Goal: Information Seeking & Learning: Learn about a topic

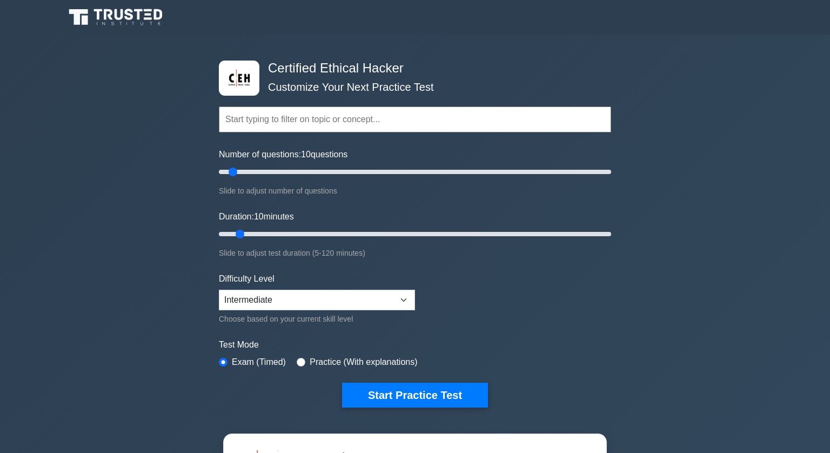
select select "intermediate"
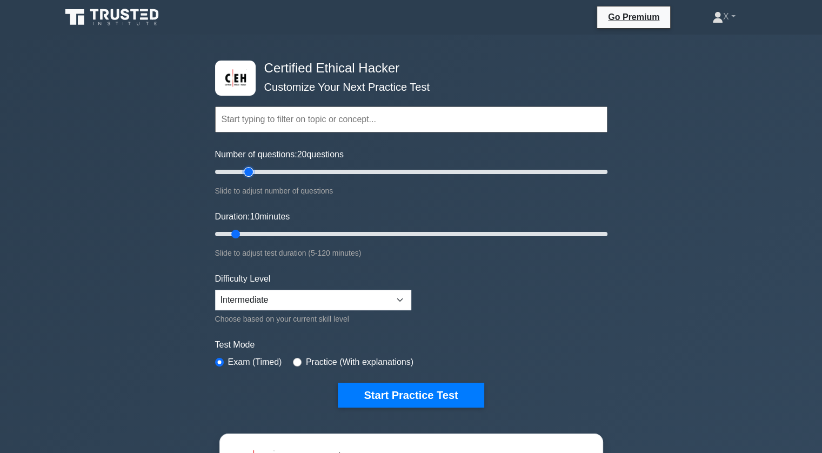
click at [247, 172] on input "Number of questions: 20 questions" at bounding box center [411, 171] width 392 height 13
type input "25"
click at [256, 172] on input "Number of questions: 25 questions" at bounding box center [411, 171] width 392 height 13
click at [256, 230] on input "Duration: 10 minutes" at bounding box center [411, 233] width 392 height 13
type input "20"
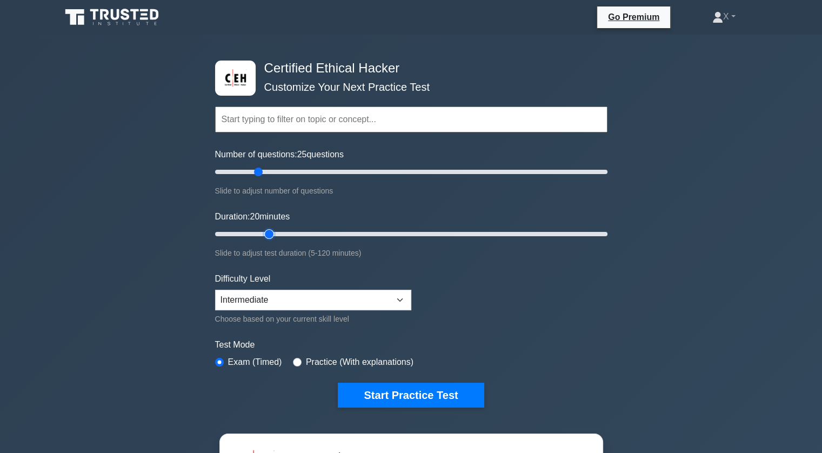
click at [264, 230] on input "Duration: 20 minutes" at bounding box center [411, 233] width 392 height 13
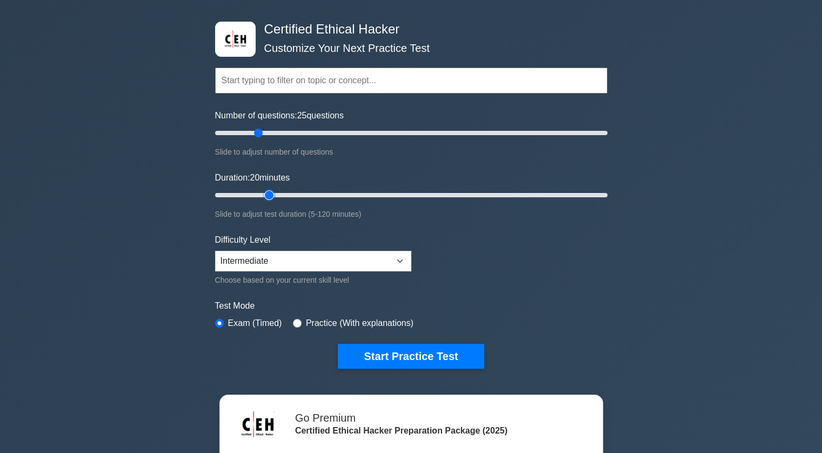
scroll to position [45, 0]
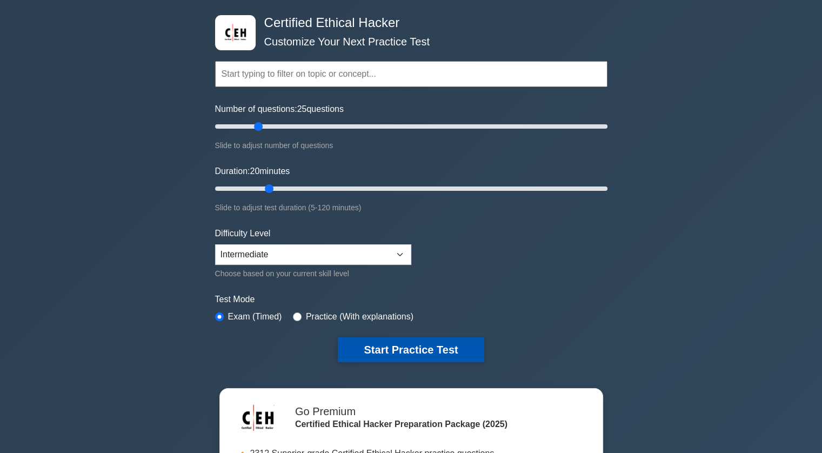
click at [354, 345] on button "Start Practice Test" at bounding box center [411, 349] width 146 height 25
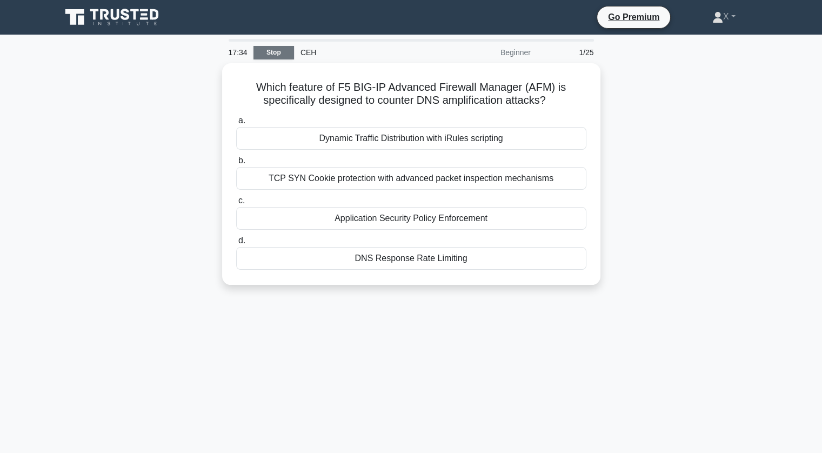
click at [278, 53] on link "Stop" at bounding box center [273, 53] width 41 height 14
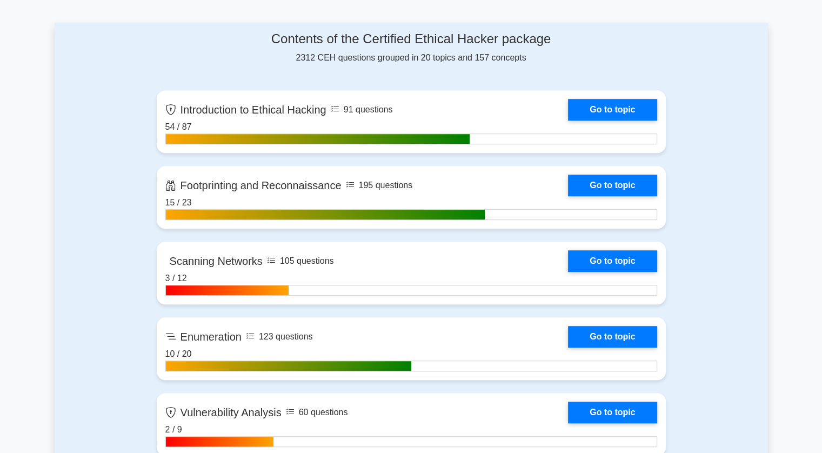
scroll to position [692, 0]
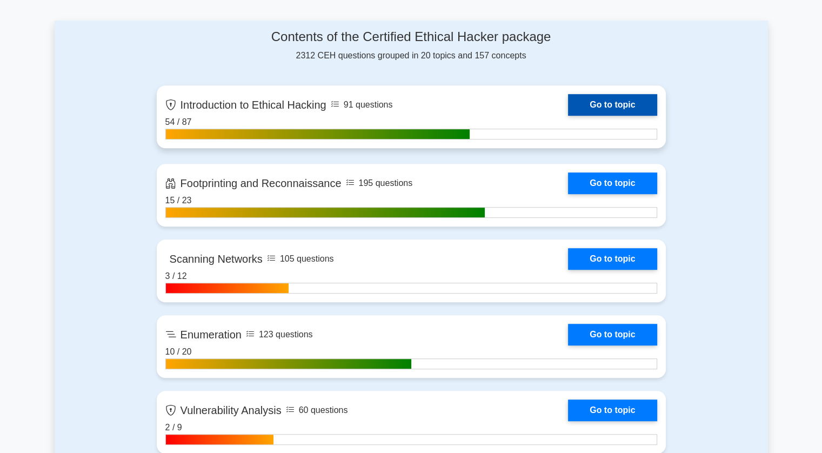
click at [588, 99] on link "Go to topic" at bounding box center [612, 105] width 89 height 22
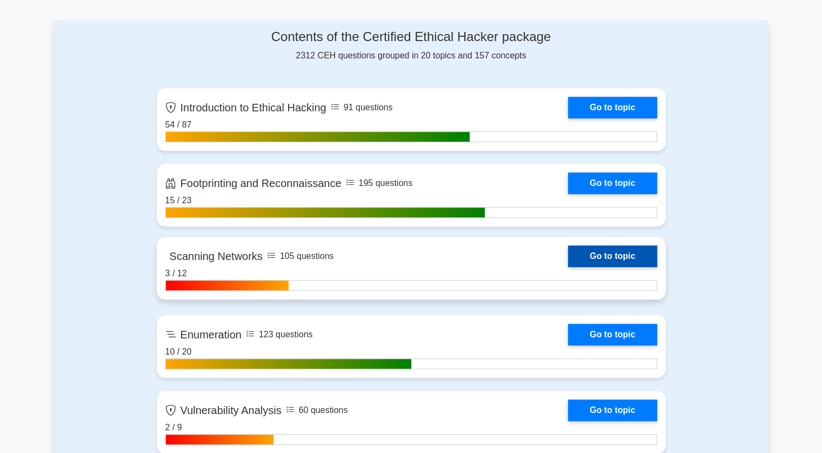
click at [589, 254] on link "Go to topic" at bounding box center [612, 256] width 89 height 22
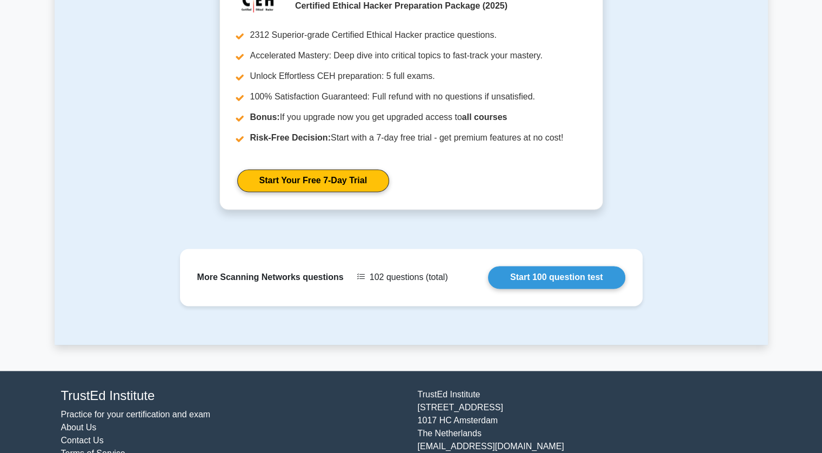
scroll to position [1452, 0]
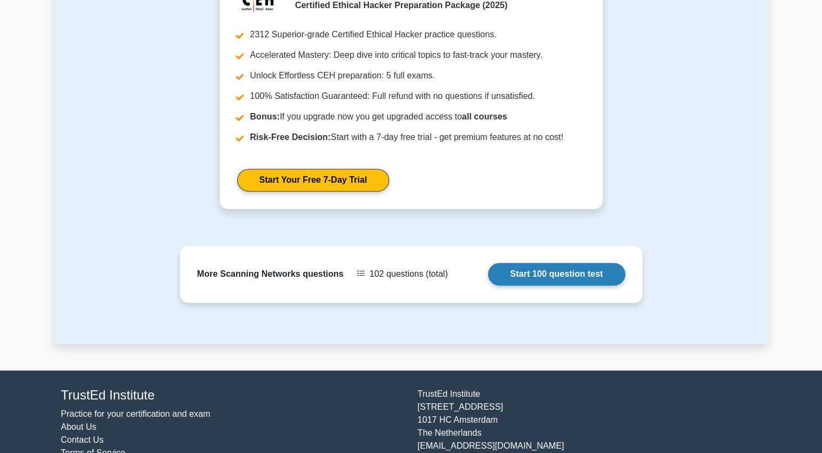
click at [519, 263] on link "Start 100 question test" at bounding box center [556, 274] width 137 height 23
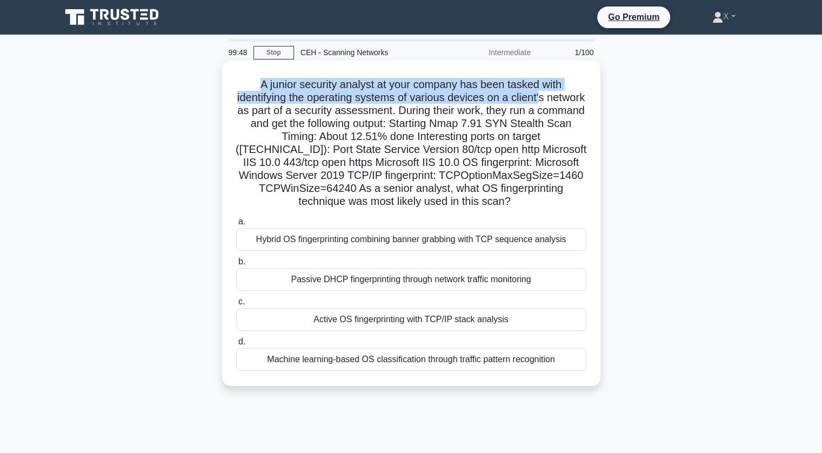
drag, startPoint x: 255, startPoint y: 84, endPoint x: 564, endPoint y: 95, distance: 309.2
click at [564, 95] on h5 "A junior security analyst at your company has been tasked with identifying the …" at bounding box center [411, 143] width 352 height 131
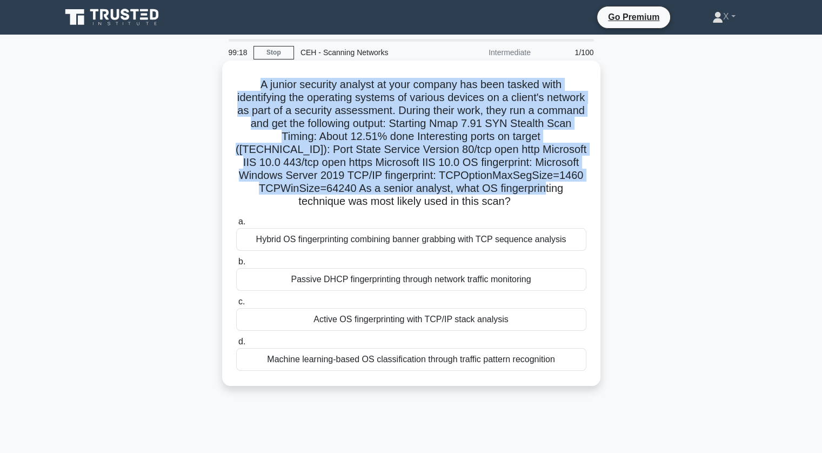
drag, startPoint x: 256, startPoint y: 86, endPoint x: 572, endPoint y: 185, distance: 330.8
click at [572, 185] on h5 "A junior security analyst at your company has been tasked with identifying the …" at bounding box center [411, 143] width 352 height 131
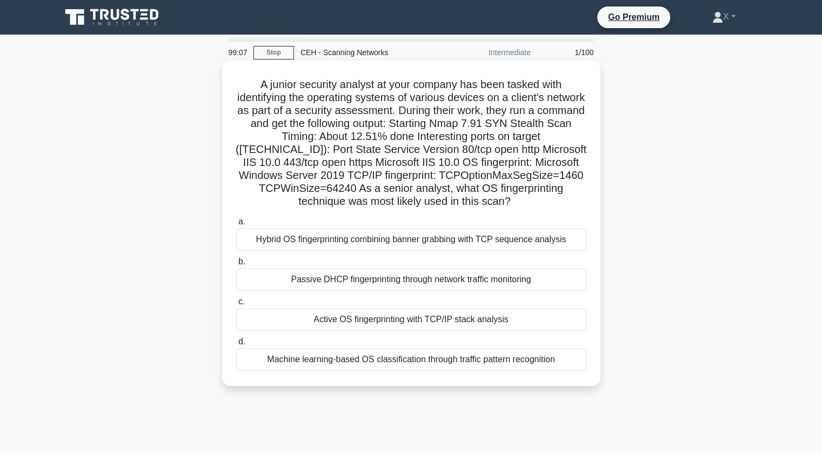
click at [578, 209] on div "A junior security analyst at your company has been tasked with identifying the …" at bounding box center [411, 223] width 370 height 317
drag, startPoint x: 575, startPoint y: 366, endPoint x: 240, endPoint y: 71, distance: 446.4
click at [240, 71] on div "A junior security analyst at your company has been tasked with identifying the …" at bounding box center [411, 223] width 370 height 317
copy div "A junior security analyst at your company has been tasked with identifying the …"
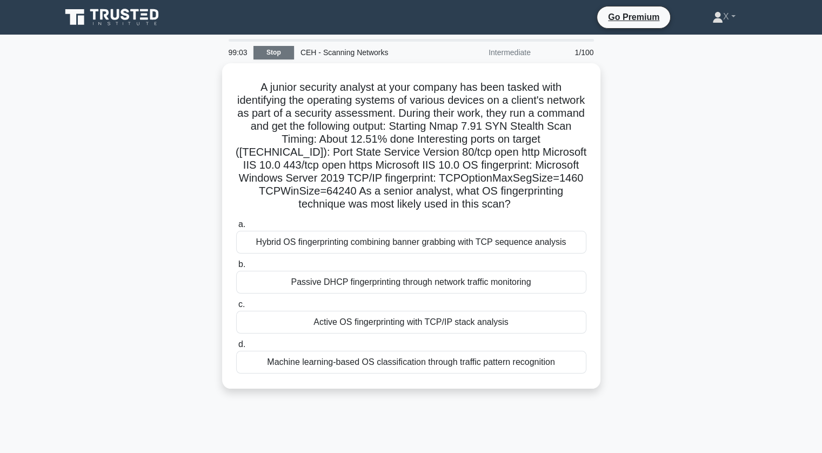
click at [277, 56] on link "Stop" at bounding box center [273, 53] width 41 height 14
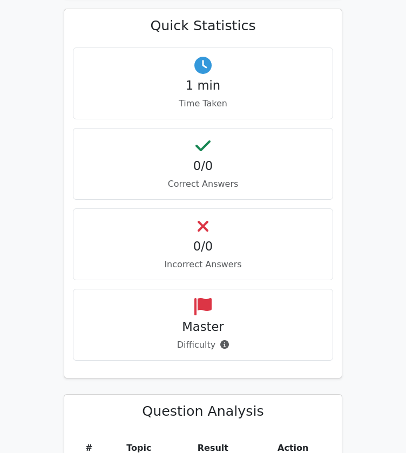
scroll to position [239, 0]
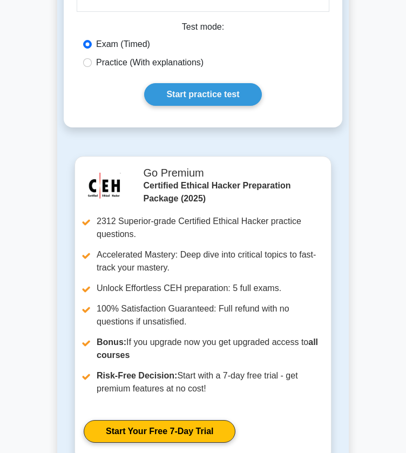
scroll to position [2926, 0]
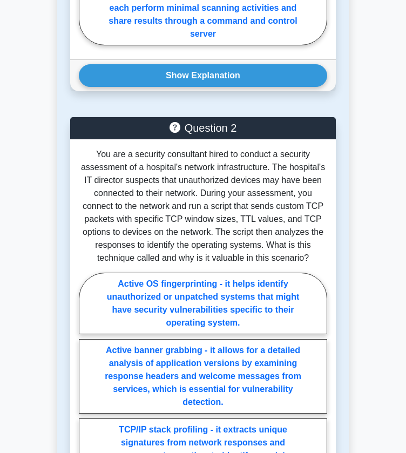
scroll to position [1465, 0]
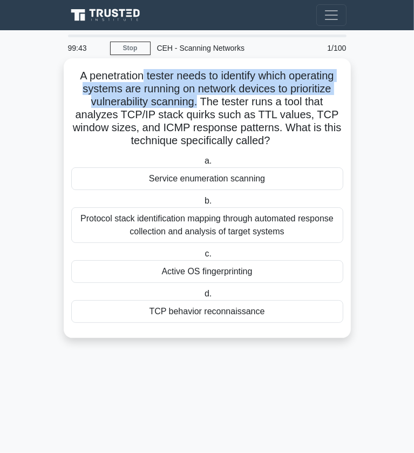
drag, startPoint x: 141, startPoint y: 75, endPoint x: 197, endPoint y: 104, distance: 62.8
click at [197, 104] on h5 "A penetration tester needs to identify which operating systems are running on n…" at bounding box center [207, 108] width 274 height 79
drag, startPoint x: 197, startPoint y: 104, endPoint x: 76, endPoint y: 72, distance: 124.6
click at [76, 72] on h5 "A penetration tester needs to identify which operating systems are running on n…" at bounding box center [207, 108] width 274 height 79
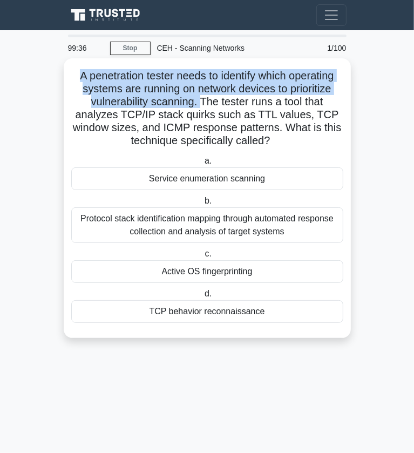
click at [76, 72] on h5 "A penetration tester needs to identify which operating systems are running on n…" at bounding box center [207, 108] width 274 height 79
drag, startPoint x: 76, startPoint y: 72, endPoint x: 196, endPoint y: 103, distance: 123.8
click at [196, 103] on h5 "A penetration tester needs to identify which operating systems are running on n…" at bounding box center [207, 108] width 274 height 79
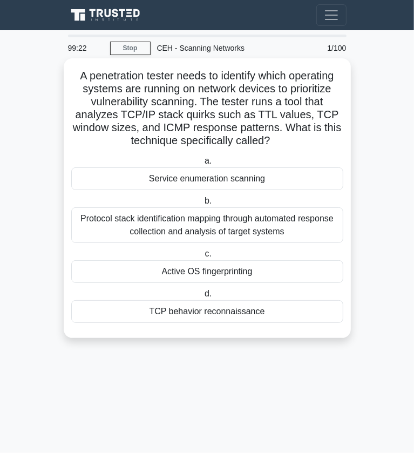
drag, startPoint x: 196, startPoint y: 103, endPoint x: 326, endPoint y: 140, distance: 135.4
click at [326, 140] on h5 "A penetration tester needs to identify which operating systems are running on n…" at bounding box center [207, 108] width 274 height 79
copy body "Go Premium X Profile Settings Profile Settings Go Premium X Profile Settings 99…"
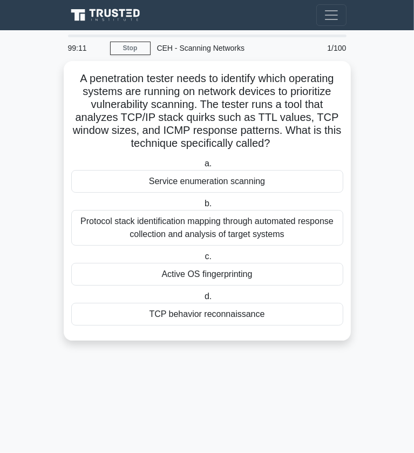
click at [310, 433] on main "99:11 Stop CEH - Scanning Networks Beginner 1/100 A penetration tester needs to…" at bounding box center [207, 241] width 414 height 423
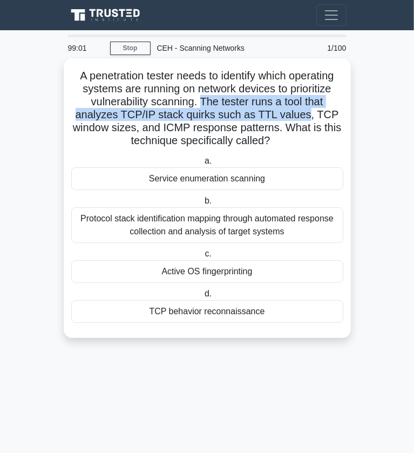
drag, startPoint x: 199, startPoint y: 100, endPoint x: 310, endPoint y: 119, distance: 111.7
click at [310, 119] on h5 "A penetration tester needs to identify which operating systems are running on n…" at bounding box center [207, 108] width 274 height 79
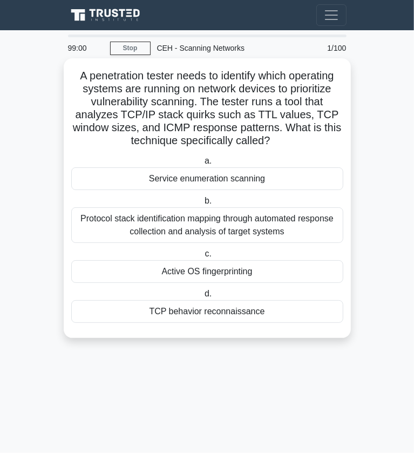
click at [214, 269] on div "Active OS fingerprinting" at bounding box center [207, 271] width 272 height 23
click at [203, 258] on input "c. Active OS fingerprinting" at bounding box center [203, 254] width 0 height 7
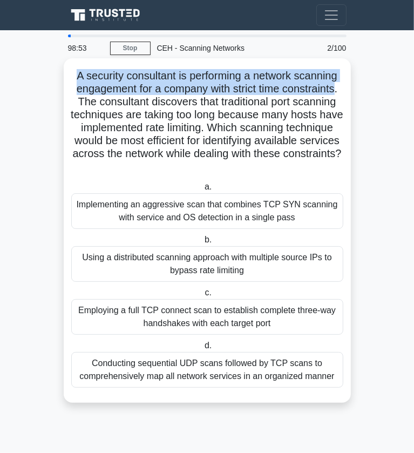
drag, startPoint x: 67, startPoint y: 74, endPoint x: 341, endPoint y: 87, distance: 274.2
click at [341, 87] on div "A security consultant is performing a network scanning engagement for a company…" at bounding box center [207, 230] width 287 height 345
click at [341, 87] on h5 "A security consultant is performing a network scanning engagement for a company…" at bounding box center [207, 121] width 274 height 105
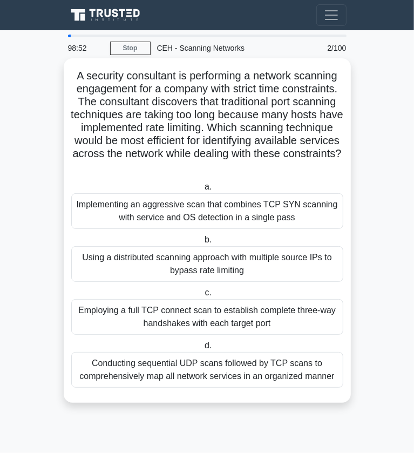
click at [341, 87] on h5 "A security consultant is performing a network scanning engagement for a company…" at bounding box center [207, 121] width 274 height 105
drag, startPoint x: 68, startPoint y: 101, endPoint x: 335, endPoint y: 168, distance: 275.2
click at [335, 168] on div "A security consultant is performing a network scanning engagement for a company…" at bounding box center [207, 231] width 279 height 336
click at [335, 168] on h5 "A security consultant is performing a network scanning engagement for a company…" at bounding box center [207, 121] width 274 height 105
click at [71, 75] on h5 "A security consultant is performing a network scanning engagement for a company…" at bounding box center [207, 121] width 274 height 105
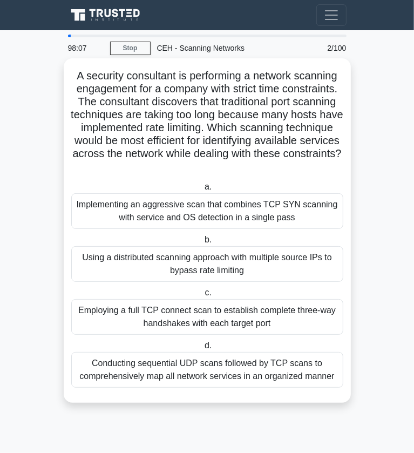
copy body "Go Premium X Profile Settings Profile Settings Go Premium X Profile Settings 98…"
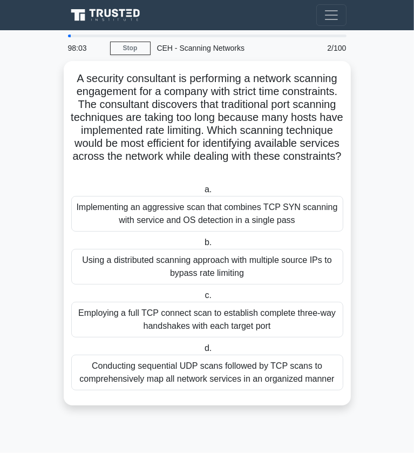
click at [379, 229] on main "98:03 Stop CEH - Scanning Networks Advanced 2/100 A security consultant is perf…" at bounding box center [207, 241] width 414 height 423
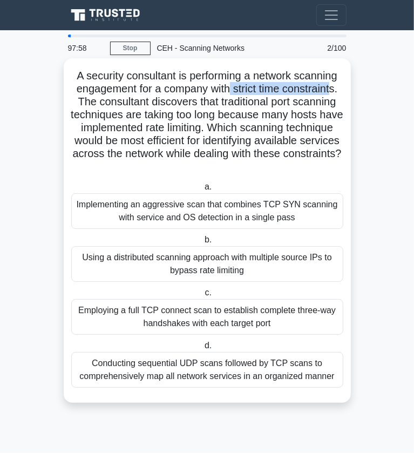
drag, startPoint x: 232, startPoint y: 94, endPoint x: 335, endPoint y: 88, distance: 103.4
click at [335, 88] on h5 "A security consultant is performing a network scanning engagement for a company…" at bounding box center [207, 121] width 274 height 105
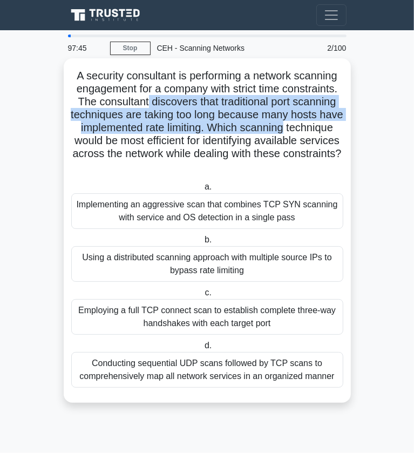
drag, startPoint x: 146, startPoint y: 105, endPoint x: 337, endPoint y: 128, distance: 191.5
click at [337, 128] on h5 "A security consultant is performing a network scanning engagement for a company…" at bounding box center [207, 121] width 274 height 105
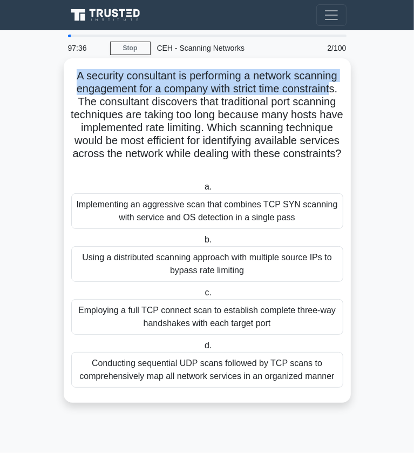
drag, startPoint x: 69, startPoint y: 73, endPoint x: 337, endPoint y: 91, distance: 269.1
click at [337, 91] on div "A security consultant is performing a network scanning engagement for a company…" at bounding box center [207, 231] width 279 height 336
click at [337, 91] on h5 "A security consultant is performing a network scanning engagement for a company…" at bounding box center [207, 121] width 274 height 105
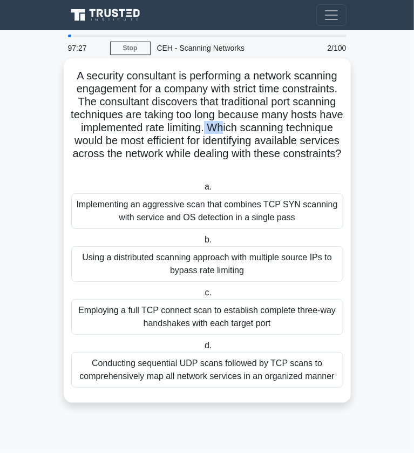
drag, startPoint x: 244, startPoint y: 129, endPoint x: 263, endPoint y: 133, distance: 19.4
click at [263, 133] on h5 "A security consultant is performing a network scanning engagement for a company…" at bounding box center [207, 121] width 274 height 105
click at [319, 267] on div "Using a distributed scanning approach with multiple source IPs to bypass rate l…" at bounding box center [207, 264] width 272 height 36
click at [203, 244] on input "b. Using a distributed scanning approach with multiple source IPs to bypass rat…" at bounding box center [203, 240] width 0 height 7
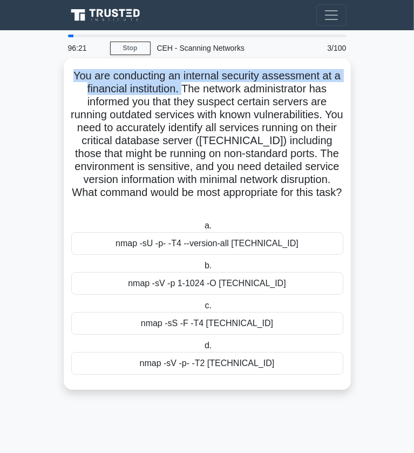
drag, startPoint x: 70, startPoint y: 71, endPoint x: 183, endPoint y: 85, distance: 114.3
click at [183, 85] on h5 "You are conducting an internal security assessment at a financial institution. …" at bounding box center [207, 141] width 274 height 144
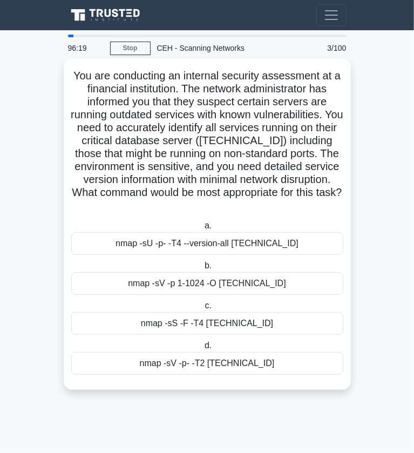
click at [197, 88] on h5 "You are conducting an internal security assessment at a financial institution. …" at bounding box center [207, 141] width 274 height 144
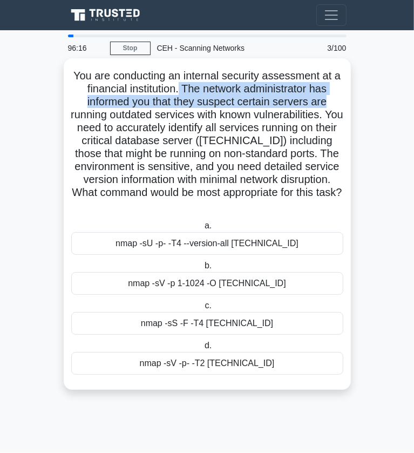
drag, startPoint x: 179, startPoint y: 87, endPoint x: 334, endPoint y: 97, distance: 155.4
click at [334, 97] on h5 "You are conducting an internal security assessment at a financial institution. …" at bounding box center [207, 141] width 274 height 144
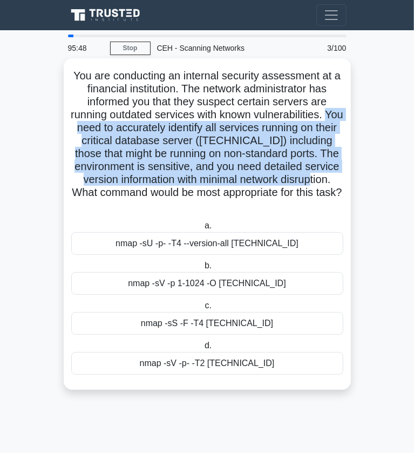
drag, startPoint x: 73, startPoint y: 123, endPoint x: 346, endPoint y: 177, distance: 278.1
click at [346, 177] on div "You are conducting an internal security assessment at a financial institution. …" at bounding box center [207, 224] width 279 height 323
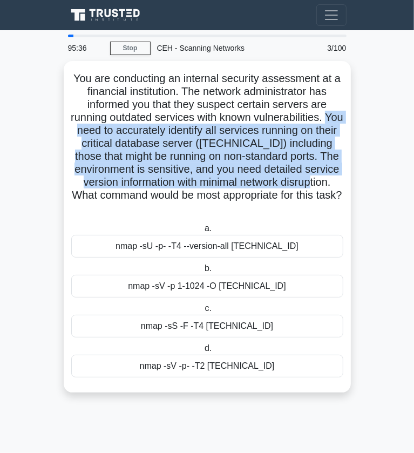
click at [373, 306] on main "95:36 Stop CEH - Scanning Networks Beginner 3/100 You are conducting an interna…" at bounding box center [207, 241] width 414 height 423
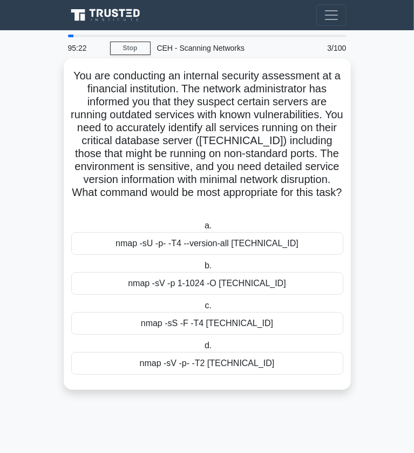
click at [310, 368] on div "nmap -sV -p- -T2 10.0.0.15" at bounding box center [207, 363] width 272 height 23
click at [203, 350] on input "d. nmap -sV -p- -T2 10.0.0.15" at bounding box center [203, 346] width 0 height 7
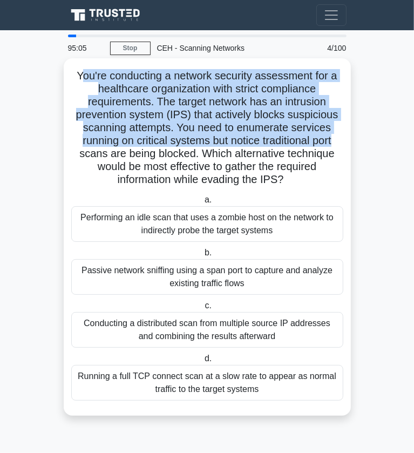
drag, startPoint x: 78, startPoint y: 77, endPoint x: 344, endPoint y: 145, distance: 274.3
click at [344, 145] on h5 "You're conducting a network security assessment for a healthcare organization w…" at bounding box center [207, 128] width 274 height 118
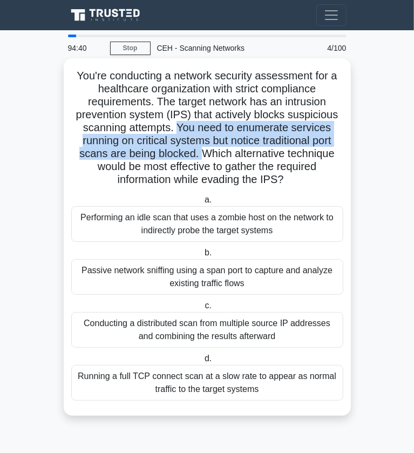
drag, startPoint x: 177, startPoint y: 128, endPoint x: 200, endPoint y: 158, distance: 38.1
click at [200, 158] on h5 "You're conducting a network security assessment for a healthcare organization w…" at bounding box center [207, 128] width 274 height 118
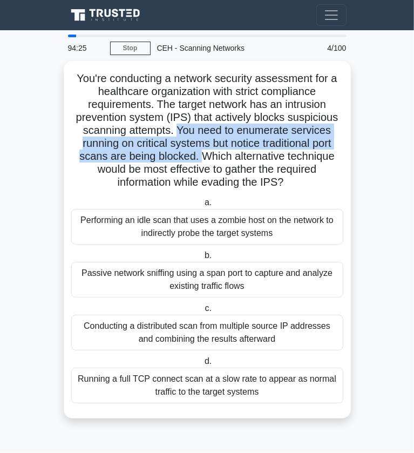
click at [378, 321] on main "94:25 Stop CEH - Scanning Networks Intermediate 4/100 You're conducting a netwo…" at bounding box center [207, 241] width 414 height 423
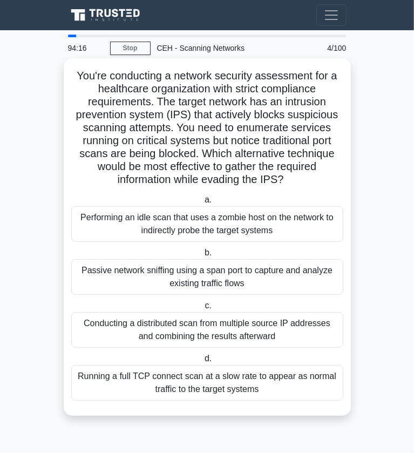
click at [305, 230] on div "Performing an idle scan that uses a zombie host on the network to indirectly pr…" at bounding box center [207, 224] width 272 height 36
click at [203, 204] on input "a. Performing an idle scan that uses a zombie host on the network to indirectly…" at bounding box center [203, 200] width 0 height 7
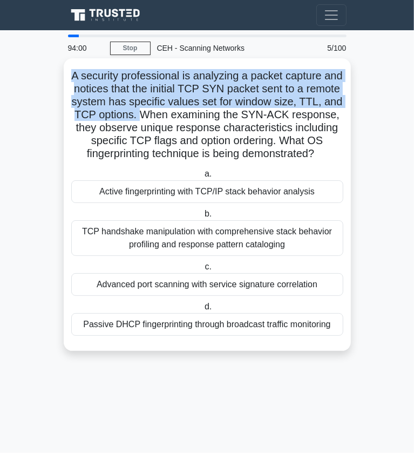
drag, startPoint x: 82, startPoint y: 75, endPoint x: 186, endPoint y: 116, distance: 112.1
click at [186, 116] on h5 "A security professional is analyzing a packet capture and notices that the init…" at bounding box center [207, 115] width 274 height 92
click at [188, 116] on h5 "A security professional is analyzing a packet capture and notices that the init…" at bounding box center [207, 115] width 274 height 92
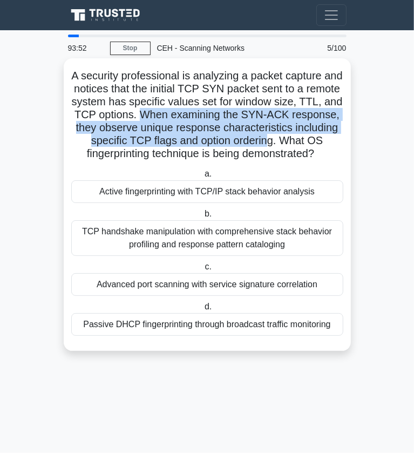
drag, startPoint x: 188, startPoint y: 116, endPoint x: 305, endPoint y: 138, distance: 118.8
click at [305, 138] on h5 "A security professional is analyzing a packet capture and notices that the init…" at bounding box center [207, 115] width 274 height 92
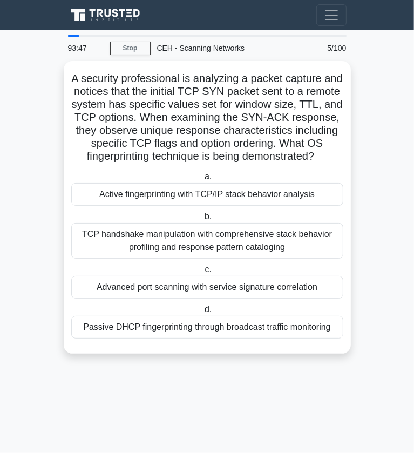
click at [397, 324] on main "93:47 Stop CEH - Scanning Networks Advanced 5/100 A security professional is an…" at bounding box center [207, 241] width 414 height 423
copy body "Go Premium X Profile Settings Profile Settings Go Premium X Profile Settings 93…"
click at [376, 282] on main "93:38 Stop CEH - Scanning Networks Advanced 5/100 A security professional is an…" at bounding box center [207, 241] width 414 height 423
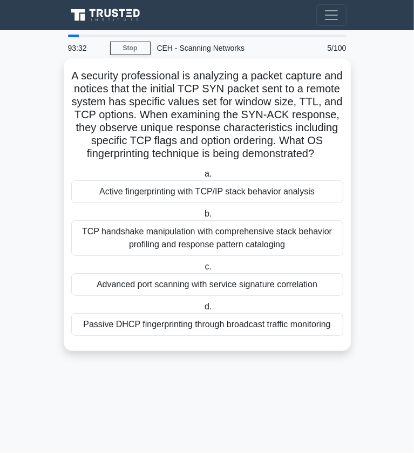
click at [311, 205] on div "a. Active fingerprinting with TCP/IP stack behavior analysis b. TCP handshake m…" at bounding box center [207, 251] width 285 height 173
click at [294, 196] on div "Active fingerprinting with TCP/IP stack behavior analysis" at bounding box center [207, 191] width 272 height 23
click at [203, 178] on input "a. Active fingerprinting with TCP/IP stack behavior analysis" at bounding box center [203, 174] width 0 height 7
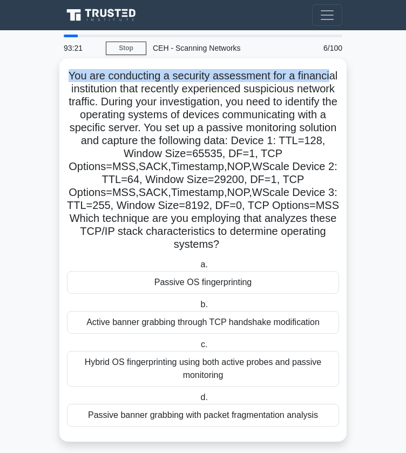
drag, startPoint x: 65, startPoint y: 76, endPoint x: 331, endPoint y: 79, distance: 265.9
click at [331, 79] on div "You are conducting a security assessment for a financial institution that recen…" at bounding box center [203, 250] width 279 height 375
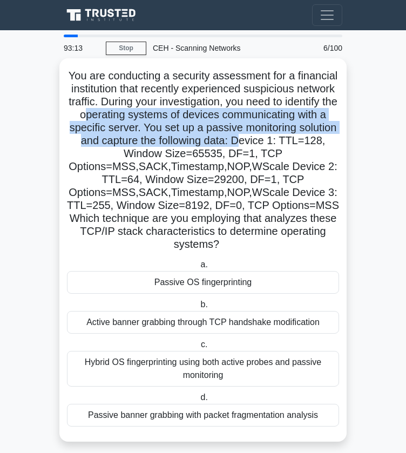
drag, startPoint x: 89, startPoint y: 115, endPoint x: 242, endPoint y: 136, distance: 154.3
click at [242, 136] on h5 "You are conducting a security assessment for a financial institution that recen…" at bounding box center [203, 160] width 274 height 183
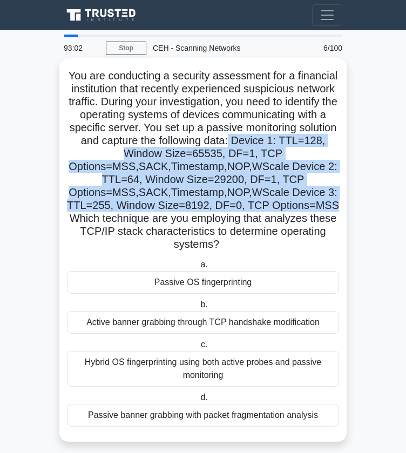
drag, startPoint x: 234, startPoint y: 138, endPoint x: 343, endPoint y: 205, distance: 128.1
click at [343, 205] on div "You are conducting a security assessment for a financial institution that recen…" at bounding box center [202, 250] width 287 height 384
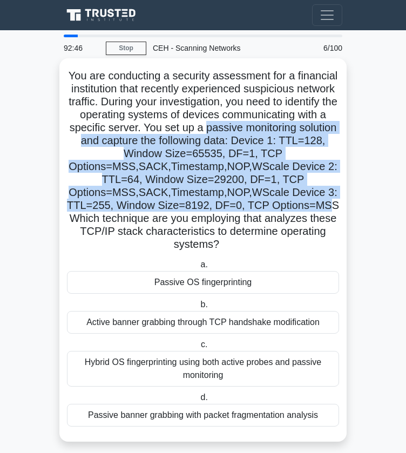
drag, startPoint x: 203, startPoint y: 127, endPoint x: 334, endPoint y: 207, distance: 153.7
click at [334, 207] on h5 "You are conducting a security assessment for a financial institution that recen…" at bounding box center [203, 160] width 274 height 183
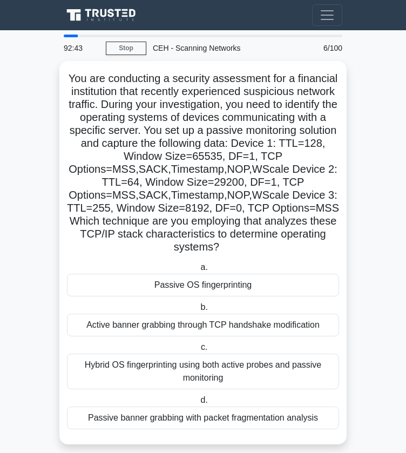
click at [366, 222] on main "92:43 Stop CEH - Scanning Networks Intermediate 6/100 You are conducting a secu…" at bounding box center [203, 247] width 406 height 434
click at [366, 242] on main "92:41 Stop CEH - Scanning Networks Intermediate 6/100 You are conducting a secu…" at bounding box center [203, 247] width 406 height 434
copy body "Go Premium X Profile Settings Profile Settings Go Premium X Profile Settings 92…"
click at [374, 326] on main "92:35 Stop CEH - Scanning Networks Intermediate 6/100 You are conducting a secu…" at bounding box center [203, 247] width 406 height 434
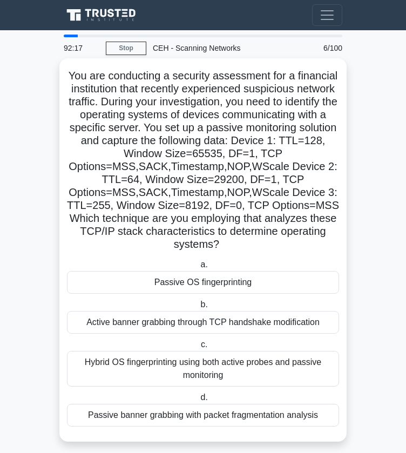
click at [317, 285] on div "Passive OS fingerprinting" at bounding box center [203, 282] width 272 height 23
click at [198, 269] on input "a. Passive OS fingerprinting" at bounding box center [198, 265] width 0 height 7
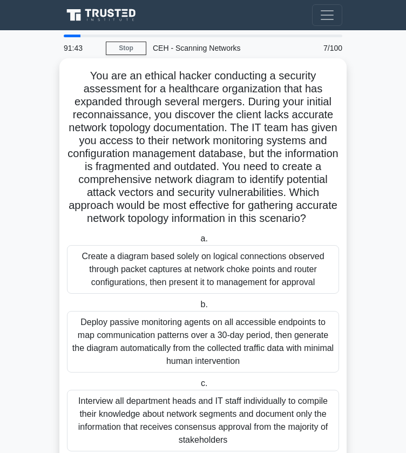
drag, startPoint x: 89, startPoint y: 66, endPoint x: 346, endPoint y: 293, distance: 342.6
click at [346, 293] on div "You are an ethical hacker conducting a security assessment for a healthcare org…" at bounding box center [202, 295] width 287 height 474
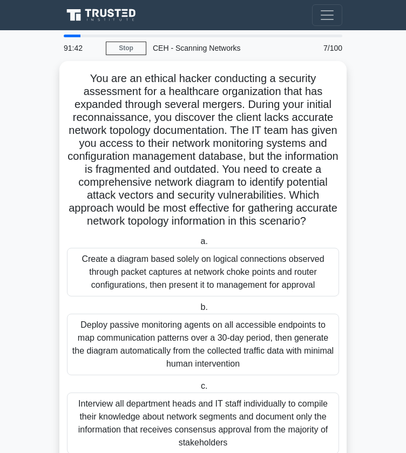
click at [367, 280] on main "91:42 Stop CEH - Scanning Networks Beginner 7/100 You are an ethical hacker con…" at bounding box center [203, 292] width 406 height 525
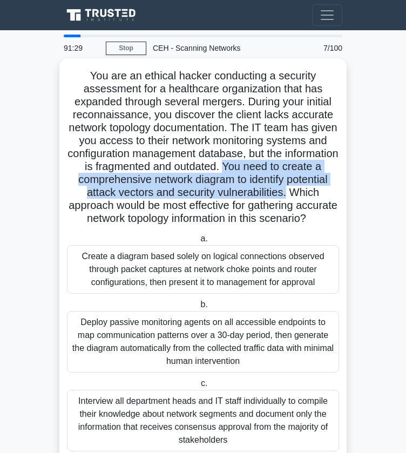
drag, startPoint x: 276, startPoint y: 166, endPoint x: 333, endPoint y: 190, distance: 61.7
click at [333, 190] on h5 "You are an ethical hacker conducting a security assessment for a healthcare org…" at bounding box center [203, 147] width 274 height 157
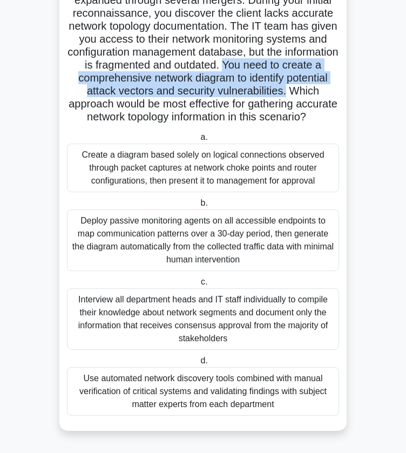
scroll to position [66, 0]
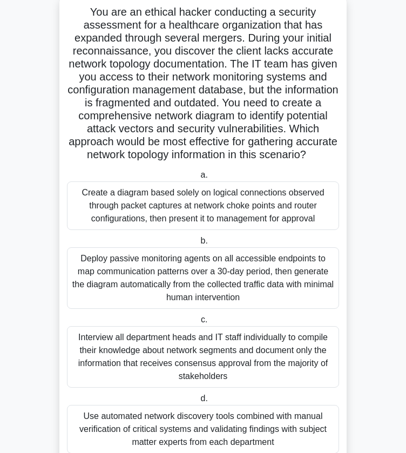
click at [350, 182] on main "91:21 Stop CEH - Scanning Networks Beginner 7/100 You are an ethical hacker con…" at bounding box center [203, 226] width 406 height 525
copy body "Go Premium X Profile Settings Profile Settings Go Premium X Profile Settings 91…"
click at [385, 309] on main "91:16 Stop CEH - Scanning Networks Beginner 7/100 You are an ethical hacker con…" at bounding box center [203, 226] width 406 height 525
click at [383, 280] on main "91:07 Stop CEH - Scanning Networks Beginner 7/100 You are an ethical hacker con…" at bounding box center [203, 226] width 406 height 525
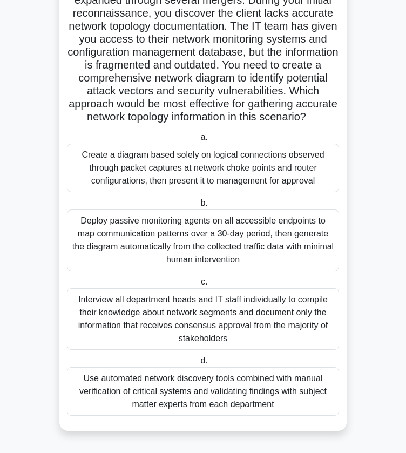
scroll to position [0, 0]
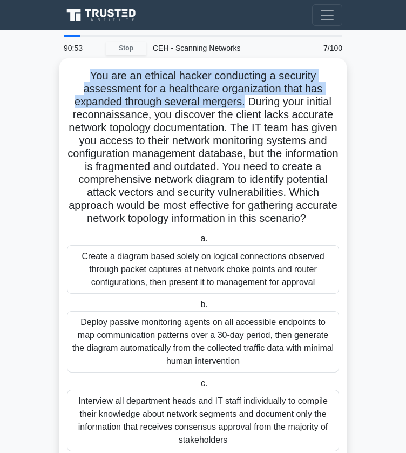
drag, startPoint x: 90, startPoint y: 70, endPoint x: 244, endPoint y: 101, distance: 157.6
click at [244, 101] on h5 "You are an ethical hacker conducting a security assessment for a healthcare org…" at bounding box center [203, 147] width 274 height 157
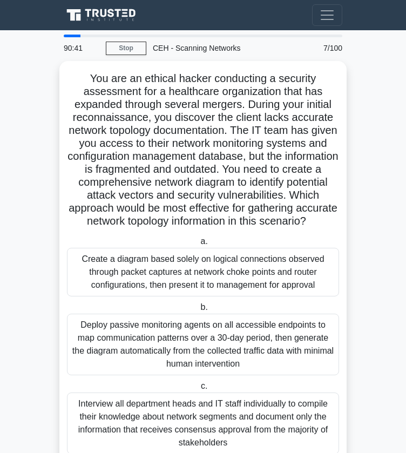
click at [391, 190] on main "90:41 Stop CEH - Scanning Networks Beginner 7/100 You are an ethical hacker con…" at bounding box center [203, 292] width 406 height 525
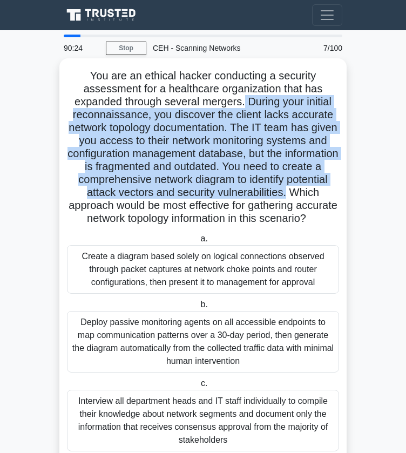
drag, startPoint x: 245, startPoint y: 104, endPoint x: 338, endPoint y: 192, distance: 128.1
click at [338, 192] on h5 "You are an ethical hacker conducting a security assessment for a healthcare org…" at bounding box center [203, 147] width 274 height 157
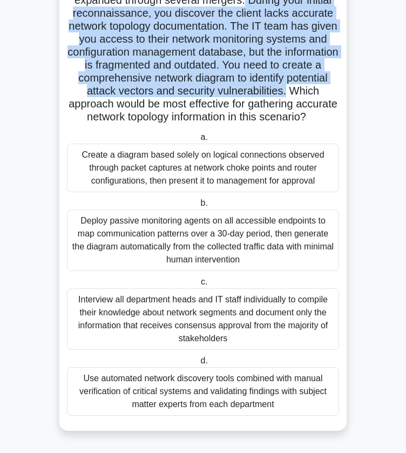
scroll to position [112, 0]
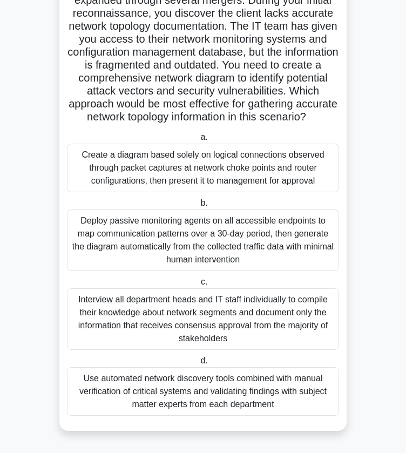
click at [259, 393] on div "Use automated network discovery tools combined with manual verification of crit…" at bounding box center [203, 391] width 272 height 49
click at [198, 365] on input "d. Use automated network discovery tools combined with manual verification of c…" at bounding box center [198, 361] width 0 height 7
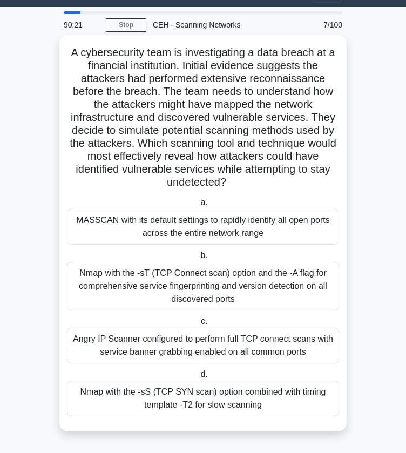
scroll to position [0, 0]
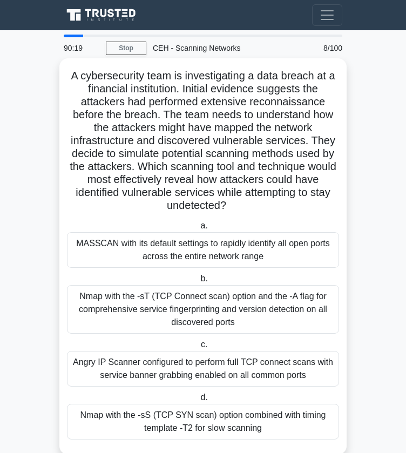
copy body "Go Premium X Profile Settings Profile Settings Go Premium X Profile Settings 90…"
click at [267, 183] on h5 "A cybersecurity team is investigating a data breach at a financial institution.…" at bounding box center [203, 141] width 274 height 144
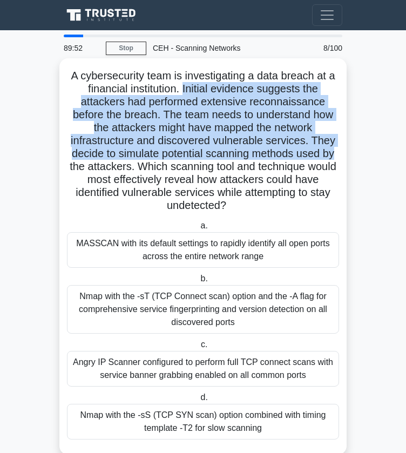
drag, startPoint x: 182, startPoint y: 88, endPoint x: 339, endPoint y: 151, distance: 169.3
click at [339, 151] on h5 "A cybersecurity team is investigating a data breach at a financial institution.…" at bounding box center [203, 141] width 274 height 144
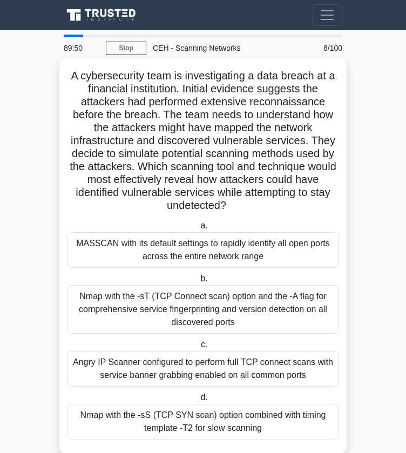
click at [316, 181] on h5 "A cybersecurity team is investigating a data breach at a financial institution.…" at bounding box center [203, 141] width 274 height 144
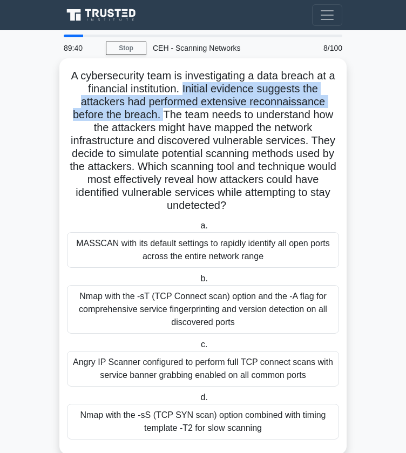
drag, startPoint x: 183, startPoint y: 91, endPoint x: 162, endPoint y: 121, distance: 36.1
click at [162, 121] on h5 "A cybersecurity team is investigating a data breach at a financial institution.…" at bounding box center [203, 141] width 274 height 144
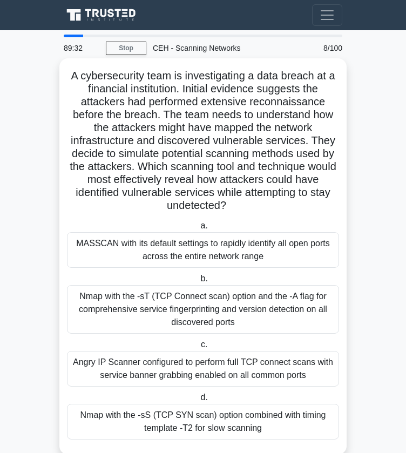
click at [177, 119] on h5 "A cybersecurity team is investigating a data breach at a financial institution.…" at bounding box center [203, 141] width 274 height 144
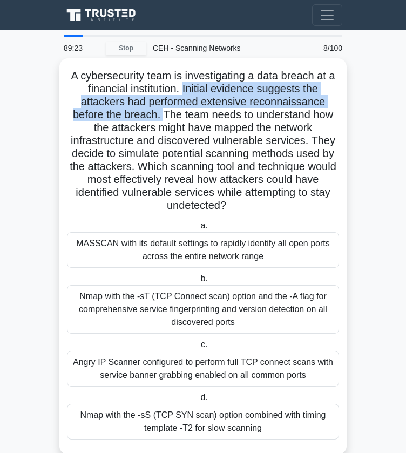
drag, startPoint x: 182, startPoint y: 88, endPoint x: 162, endPoint y: 117, distance: 34.9
click at [162, 117] on h5 "A cybersecurity team is investigating a data breach at a financial institution.…" at bounding box center [203, 141] width 274 height 144
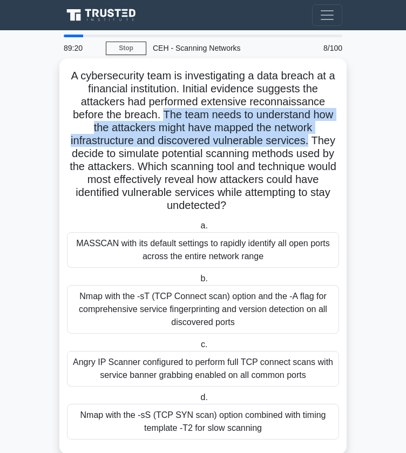
drag, startPoint x: 162, startPoint y: 117, endPoint x: 312, endPoint y: 135, distance: 150.8
click at [312, 135] on h5 "A cybersecurity team is investigating a data breach at a financial institution.…" at bounding box center [203, 141] width 274 height 144
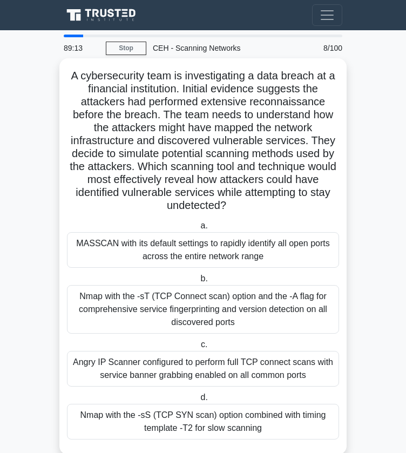
scroll to position [23, 0]
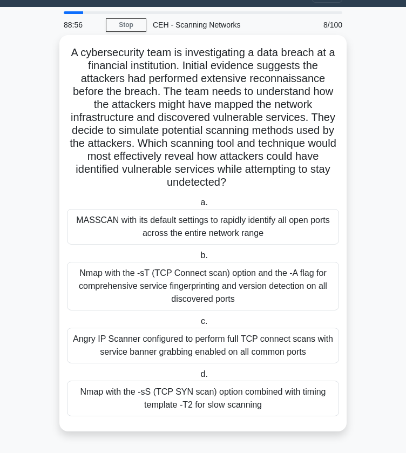
click at [244, 404] on div "Nmap with the -sS (TCP SYN scan) option combined with timing template -T2 for s…" at bounding box center [203, 399] width 272 height 36
click at [198, 378] on input "d. Nmap with the -sS (TCP SYN scan) option combined with timing template -T2 fo…" at bounding box center [198, 374] width 0 height 7
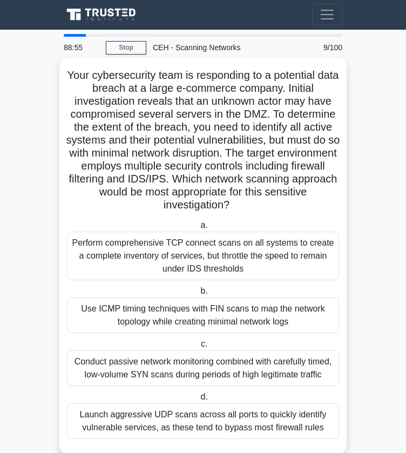
scroll to position [0, 0]
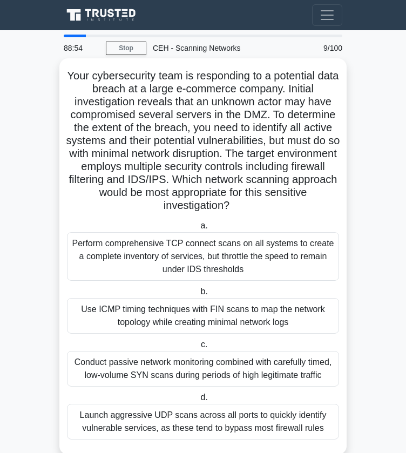
click at [346, 241] on div "Your cybersecurity team is responding to a potential data breach at a large e-c…" at bounding box center [202, 256] width 287 height 397
copy body "Go Premium X Profile Settings Profile Settings Go Premium X Profile Settings 88…"
click at [263, 158] on h5 "Your cybersecurity team is responding to a potential data breach at a large e-c…" at bounding box center [203, 141] width 274 height 144
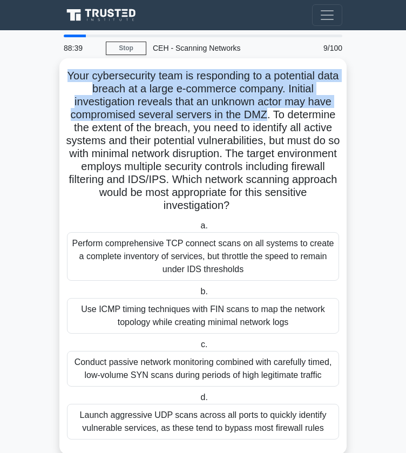
drag, startPoint x: 71, startPoint y: 70, endPoint x: 269, endPoint y: 116, distance: 202.6
click at [269, 116] on h5 "Your cybersecurity team is responding to a potential data breach at a large e-c…" at bounding box center [203, 141] width 274 height 144
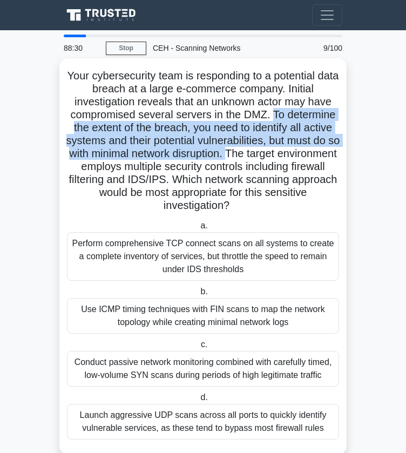
drag, startPoint x: 273, startPoint y: 115, endPoint x: 268, endPoint y: 151, distance: 36.0
click at [268, 151] on h5 "Your cybersecurity team is responding to a potential data breach at a large e-c…" at bounding box center [203, 141] width 274 height 144
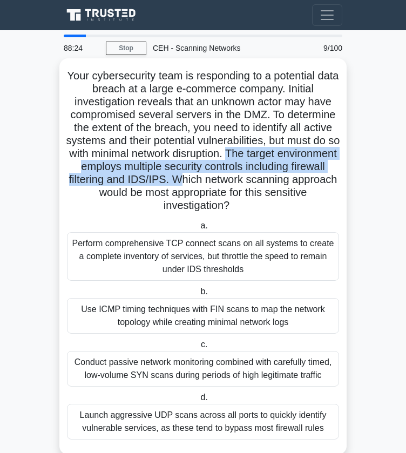
drag, startPoint x: 268, startPoint y: 151, endPoint x: 271, endPoint y: 183, distance: 32.5
click at [271, 183] on h5 "Your cybersecurity team is responding to a potential data breach at a large e-c…" at bounding box center [203, 141] width 274 height 144
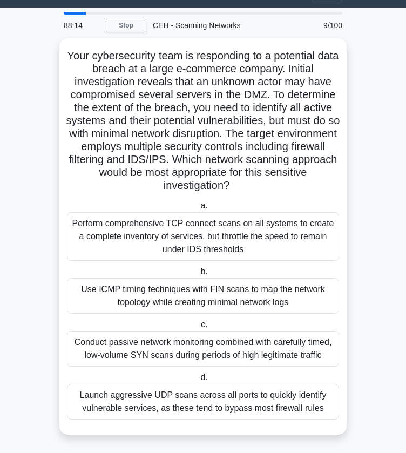
scroll to position [23, 0]
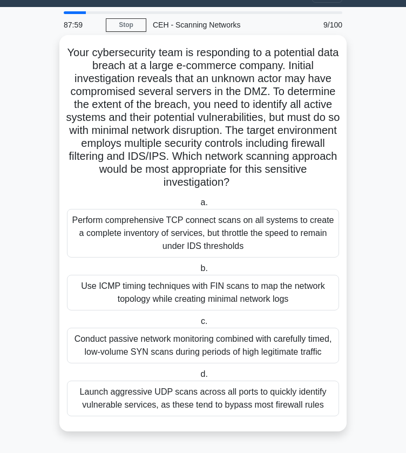
click at [317, 345] on div "Conduct passive network monitoring combined with carefully timed, low-volume SY…" at bounding box center [203, 346] width 272 height 36
click at [199, 325] on input "c. Conduct passive network monitoring combined with carefully timed, low-volume…" at bounding box center [199, 321] width 0 height 7
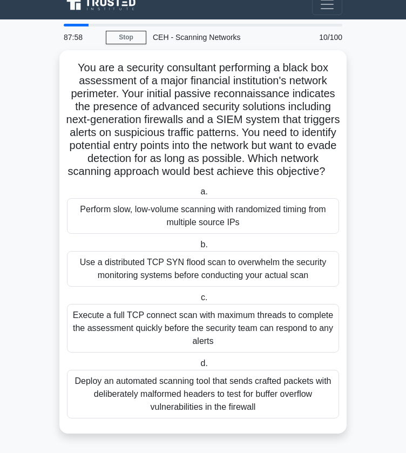
scroll to position [0, 0]
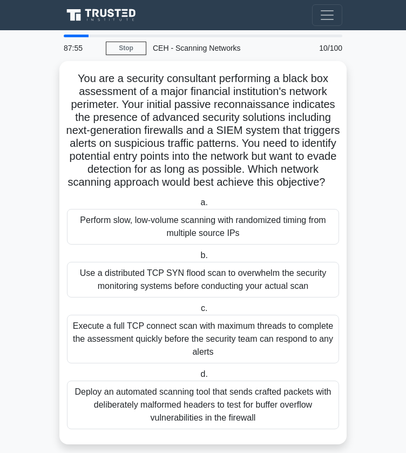
click at [386, 312] on main "87:55 Stop CEH - Scanning Networks Beginner 10/100 You are a security consultan…" at bounding box center [203, 247] width 406 height 434
copy body "Go Premium X Profile Settings Profile Settings Go Premium X Profile Settings 87…"
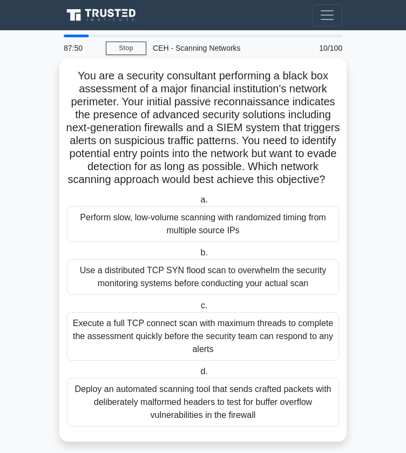
click at [214, 152] on h5 "You are a security consultant performing a black box assessment of a major fina…" at bounding box center [203, 128] width 274 height 118
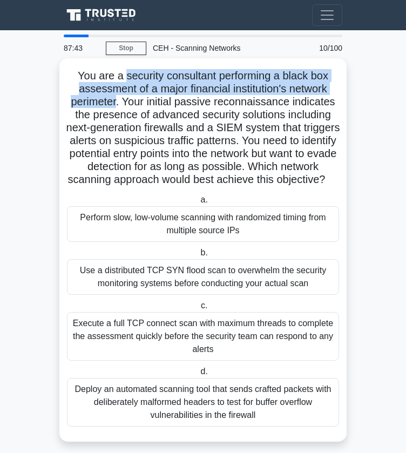
drag, startPoint x: 121, startPoint y: 77, endPoint x: 116, endPoint y: 107, distance: 30.2
click at [116, 107] on h5 "You are a security consultant performing a black box assessment of a major fina…" at bounding box center [203, 128] width 274 height 118
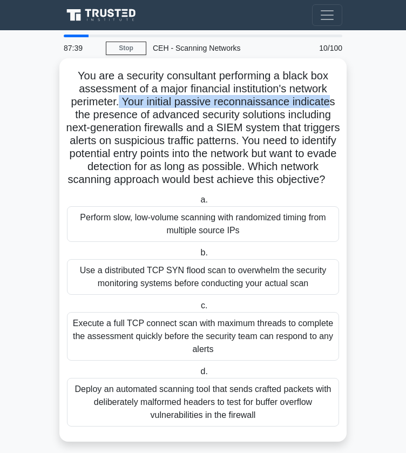
drag, startPoint x: 120, startPoint y: 104, endPoint x: 330, endPoint y: 106, distance: 209.6
click at [330, 106] on h5 "You are a security consultant performing a black box assessment of a major fina…" at bounding box center [203, 128] width 274 height 118
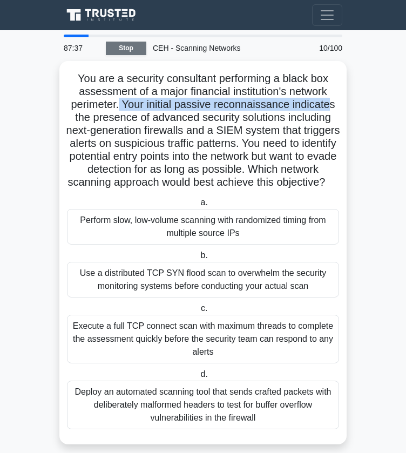
click at [125, 51] on link "Stop" at bounding box center [126, 49] width 41 height 14
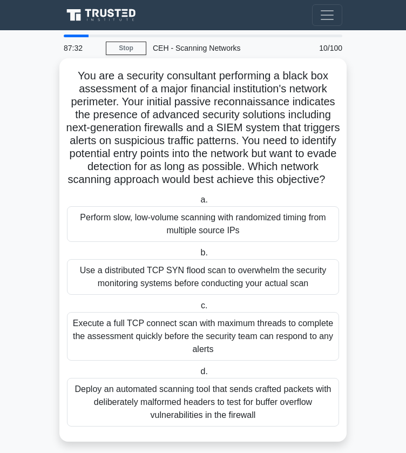
click at [283, 180] on h5 "You are a security consultant performing a black box assessment of a major fina…" at bounding box center [203, 128] width 274 height 118
click at [345, 148] on div "You are a security consultant performing a black box assessment of a major fina…" at bounding box center [202, 250] width 287 height 384
click at [72, 73] on h5 "You are a security consultant performing a black box assessment of a major fina…" at bounding box center [203, 128] width 274 height 118
click at [97, 109] on h5 "You are a security consultant performing a black box assessment of a major fina…" at bounding box center [203, 128] width 274 height 118
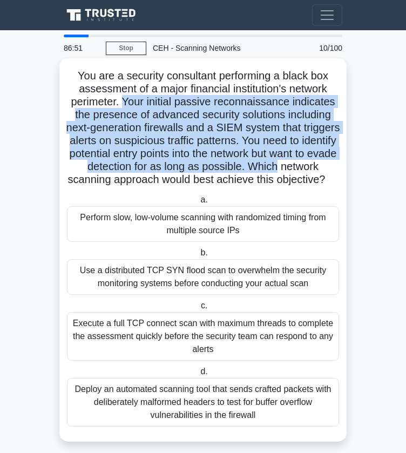
drag, startPoint x: 122, startPoint y: 99, endPoint x: 336, endPoint y: 161, distance: 222.6
click at [336, 161] on h5 "You are a security consultant performing a black box assessment of a major fina…" at bounding box center [203, 128] width 274 height 118
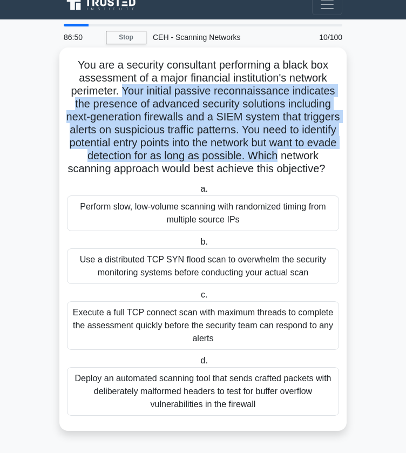
scroll to position [23, 0]
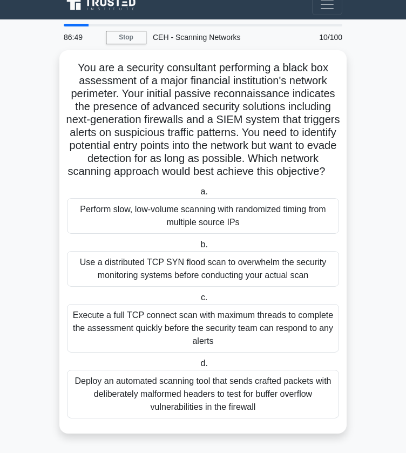
click at [388, 181] on main "86:49 Stop CEH - Scanning Networks Beginner 10/100 You are a security consultan…" at bounding box center [203, 236] width 406 height 434
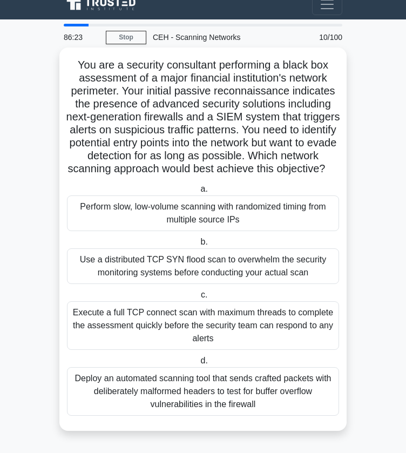
click at [294, 219] on div "Perform slow, low-volume scanning with randomized timing from multiple source I…" at bounding box center [203, 214] width 272 height 36
click at [198, 193] on input "a. Perform slow, low-volume scanning with randomized timing from multiple sourc…" at bounding box center [198, 189] width 0 height 7
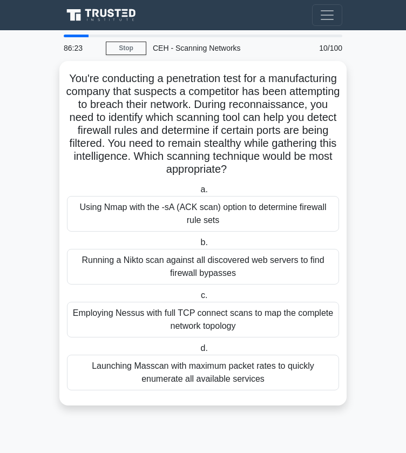
scroll to position [0, 0]
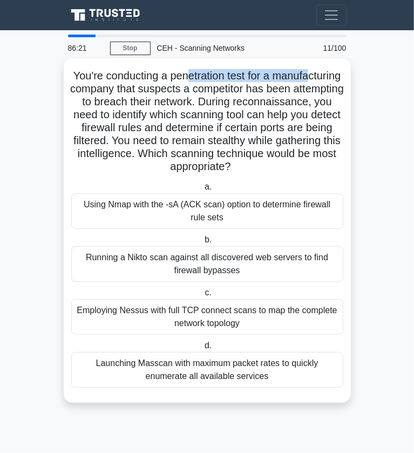
drag, startPoint x: 107, startPoint y: 83, endPoint x: 224, endPoint y: 81, distance: 116.7
click at [224, 81] on h5 "You're conducting a penetration test for a manufacturing company that suspects …" at bounding box center [207, 121] width 274 height 105
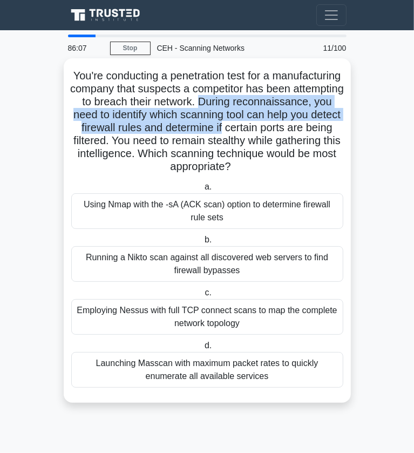
drag, startPoint x: 296, startPoint y: 100, endPoint x: 343, endPoint y: 127, distance: 54.4
click at [343, 127] on h5 "You're conducting a penetration test for a manufacturing company that suspects …" at bounding box center [207, 121] width 274 height 105
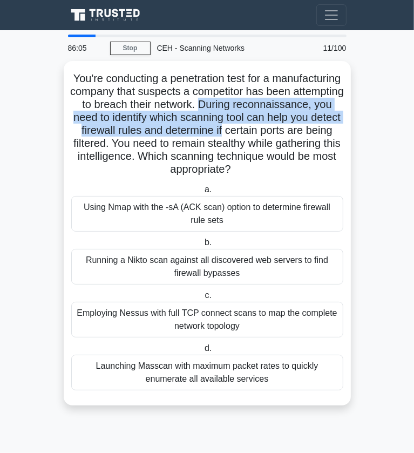
click at [352, 136] on form "You're conducting a penetration test for a manufacturing company that suspects …" at bounding box center [208, 240] width 292 height 358
click at [369, 149] on main "86:00 Stop CEH - Scanning Networks Beginner 11/100 You're conducting a penetrat…" at bounding box center [207, 241] width 414 height 423
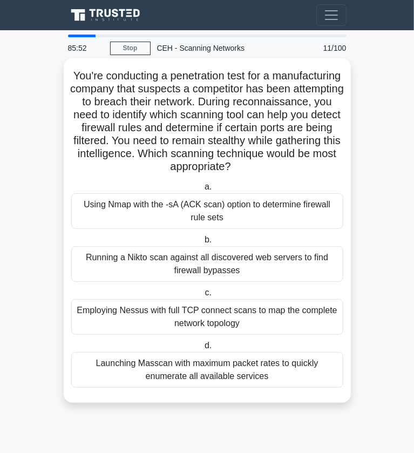
click at [309, 208] on div "Using Nmap with the -sA (ACK scan) option to determine firewall rule sets" at bounding box center [207, 211] width 272 height 36
click at [203, 191] on input "a. Using Nmap with the -sA (ACK scan) option to determine firewall rule sets" at bounding box center [203, 187] width 0 height 7
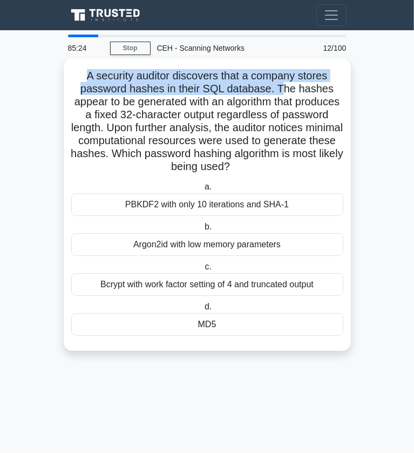
drag, startPoint x: 82, startPoint y: 78, endPoint x: 281, endPoint y: 86, distance: 199.0
click at [281, 86] on h5 "A security auditor discovers that a company stores password hashes in their SQL…" at bounding box center [207, 121] width 274 height 105
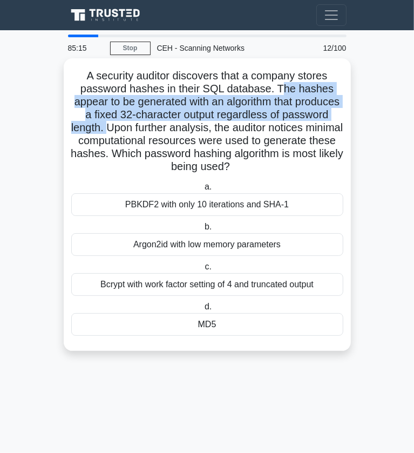
drag, startPoint x: 281, startPoint y: 86, endPoint x: 167, endPoint y: 126, distance: 120.3
click at [167, 126] on h5 "A security auditor discovers that a company stores password hashes in their SQL…" at bounding box center [207, 121] width 274 height 105
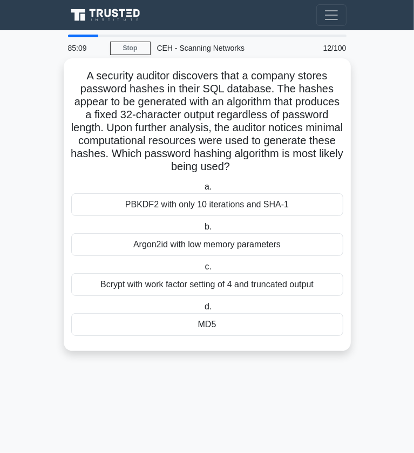
drag, startPoint x: 167, startPoint y: 126, endPoint x: 330, endPoint y: 162, distance: 166.1
click at [330, 162] on h5 "A security auditor discovers that a company stores password hashes in their SQL…" at bounding box center [207, 121] width 274 height 105
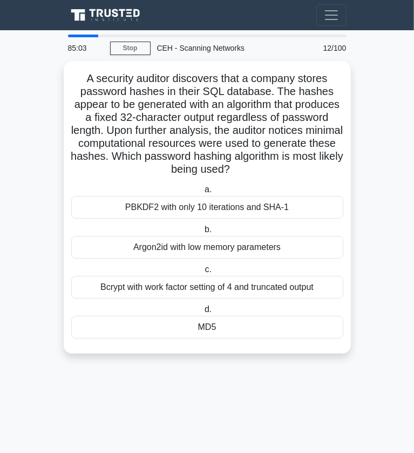
click at [367, 191] on main "85:03 Stop CEH - Scanning Networks Beginner 12/100 A security auditor discovers…" at bounding box center [207, 241] width 414 height 423
copy body "Go Premium X Profile Settings Profile Settings Go Premium X Profile Settings 85…"
click at [359, 260] on main "84:58 Stop CEH - Scanning Networks Beginner 12/100 A security auditor discovers…" at bounding box center [207, 241] width 414 height 423
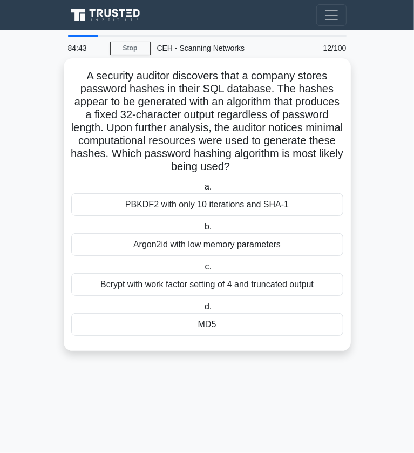
click at [264, 330] on div "MD5" at bounding box center [207, 324] width 272 height 23
click at [203, 311] on input "d. MD5" at bounding box center [203, 307] width 0 height 7
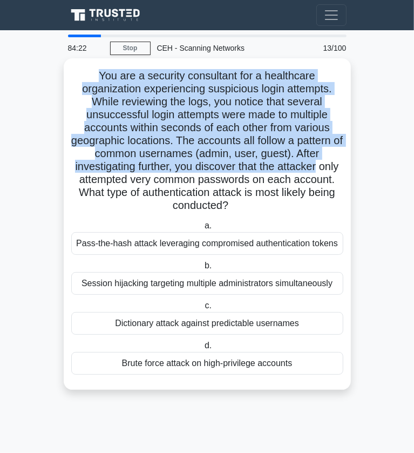
drag, startPoint x: 96, startPoint y: 78, endPoint x: 341, endPoint y: 163, distance: 260.2
click at [341, 163] on h5 "You are a security consultant for a healthcare organization experiencing suspic…" at bounding box center [207, 141] width 274 height 144
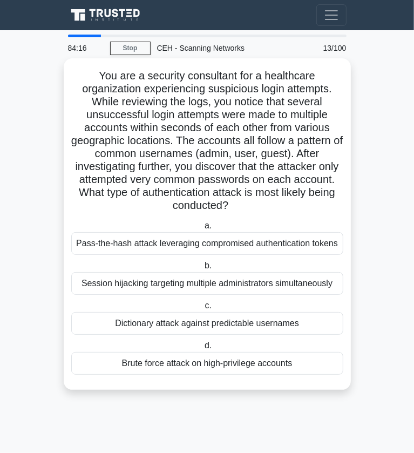
click at [252, 325] on div "Dictionary attack against predictable usernames" at bounding box center [207, 323] width 272 height 23
click at [203, 310] on input "c. Dictionary attack against predictable usernames" at bounding box center [203, 306] width 0 height 7
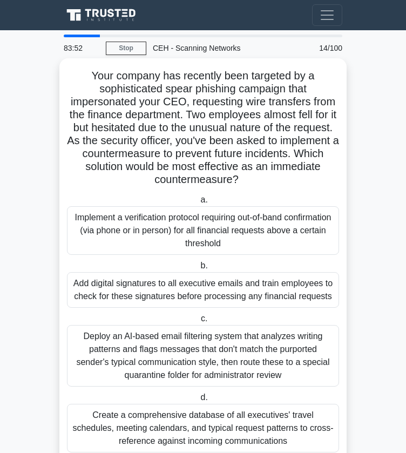
drag, startPoint x: 92, startPoint y: 71, endPoint x: 330, endPoint y: 177, distance: 260.2
click at [330, 177] on h5 "Your company has recently been targeted by a sophisticated spear phishing campa…" at bounding box center [203, 128] width 274 height 118
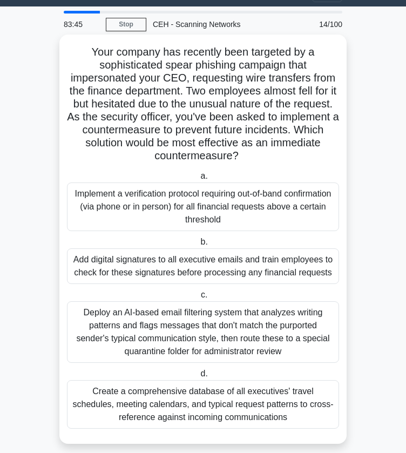
scroll to position [36, 0]
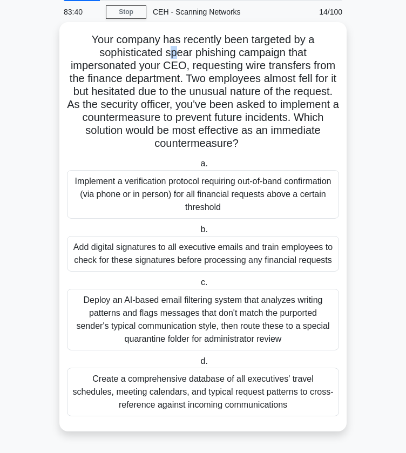
drag, startPoint x: 169, startPoint y: 52, endPoint x: 175, endPoint y: 52, distance: 5.9
click at [175, 52] on h5 "Your company has recently been targeted by a sophisticated spear phishing campa…" at bounding box center [203, 92] width 274 height 118
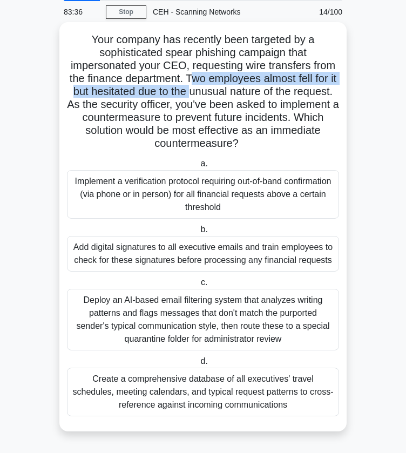
drag, startPoint x: 194, startPoint y: 74, endPoint x: 217, endPoint y: 85, distance: 25.9
click at [217, 85] on h5 "Your company has recently been targeted by a sophisticated spear phishing campa…" at bounding box center [203, 92] width 274 height 118
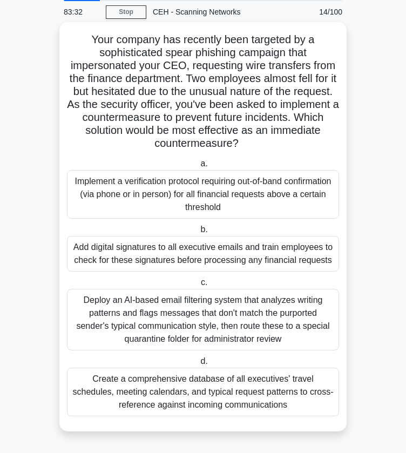
click at [231, 104] on h5 "Your company has recently been targeted by a sophisticated spear phishing campa…" at bounding box center [203, 92] width 274 height 118
click at [302, 98] on h5 "Your company has recently been targeted by a sophisticated spear phishing campa…" at bounding box center [203, 92] width 274 height 118
copy body "Go Premium X Profile Settings Profile Settings Go Premium X Profile Settings 83…"
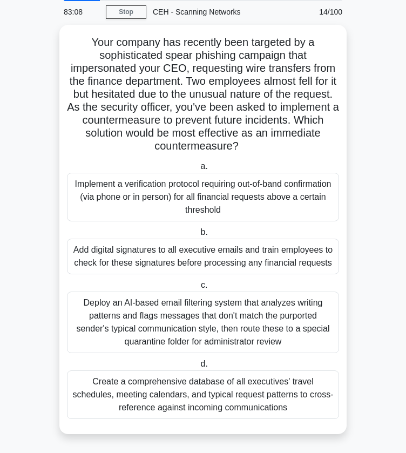
click at [350, 134] on main "83:08 Stop CEH - Scanning Networks Beginner 14/100 Your company has recently be…" at bounding box center [203, 224] width 406 height 460
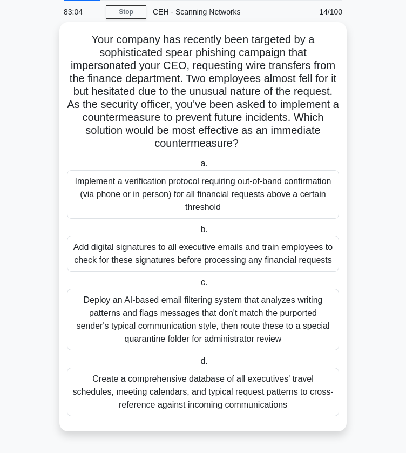
click at [278, 184] on div "Implement a verification protocol requiring out-of-band confirmation (via phone…" at bounding box center [203, 194] width 272 height 49
click at [198, 167] on input "a. Implement a verification protocol requiring out-of-band confirmation (via ph…" at bounding box center [198, 163] width 0 height 7
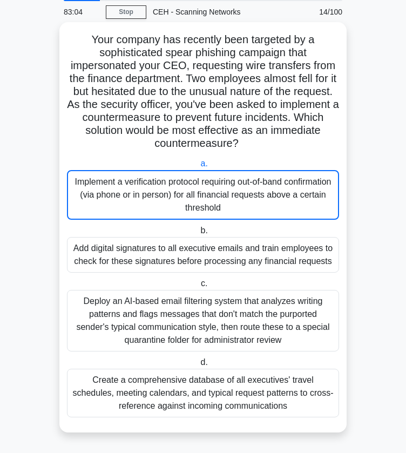
scroll to position [0, 0]
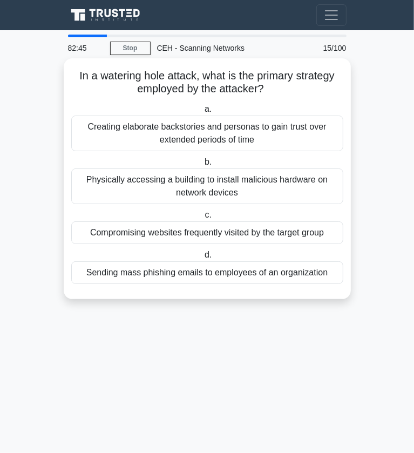
click at [129, 231] on div "Compromising websites frequently visited by the target group" at bounding box center [207, 233] width 272 height 23
click at [203, 219] on input "c. Compromising websites frequently visited by the target group" at bounding box center [203, 215] width 0 height 7
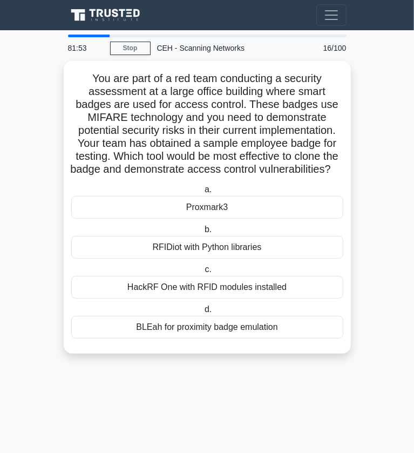
click at [8, 233] on main "81:53 Stop CEH - Scanning Networks Beginner 16/100 You are part of a red team c…" at bounding box center [207, 241] width 414 height 423
click at [117, 45] on link "Stop" at bounding box center [130, 49] width 41 height 14
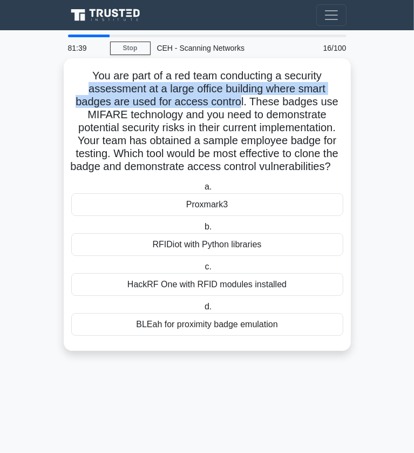
drag, startPoint x: 86, startPoint y: 89, endPoint x: 242, endPoint y: 103, distance: 156.8
click at [242, 103] on h5 "You are part of a red team conducting a security assessment at a large office b…" at bounding box center [207, 121] width 274 height 105
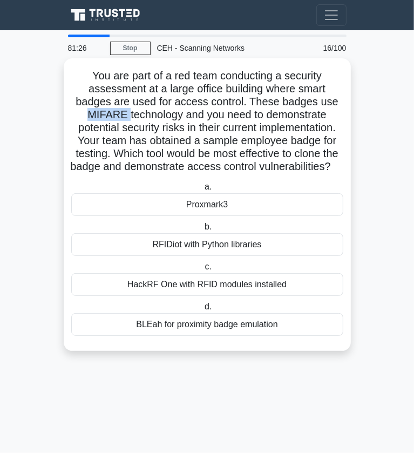
drag, startPoint x: 84, startPoint y: 116, endPoint x: 125, endPoint y: 116, distance: 40.5
click at [125, 116] on h5 "You are part of a red team conducting a security assessment at a large office b…" at bounding box center [207, 121] width 274 height 105
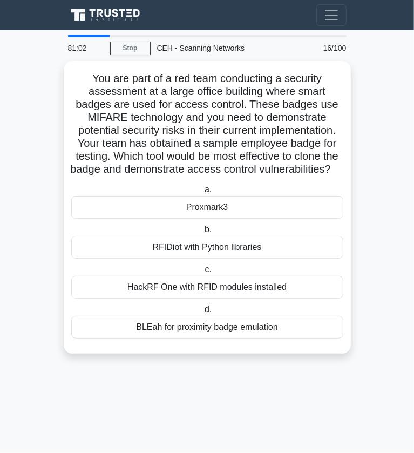
click at [382, 216] on main "81:02 Stop CEH - Scanning Networks Beginner 16/100 You are part of a red team c…" at bounding box center [207, 241] width 414 height 423
click at [383, 327] on main "80:57 Stop CEH - Scanning Networks Beginner 16/100 You are part of a red team c…" at bounding box center [207, 241] width 414 height 423
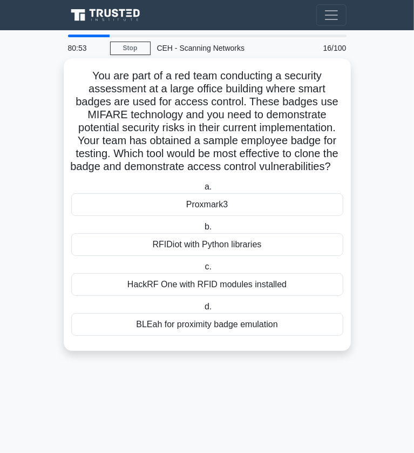
click at [239, 216] on div "Proxmark3" at bounding box center [207, 204] width 272 height 23
click at [203, 191] on input "a. Proxmark3" at bounding box center [203, 187] width 0 height 7
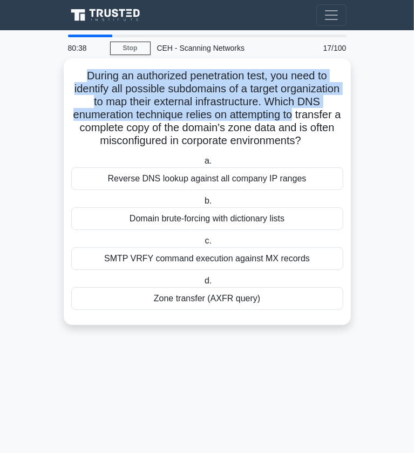
drag, startPoint x: 80, startPoint y: 73, endPoint x: 341, endPoint y: 113, distance: 264.5
click at [341, 113] on h5 "During an authorized penetration test, you need to identify all possible subdom…" at bounding box center [207, 108] width 274 height 79
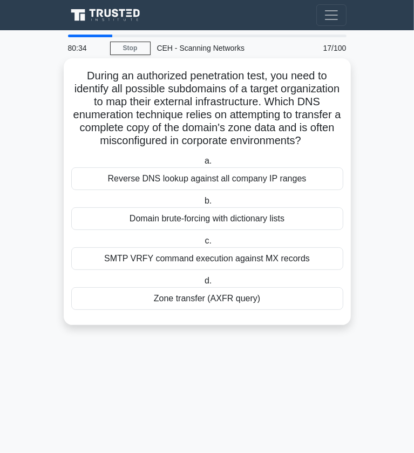
click at [233, 300] on div "Zone transfer (AXFR query)" at bounding box center [207, 298] width 272 height 23
click at [203, 285] on input "d. Zone transfer (AXFR query)" at bounding box center [203, 281] width 0 height 7
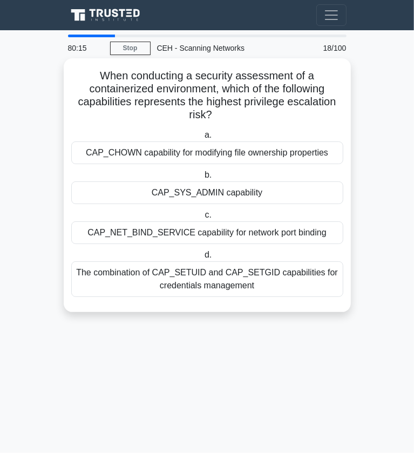
drag, startPoint x: 95, startPoint y: 68, endPoint x: 223, endPoint y: 114, distance: 136.2
click at [223, 114] on div "When conducting a security assessment of a containerized environment, which of …" at bounding box center [207, 185] width 279 height 245
click at [223, 114] on icon ".spinner_0XTQ{transform-origin:center;animation:spinner_y6GP .75s linear infini…" at bounding box center [218, 115] width 13 height 13
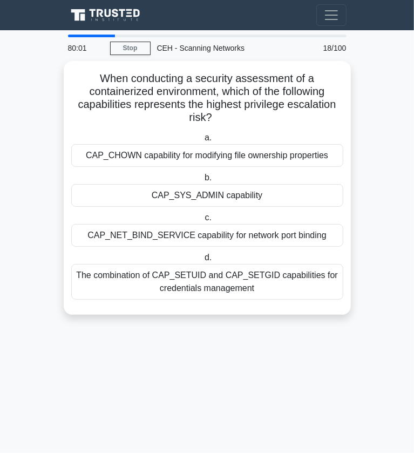
click at [233, 343] on main "80:01 Stop CEH - Scanning Networks Intermediate 18/100 When conducting a securi…" at bounding box center [207, 241] width 414 height 423
click at [379, 132] on main "79:56 Stop CEH - Scanning Networks Intermediate 18/100 When conducting a securi…" at bounding box center [207, 241] width 414 height 423
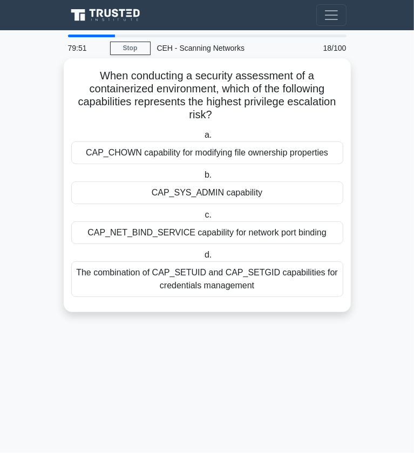
click at [322, 194] on div "CAP_SYS_ADMIN capability" at bounding box center [207, 193] width 272 height 23
click at [203, 179] on input "b. CAP_SYS_ADMIN capability" at bounding box center [203, 175] width 0 height 7
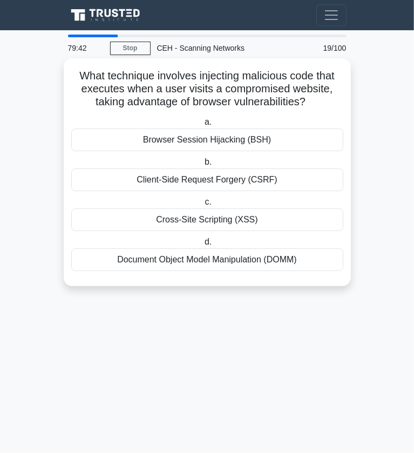
drag, startPoint x: 74, startPoint y: 77, endPoint x: 315, endPoint y: 97, distance: 241.8
click at [315, 97] on h5 "What technique involves injecting malicious code that executes when a user visi…" at bounding box center [207, 89] width 274 height 40
click at [315, 97] on icon ".spinner_0XTQ{transform-origin:center;animation:spinner_y6GP .75s linear infini…" at bounding box center [312, 102] width 13 height 13
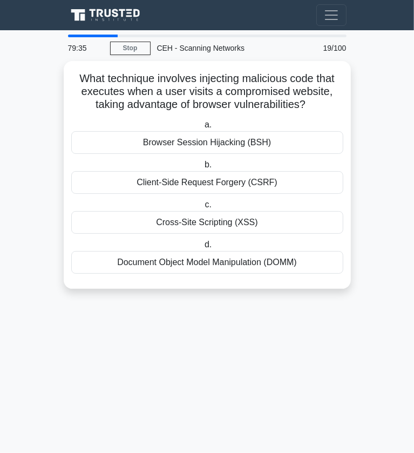
click at [365, 183] on main "79:35 Stop CEH - Scanning Networks Intermediate 19/100 What technique involves …" at bounding box center [207, 241] width 414 height 423
click at [371, 275] on main "79:29 Stop CEH - Scanning Networks Intermediate 19/100 What technique involves …" at bounding box center [207, 241] width 414 height 423
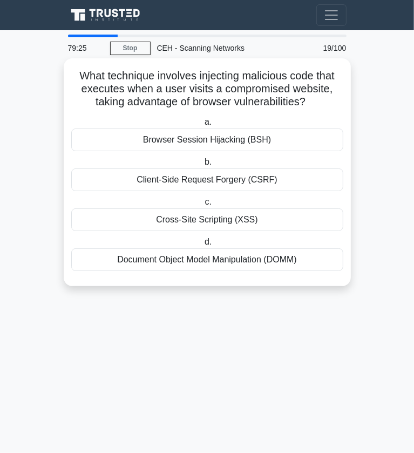
click at [290, 217] on div "Cross-Site Scripting (XSS)" at bounding box center [207, 220] width 272 height 23
click at [203, 206] on input "c. Cross-Site Scripting (XSS)" at bounding box center [203, 202] width 0 height 7
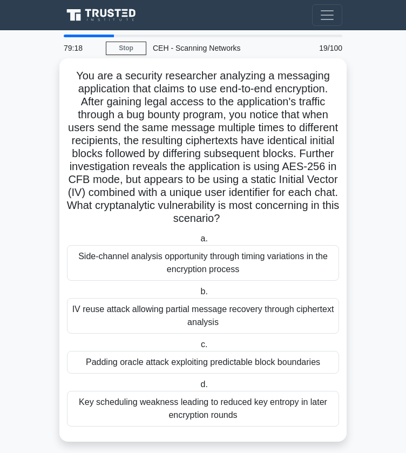
click at [77, 74] on h5 "You are a security researcher analyzing a messaging application that claims to …" at bounding box center [203, 147] width 274 height 157
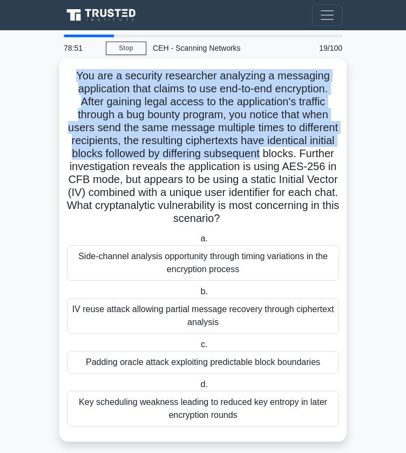
drag, startPoint x: 76, startPoint y: 78, endPoint x: 340, endPoint y: 153, distance: 274.5
click at [340, 153] on h5 "You are a security researcher analyzing a messaging application that claims to …" at bounding box center [203, 147] width 274 height 157
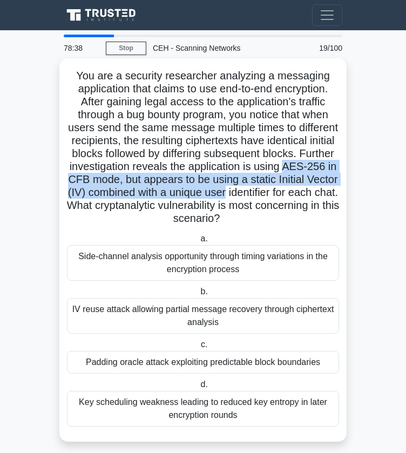
drag, startPoint x: 100, startPoint y: 178, endPoint x: 329, endPoint y: 192, distance: 229.5
click at [329, 192] on h5 "You are a security researcher analyzing a messaging application that claims to …" at bounding box center [203, 147] width 274 height 157
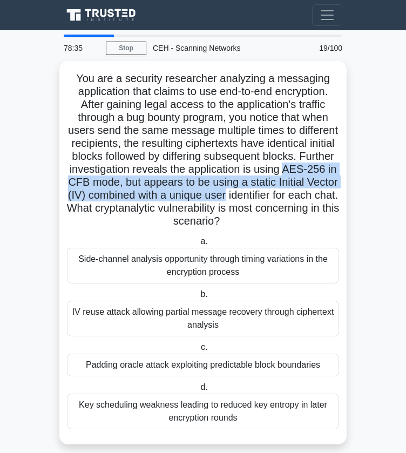
click at [361, 191] on main "78:35 Stop CEH - Scanning Networks Intermediate 19/100 You are a security resea…" at bounding box center [203, 247] width 406 height 434
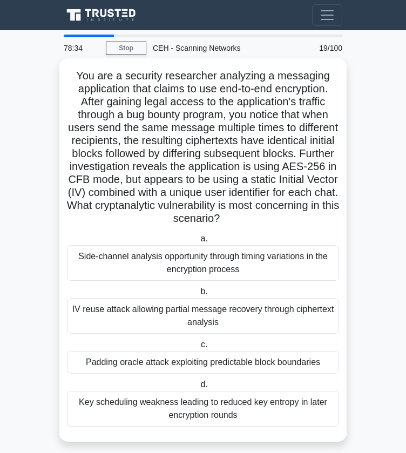
scroll to position [10, 0]
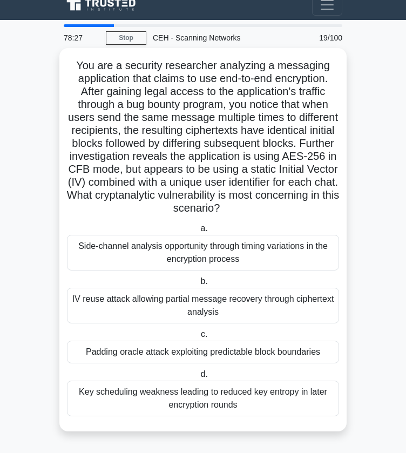
click at [292, 176] on h5 "You are a security researcher analyzing a messaging application that claims to …" at bounding box center [203, 137] width 274 height 157
click at [211, 164] on h5 "You are a security researcher analyzing a messaging application that claims to …" at bounding box center [203, 137] width 274 height 157
click at [271, 306] on div "IV reuse attack allowing partial message recovery through ciphertext analysis" at bounding box center [203, 306] width 272 height 36
click at [198, 285] on input "b. IV reuse attack allowing partial message recovery through ciphertext analysis" at bounding box center [198, 281] width 0 height 7
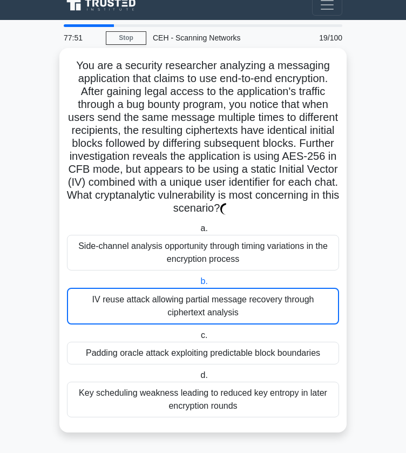
scroll to position [0, 0]
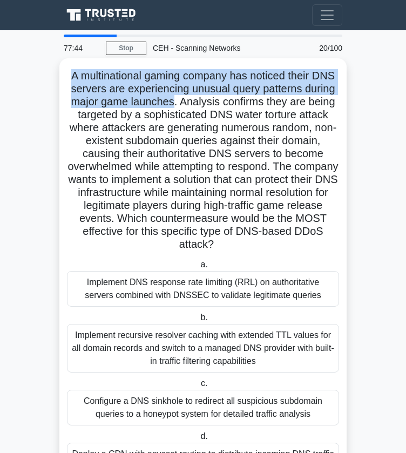
drag, startPoint x: 64, startPoint y: 73, endPoint x: 175, endPoint y: 102, distance: 114.0
click at [175, 102] on div "A multinational gaming company has noticed their DNS servers are experiencing u…" at bounding box center [203, 276] width 279 height 427
click at [175, 102] on h5 "A multinational gaming company has noticed their DNS servers are experiencing u…" at bounding box center [203, 160] width 274 height 183
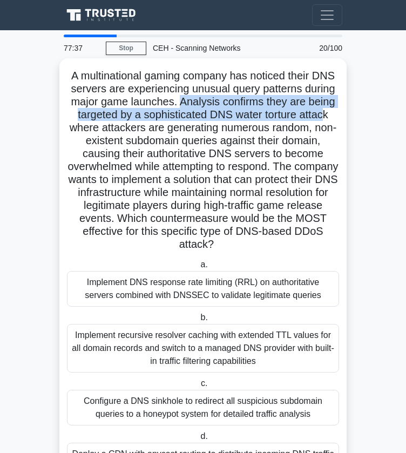
drag, startPoint x: 177, startPoint y: 102, endPoint x: 324, endPoint y: 114, distance: 147.4
click at [324, 114] on h5 "A multinational gaming company has noticed their DNS servers are experiencing u…" at bounding box center [203, 160] width 274 height 183
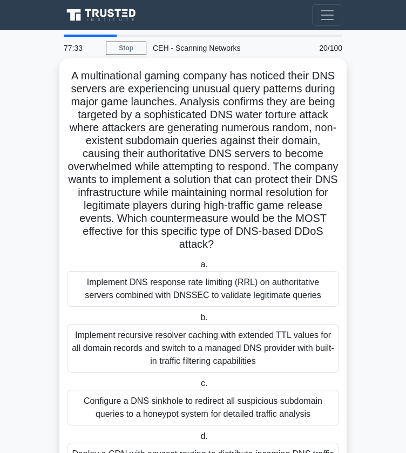
click at [324, 151] on h5 "A multinational gaming company has noticed their DNS servers are experiencing u…" at bounding box center [203, 160] width 274 height 183
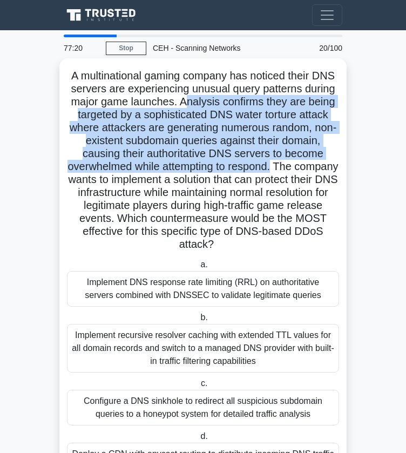
drag, startPoint x: 184, startPoint y: 104, endPoint x: 299, endPoint y: 168, distance: 131.8
click at [299, 168] on h5 "A multinational gaming company has noticed their DNS servers are experiencing u…" at bounding box center [203, 160] width 274 height 183
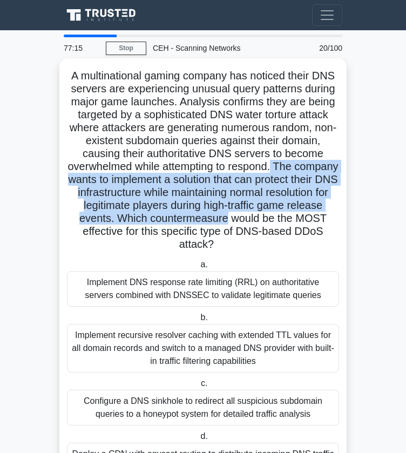
drag, startPoint x: 299, startPoint y: 168, endPoint x: 339, endPoint y: 215, distance: 62.1
click at [339, 215] on h5 "A multinational gaming company has noticed their DNS servers are experiencing u…" at bounding box center [203, 160] width 274 height 183
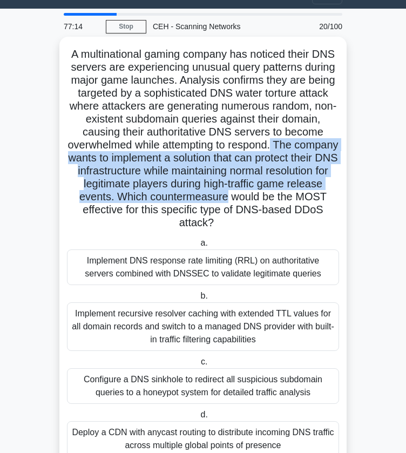
scroll to position [62, 0]
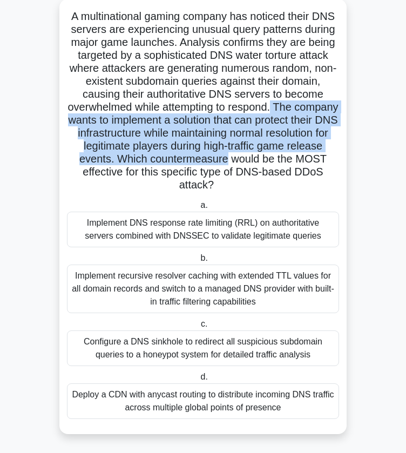
click at [348, 163] on form "A multinational gaming company has noticed their DNS servers are experiencing u…" at bounding box center [203, 223] width 292 height 448
click at [348, 170] on form "A multinational gaming company has noticed their DNS servers are experiencing u…" at bounding box center [203, 223] width 292 height 448
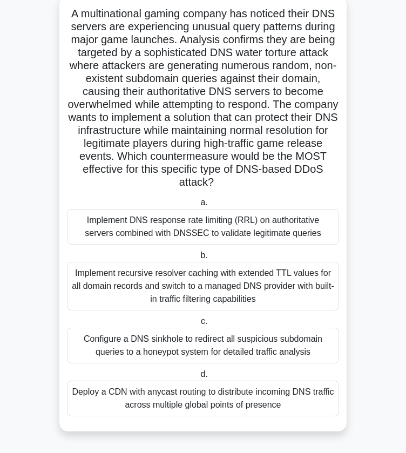
click at [281, 231] on div "Implement DNS response rate limiting (RRL) on authoritative servers combined wi…" at bounding box center [203, 227] width 272 height 36
click at [198, 206] on input "a. Implement DNS response rate limiting (RRL) on authoritative servers combined…" at bounding box center [198, 202] width 0 height 7
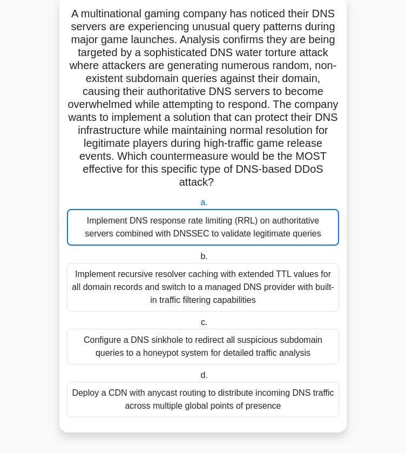
scroll to position [0, 0]
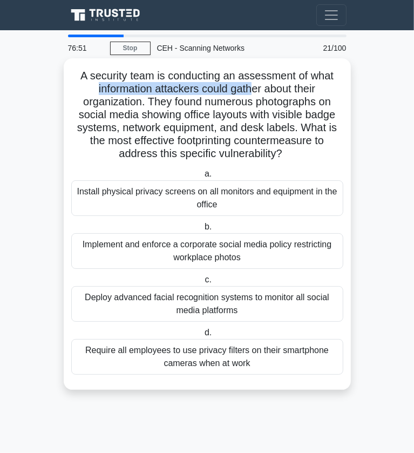
drag, startPoint x: 83, startPoint y: 84, endPoint x: 252, endPoint y: 82, distance: 169.1
click at [252, 82] on h5 "A security team is conducting an assessment of what information attackers could…" at bounding box center [207, 115] width 274 height 92
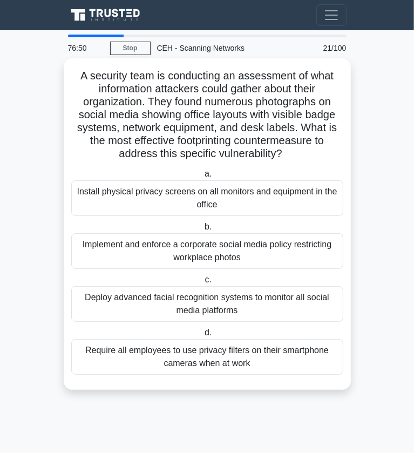
click at [252, 82] on h5 "A security team is conducting an assessment of what information attackers could…" at bounding box center [207, 115] width 274 height 92
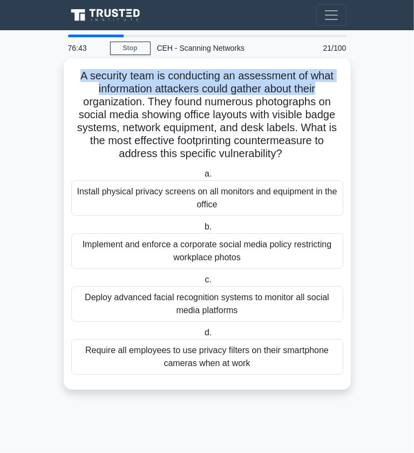
drag, startPoint x: 73, startPoint y: 73, endPoint x: 333, endPoint y: 88, distance: 260.3
click at [333, 88] on h5 "A security team is conducting an assessment of what information attackers could…" at bounding box center [207, 115] width 274 height 92
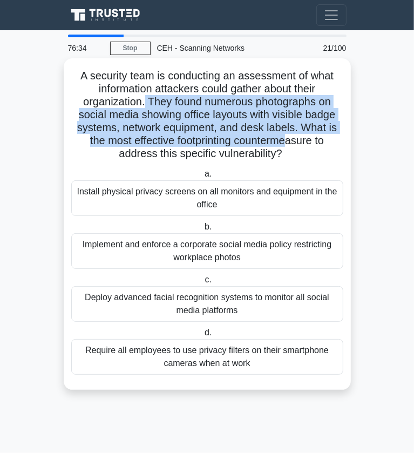
drag, startPoint x: 144, startPoint y: 101, endPoint x: 291, endPoint y: 135, distance: 150.7
click at [291, 135] on h5 "A security team is conducting an assessment of what information attackers could…" at bounding box center [207, 115] width 274 height 92
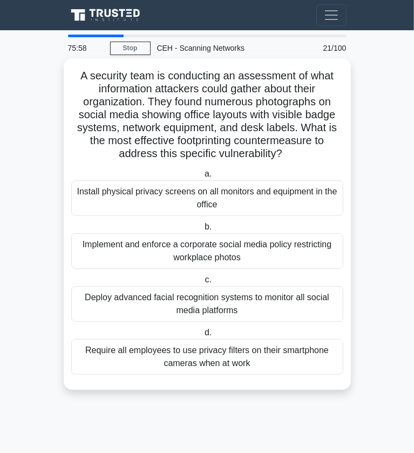
click at [298, 264] on div "Implement and enforce a corporate social media policy restricting workplace pho…" at bounding box center [207, 251] width 272 height 36
click at [203, 231] on input "b. Implement and enforce a corporate social media policy restricting workplace …" at bounding box center [203, 227] width 0 height 7
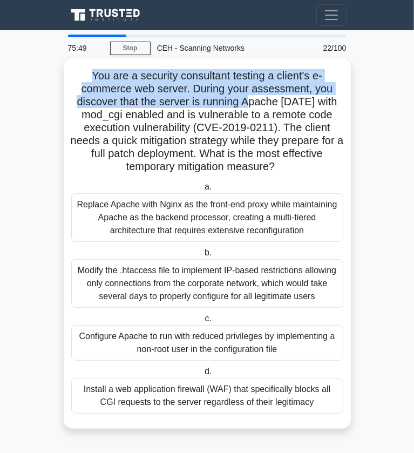
drag, startPoint x: 89, startPoint y: 68, endPoint x: 255, endPoint y: 98, distance: 168.6
click at [255, 98] on h5 "You are a security consultant testing a client's e-commerce web server. During …" at bounding box center [207, 121] width 274 height 105
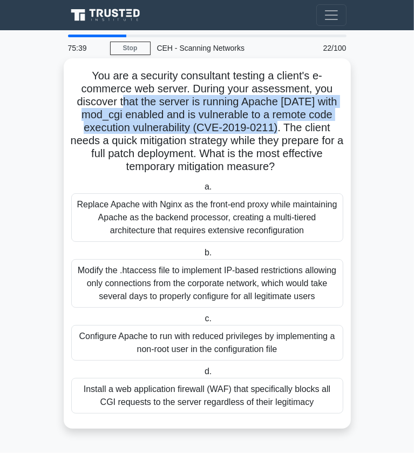
drag, startPoint x: 123, startPoint y: 103, endPoint x: 277, endPoint y: 125, distance: 156.2
click at [277, 125] on h5 "You are a security consultant testing a client's e-commerce web server. During …" at bounding box center [207, 121] width 274 height 105
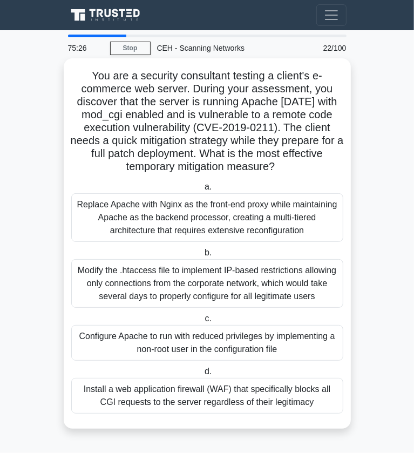
drag, startPoint x: 284, startPoint y: 129, endPoint x: 290, endPoint y: 168, distance: 40.0
click at [290, 168] on h5 "You are a security consultant testing a client's e-commerce web server. During …" at bounding box center [207, 121] width 274 height 105
click at [288, 168] on icon ".spinner_0XTQ{transform-origin:center;animation:spinner_y6GP .75s linear infini…" at bounding box center [281, 167] width 13 height 13
click at [270, 341] on div "Configure Apache to run with reduced privileges by implementing a non-root user…" at bounding box center [207, 343] width 272 height 36
click at [203, 323] on input "c. Configure Apache to run with reduced privileges by implementing a non-root u…" at bounding box center [203, 319] width 0 height 7
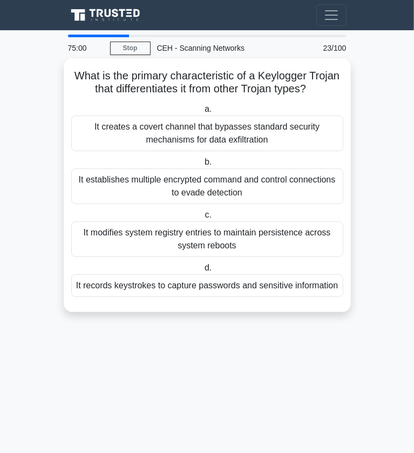
click at [195, 284] on div "It records keystrokes to capture passwords and sensitive information" at bounding box center [207, 285] width 272 height 23
click at [203, 272] on input "d. It records keystrokes to capture passwords and sensitive information" at bounding box center [203, 268] width 0 height 7
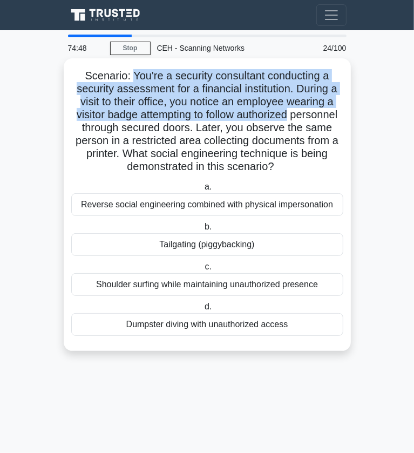
drag, startPoint x: 132, startPoint y: 75, endPoint x: 339, endPoint y: 113, distance: 210.5
click at [339, 113] on h5 "Scenario: You're a security consultant conducting a security assessment for a f…" at bounding box center [207, 121] width 274 height 105
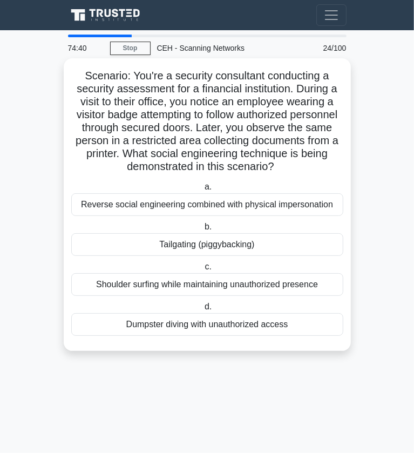
click at [231, 250] on div "Tailgating (piggybacking)" at bounding box center [207, 244] width 272 height 23
click at [203, 231] on input "b. Tailgating (piggybacking)" at bounding box center [203, 227] width 0 height 7
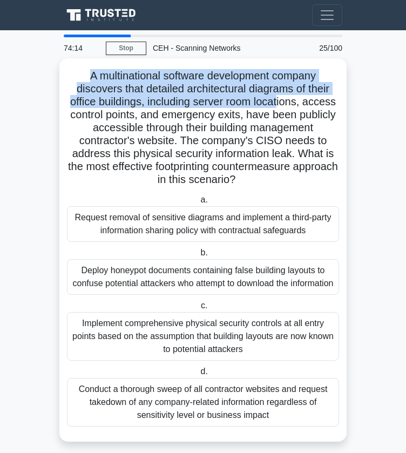
drag, startPoint x: 84, startPoint y: 76, endPoint x: 281, endPoint y: 100, distance: 198.2
click at [281, 100] on h5 "A multinational software development company discovers that detailed architectu…" at bounding box center [203, 128] width 274 height 118
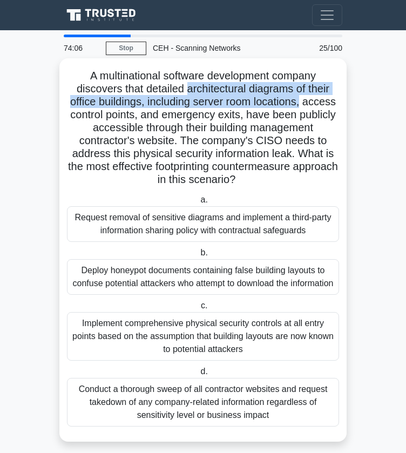
drag, startPoint x: 185, startPoint y: 91, endPoint x: 304, endPoint y: 101, distance: 119.8
click at [304, 101] on h5 "A multinational software development company discovers that detailed architectu…" at bounding box center [203, 128] width 274 height 118
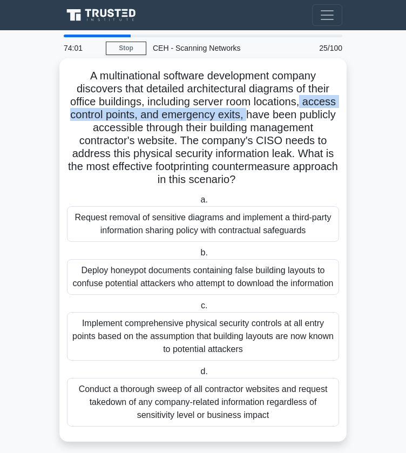
drag, startPoint x: 304, startPoint y: 101, endPoint x: 246, endPoint y: 119, distance: 60.5
click at [246, 119] on h5 "A multinational software development company discovers that detailed architectu…" at bounding box center [203, 128] width 274 height 118
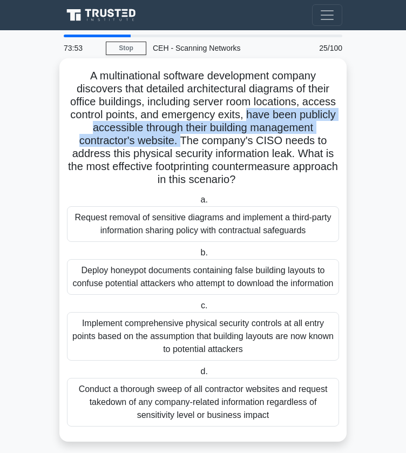
drag, startPoint x: 246, startPoint y: 119, endPoint x: 181, endPoint y: 144, distance: 69.9
click at [181, 144] on h5 "A multinational software development company discovers that detailed architectu…" at bounding box center [203, 128] width 274 height 118
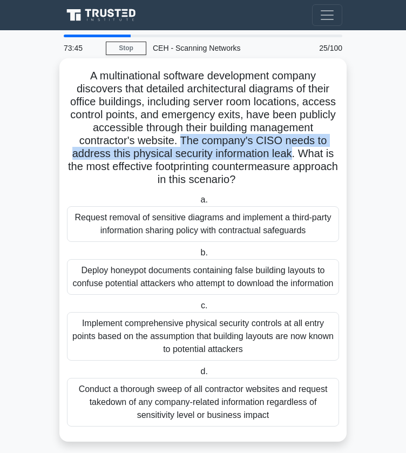
drag, startPoint x: 181, startPoint y: 144, endPoint x: 296, endPoint y: 153, distance: 115.4
click at [296, 153] on h5 "A multinational software development company discovers that detailed architectu…" at bounding box center [203, 128] width 274 height 118
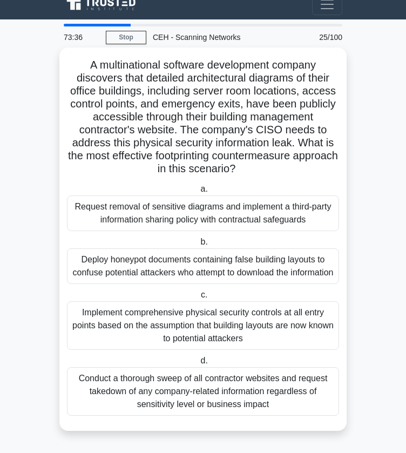
scroll to position [23, 0]
click at [236, 317] on div "Implement comprehensive physical security controls at all entry points based on…" at bounding box center [203, 325] width 272 height 49
click at [199, 299] on input "c. Implement comprehensive physical security controls at all entry points based…" at bounding box center [199, 295] width 0 height 7
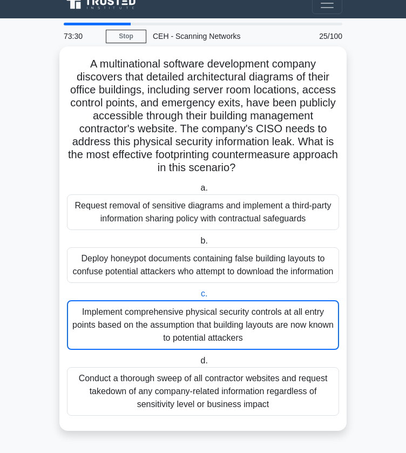
scroll to position [0, 0]
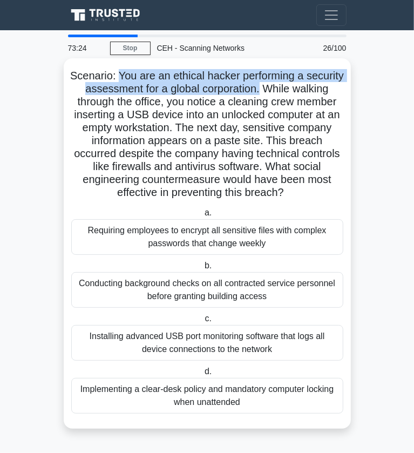
drag, startPoint x: 137, startPoint y: 78, endPoint x: 301, endPoint y: 84, distance: 164.4
click at [301, 84] on h5 "Scenario: You are an ethical hacker performing a security assessment for a glob…" at bounding box center [207, 134] width 274 height 131
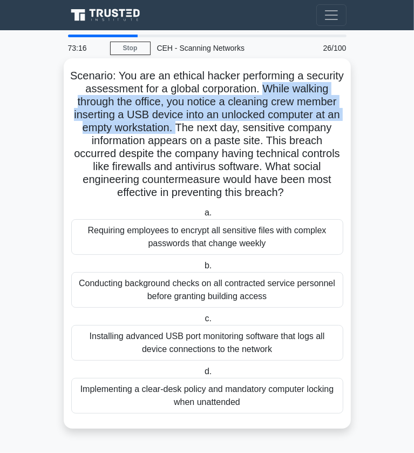
drag, startPoint x: 306, startPoint y: 84, endPoint x: 264, endPoint y: 128, distance: 60.4
click at [264, 128] on h5 "Scenario: You are an ethical hacker performing a security assessment for a glob…" at bounding box center [207, 134] width 274 height 131
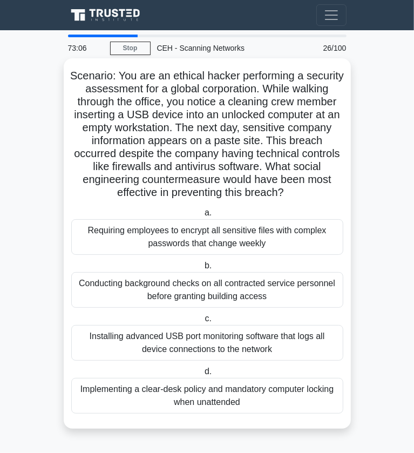
drag, startPoint x: 264, startPoint y: 128, endPoint x: 334, endPoint y: 190, distance: 94.2
click at [334, 190] on h5 "Scenario: You are an ethical hacker performing a security assessment for a glob…" at bounding box center [207, 134] width 274 height 131
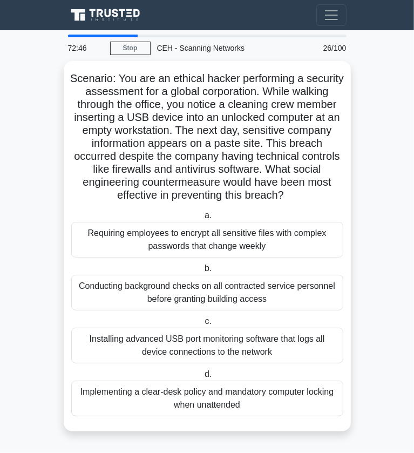
click at [386, 209] on main "72:46 Stop CEH - Scanning Networks Beginner 26/100 Scenario: You are an ethical…" at bounding box center [207, 241] width 414 height 423
click at [360, 211] on main "72:40 Stop CEH - Scanning Networks Beginner 26/100 Scenario: You are an ethical…" at bounding box center [207, 241] width 414 height 423
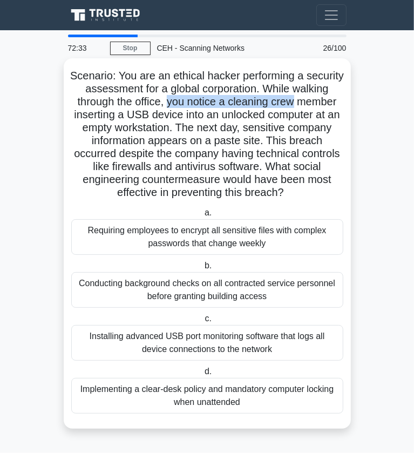
drag, startPoint x: 210, startPoint y: 103, endPoint x: 338, endPoint y: 97, distance: 128.2
click at [338, 97] on h5 "Scenario: You are an ethical hacker performing a security assessment for a glob…" at bounding box center [207, 134] width 274 height 131
click at [246, 393] on div "Implementing a clear-desk policy and mandatory computer locking when unattended" at bounding box center [207, 396] width 272 height 36
click at [203, 376] on input "d. Implementing a clear-desk policy and mandatory computer locking when unatten…" at bounding box center [203, 371] width 0 height 7
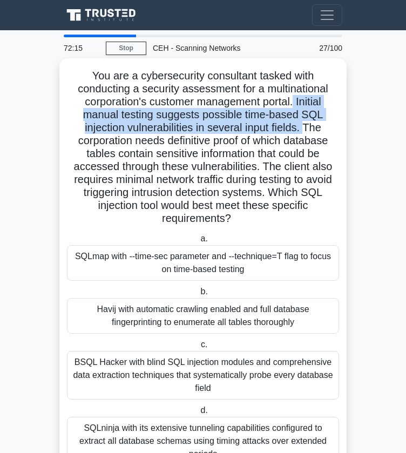
drag, startPoint x: 296, startPoint y: 102, endPoint x: 307, endPoint y: 127, distance: 27.1
click at [307, 127] on h5 "You are a cybersecurity consultant tasked with conducting a security assessment…" at bounding box center [203, 147] width 274 height 157
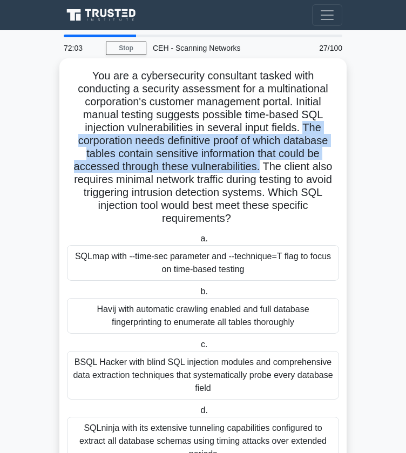
drag, startPoint x: 307, startPoint y: 127, endPoint x: 261, endPoint y: 170, distance: 63.1
click at [261, 170] on h5 "You are a cybersecurity consultant tasked with conducting a security assessment…" at bounding box center [203, 147] width 274 height 157
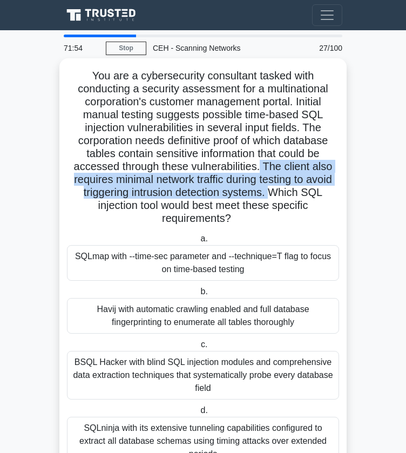
drag, startPoint x: 261, startPoint y: 170, endPoint x: 274, endPoint y: 193, distance: 26.4
click at [274, 193] on h5 "You are a cybersecurity consultant tasked with conducting a security assessment…" at bounding box center [203, 147] width 274 height 157
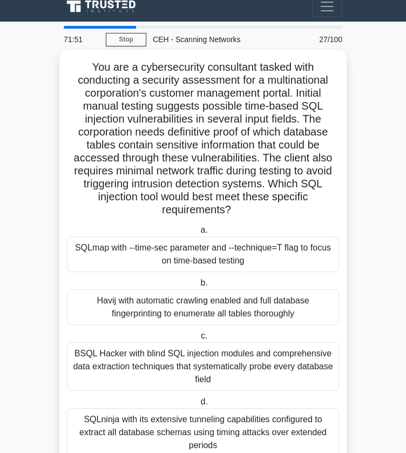
scroll to position [10, 0]
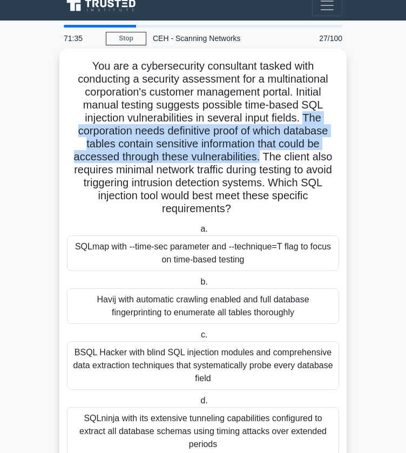
drag, startPoint x: 308, startPoint y: 120, endPoint x: 262, endPoint y: 158, distance: 59.9
click at [262, 158] on h5 "You are a cybersecurity consultant tasked with conducting a security assessment…" at bounding box center [203, 137] width 274 height 157
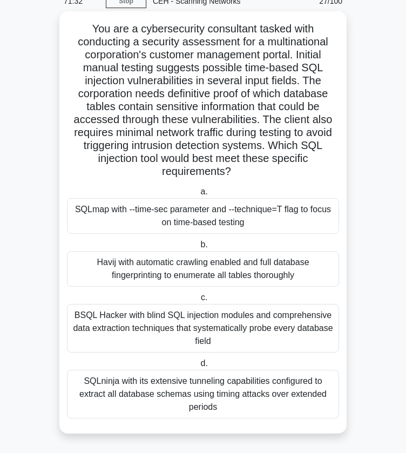
scroll to position [49, 0]
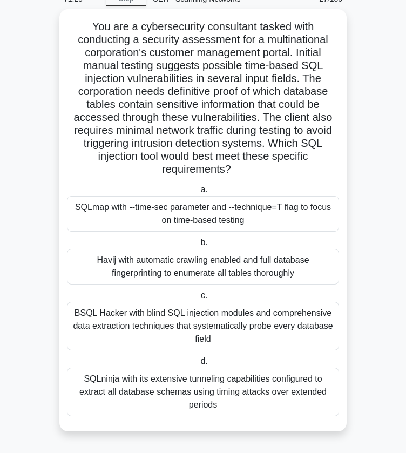
click at [247, 218] on div "SQLmap with --time-sec parameter and --technique=T flag to focus on time-based …" at bounding box center [203, 214] width 272 height 36
click at [198, 193] on input "a. SQLmap with --time-sec parameter and --technique=T flag to focus on time-bas…" at bounding box center [198, 189] width 0 height 7
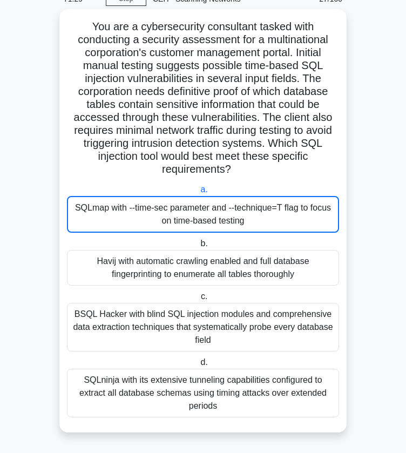
scroll to position [0, 0]
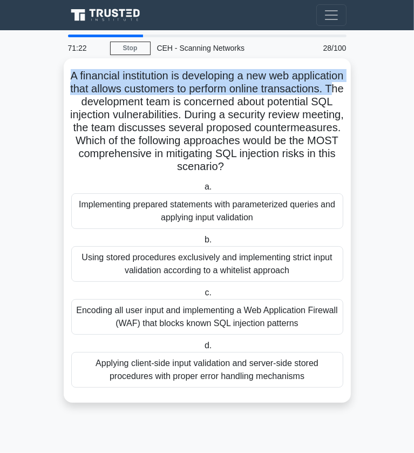
drag, startPoint x: 92, startPoint y: 73, endPoint x: 157, endPoint y: 98, distance: 69.7
click at [157, 98] on h5 "A financial institution is developing a new web application that allows custome…" at bounding box center [207, 121] width 274 height 105
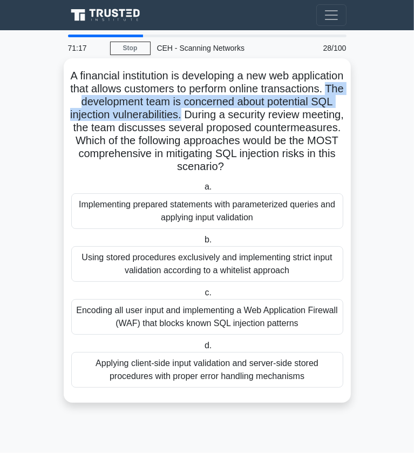
drag, startPoint x: 151, startPoint y: 101, endPoint x: 294, endPoint y: 112, distance: 143.0
click at [294, 112] on h5 "A financial institution is developing a new web application that allows custome…" at bounding box center [207, 121] width 274 height 105
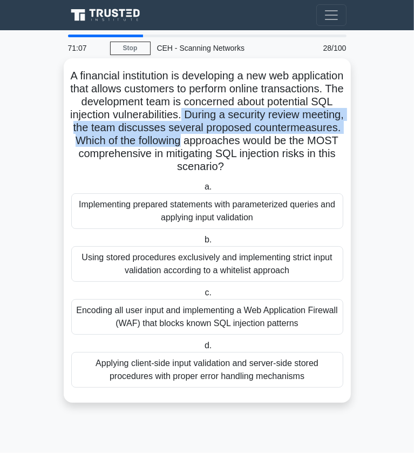
drag, startPoint x: 294, startPoint y: 112, endPoint x: 331, endPoint y: 141, distance: 46.9
click at [331, 141] on h5 "A financial institution is developing a new web application that allows custome…" at bounding box center [207, 121] width 274 height 105
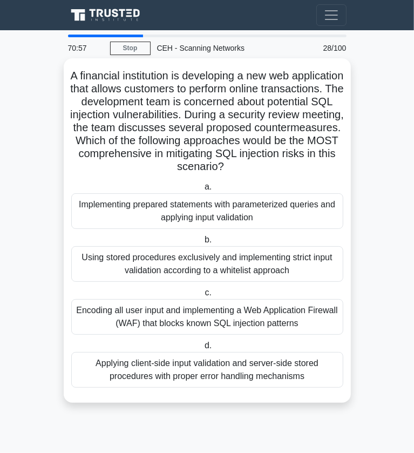
click at [224, 212] on div "Implementing prepared statements with parameterized queries and applying input …" at bounding box center [207, 211] width 272 height 36
click at [203, 191] on input "a. Implementing prepared statements with parameterized queries and applying inp…" at bounding box center [203, 187] width 0 height 7
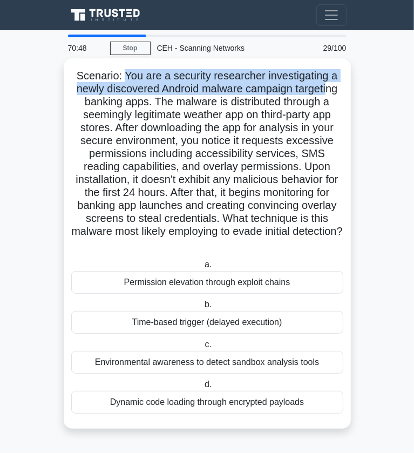
drag, startPoint x: 125, startPoint y: 76, endPoint x: 331, endPoint y: 93, distance: 206.6
click at [331, 93] on h5 "Scenario: You are a security researcher investigating a newly discovered Androi…" at bounding box center [207, 160] width 274 height 183
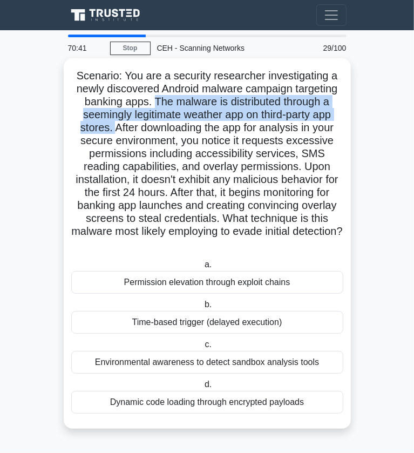
drag, startPoint x: 151, startPoint y: 101, endPoint x: 110, endPoint y: 132, distance: 51.3
click at [110, 132] on h5 "Scenario: You are a security researcher investigating a newly discovered Androi…" at bounding box center [207, 160] width 274 height 183
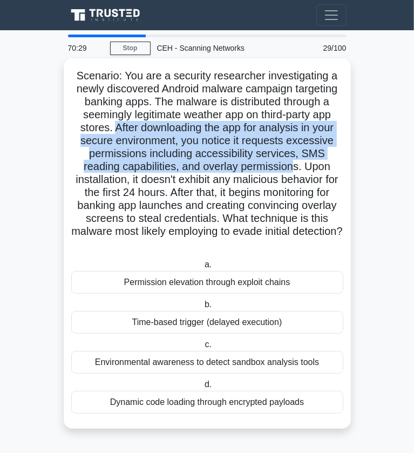
drag, startPoint x: 110, startPoint y: 132, endPoint x: 296, endPoint y: 170, distance: 189.7
click at [296, 170] on h5 "Scenario: You are a security researcher investigating a newly discovered Androi…" at bounding box center [207, 160] width 274 height 183
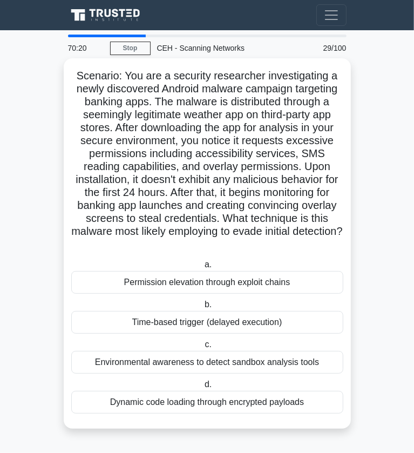
click at [132, 203] on h5 "Scenario: You are a security researcher investigating a newly discovered Androi…" at bounding box center [207, 160] width 274 height 183
click at [347, 191] on div "Scenario: You are a security researcher investigating a newly discovered Androi…" at bounding box center [207, 243] width 287 height 371
click at [92, 62] on div "Scenario: You are a security researcher investigating a newly discovered Androi…" at bounding box center [207, 243] width 287 height 371
click at [183, 320] on div "Time-based trigger (delayed execution)" at bounding box center [207, 322] width 272 height 23
click at [203, 309] on input "b. Time-based trigger (delayed execution)" at bounding box center [203, 304] width 0 height 7
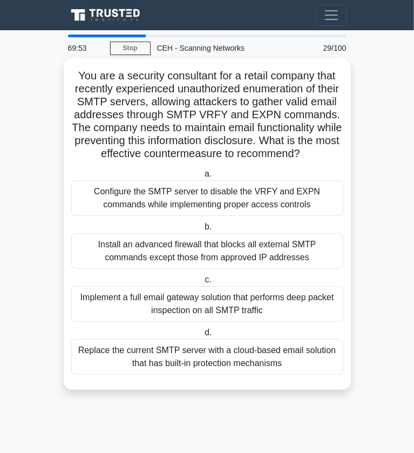
click at [214, 94] on h5 "You are a security consultant for a retail company that recently experienced un…" at bounding box center [207, 115] width 274 height 92
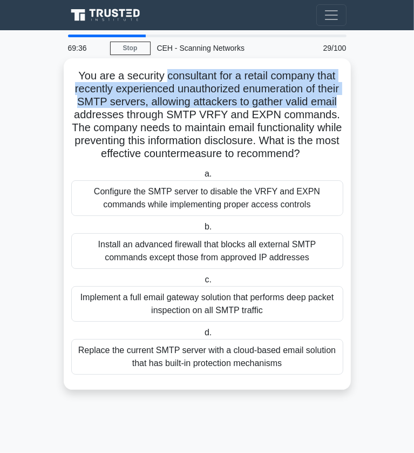
drag, startPoint x: 164, startPoint y: 80, endPoint x: 338, endPoint y: 100, distance: 175.2
click at [338, 100] on h5 "You are a security consultant for a retail company that recently experienced un…" at bounding box center [207, 115] width 274 height 92
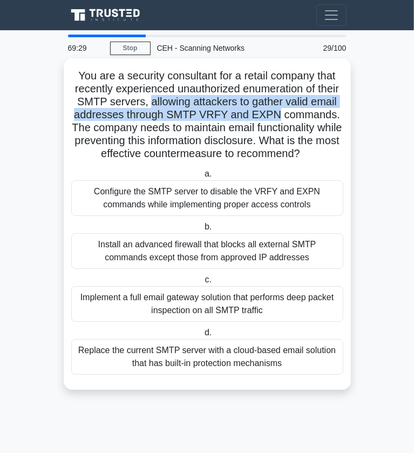
drag, startPoint x: 147, startPoint y: 102, endPoint x: 279, endPoint y: 112, distance: 132.2
click at [279, 112] on h5 "You are a security consultant for a retail company that recently experienced un…" at bounding box center [207, 115] width 274 height 92
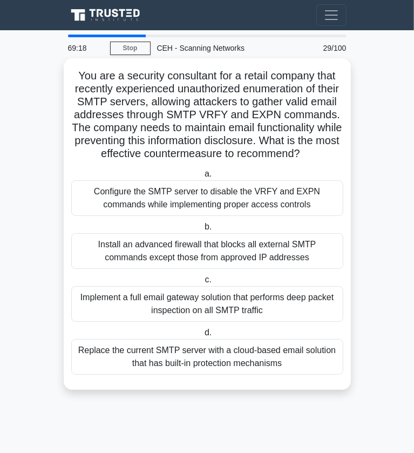
click at [279, 112] on h5 "You are a security consultant for a retail company that recently experienced un…" at bounding box center [207, 115] width 274 height 92
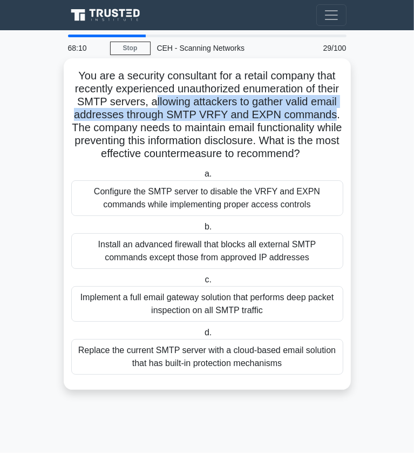
drag, startPoint x: 149, startPoint y: 103, endPoint x: 337, endPoint y: 111, distance: 187.7
click at [337, 111] on h5 "You are a security consultant for a retail company that recently experienced un…" at bounding box center [207, 115] width 274 height 92
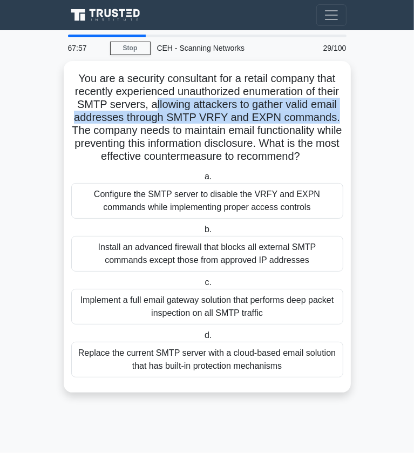
click at [378, 165] on main "67:57 Stop CEH - Scanning Networks Beginner 29/100 You are a security consultan…" at bounding box center [207, 241] width 414 height 423
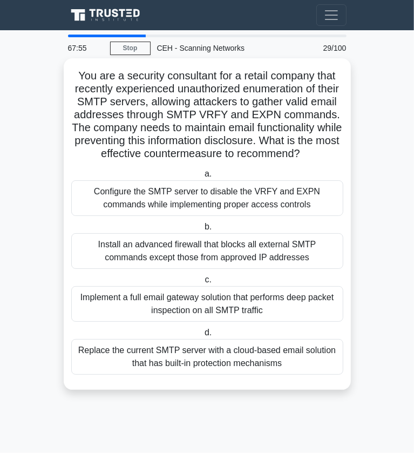
click at [304, 203] on div "Configure the SMTP server to disable the VRFY and EXPN commands while implement…" at bounding box center [207, 198] width 272 height 36
click at [203, 178] on input "a. Configure the SMTP server to disable the VRFY and EXPN commands while implem…" at bounding box center [203, 174] width 0 height 7
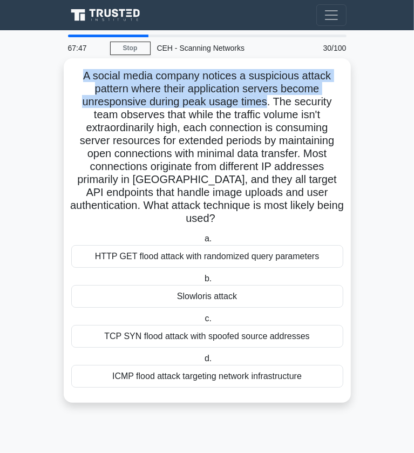
drag, startPoint x: 83, startPoint y: 77, endPoint x: 269, endPoint y: 103, distance: 187.1
click at [269, 103] on h5 "A social media company notices a suspicious attack pattern where their applicat…" at bounding box center [207, 147] width 274 height 157
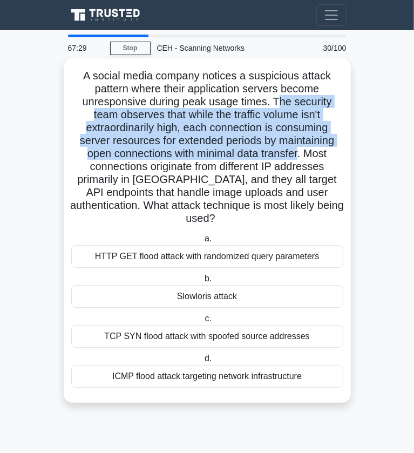
drag, startPoint x: 278, startPoint y: 102, endPoint x: 301, endPoint y: 154, distance: 57.5
click at [301, 154] on h5 "A social media company notices a suspicious attack pattern where their applicat…" at bounding box center [207, 147] width 274 height 157
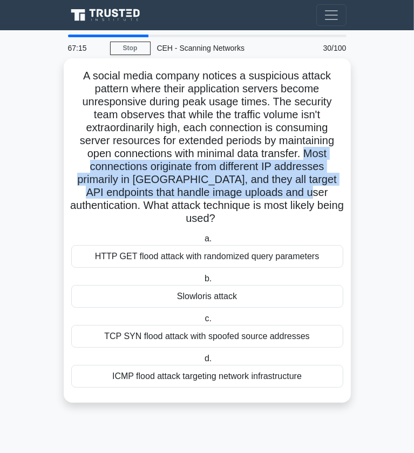
drag, startPoint x: 306, startPoint y: 154, endPoint x: 331, endPoint y: 190, distance: 43.8
click at [331, 190] on h5 "A social media company notices a suspicious attack pattern where their applicat…" at bounding box center [207, 147] width 274 height 157
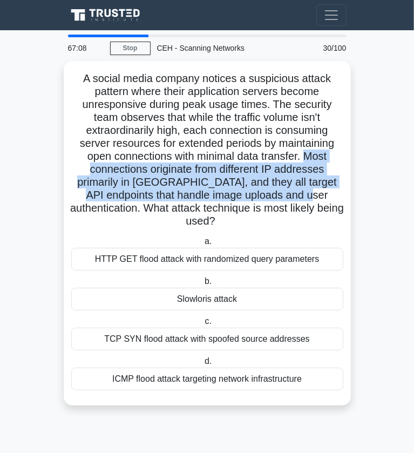
click at [372, 204] on main "67:08 Stop CEH - Scanning Networks Beginner 30/100 A social media company notic…" at bounding box center [207, 241] width 414 height 423
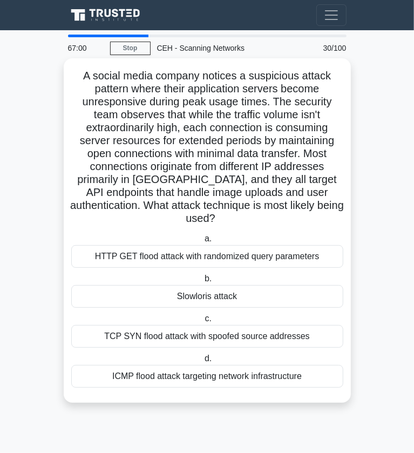
click at [279, 296] on div "Slowloris attack" at bounding box center [207, 296] width 272 height 23
click at [203, 283] on input "b. Slowloris attack" at bounding box center [203, 279] width 0 height 7
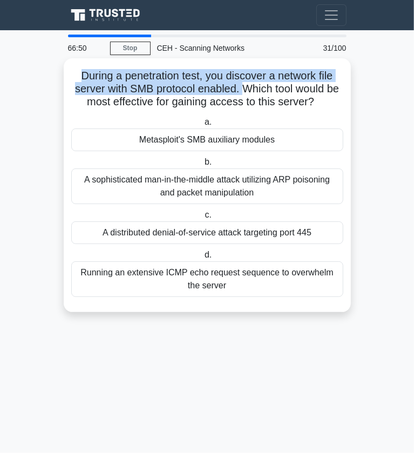
drag, startPoint x: 76, startPoint y: 81, endPoint x: 244, endPoint y: 88, distance: 168.2
click at [244, 88] on h5 "During a penetration test, you discover a network file server with SMB protocol…" at bounding box center [207, 89] width 274 height 40
click at [279, 146] on div "Metasploit's SMB auxiliary modules" at bounding box center [207, 140] width 272 height 23
click at [203, 126] on input "a. Metasploit's SMB auxiliary modules" at bounding box center [203, 122] width 0 height 7
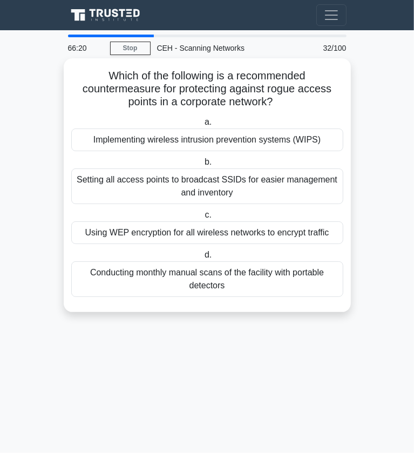
click at [279, 90] on h5 "Which of the following is a recommended countermeasure for protecting against r…" at bounding box center [207, 89] width 274 height 40
click at [299, 146] on div "Implementing wireless intrusion prevention systems (WIPS)" at bounding box center [207, 140] width 272 height 23
click at [203, 126] on input "a. Implementing wireless intrusion prevention systems (WIPS)" at bounding box center [203, 122] width 0 height 7
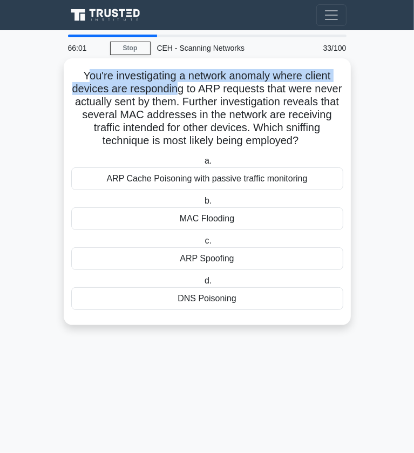
drag, startPoint x: 84, startPoint y: 78, endPoint x: 177, endPoint y: 82, distance: 93.0
click at [177, 82] on h5 "You're investigating a network anomaly where client devices are responding to A…" at bounding box center [207, 108] width 274 height 79
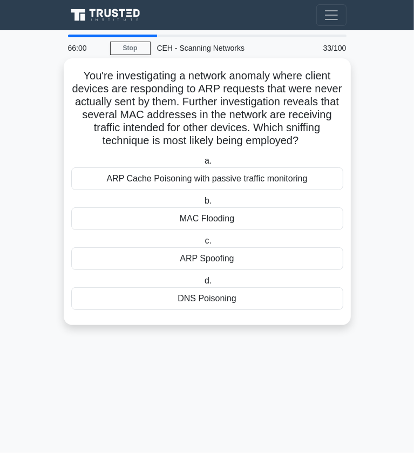
click at [182, 259] on div "ARP Spoofing" at bounding box center [207, 258] width 272 height 23
click at [203, 245] on input "c. ARP Spoofing" at bounding box center [203, 241] width 0 height 7
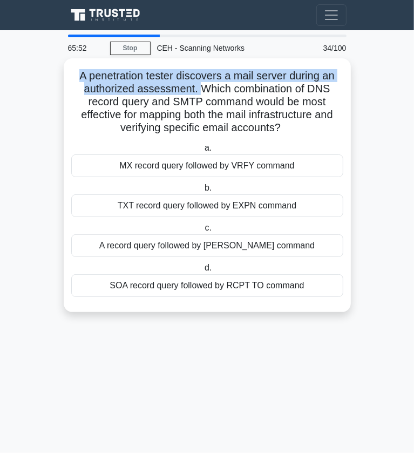
drag, startPoint x: 73, startPoint y: 77, endPoint x: 204, endPoint y: 85, distance: 131.0
click at [204, 85] on h5 "A penetration tester discovers a mail server during an authorized assessment. W…" at bounding box center [207, 102] width 274 height 66
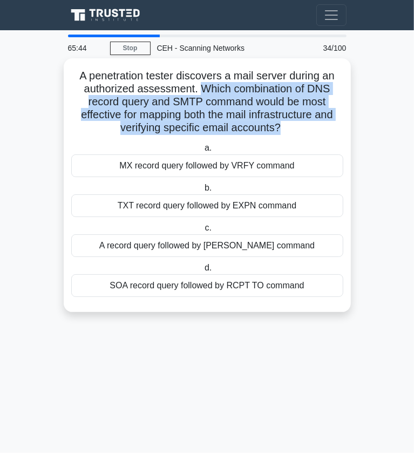
drag, startPoint x: 204, startPoint y: 85, endPoint x: 280, endPoint y: 125, distance: 86.0
click at [280, 125] on h5 "A penetration tester discovers a mail server during an authorized assessment. W…" at bounding box center [207, 102] width 274 height 66
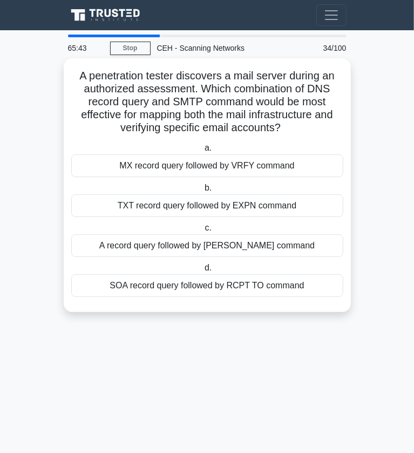
click at [270, 167] on div "MX record query followed by VRFY command" at bounding box center [207, 166] width 272 height 23
click at [203, 152] on input "a. MX record query followed by VRFY command" at bounding box center [203, 148] width 0 height 7
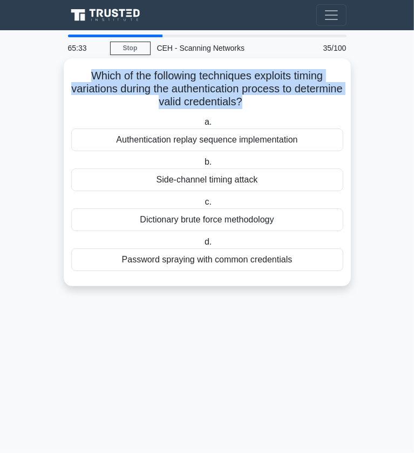
drag, startPoint x: 82, startPoint y: 77, endPoint x: 269, endPoint y: 99, distance: 188.2
click at [269, 99] on h5 "Which of the following techniques exploits timing variations during the authent…" at bounding box center [207, 89] width 274 height 40
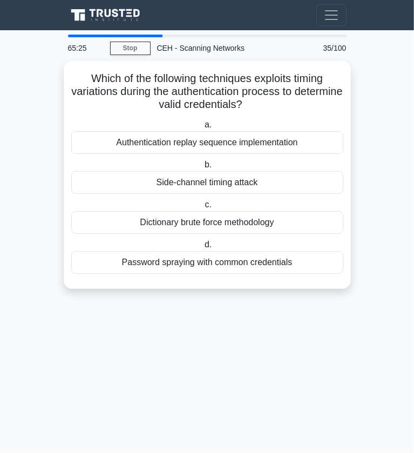
click at [380, 105] on main "65:25 Stop CEH - Scanning Networks Beginner 35/100 Which of the following techn…" at bounding box center [207, 241] width 414 height 423
click at [361, 88] on main "65:18 Stop CEH - Scanning Networks Beginner 35/100 Which of the following techn…" at bounding box center [207, 241] width 414 height 423
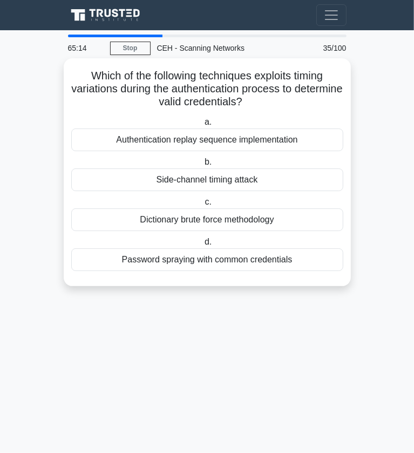
click at [322, 179] on div "Side-channel timing attack" at bounding box center [207, 180] width 272 height 23
click at [203, 166] on input "b. Side-channel timing attack" at bounding box center [203, 162] width 0 height 7
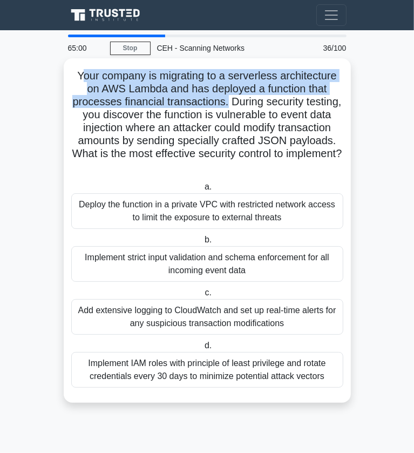
drag, startPoint x: 77, startPoint y: 76, endPoint x: 228, endPoint y: 102, distance: 153.0
click at [228, 102] on h5 "Your company is migrating to a serverless architecture on AWS Lambda and has de…" at bounding box center [207, 121] width 274 height 105
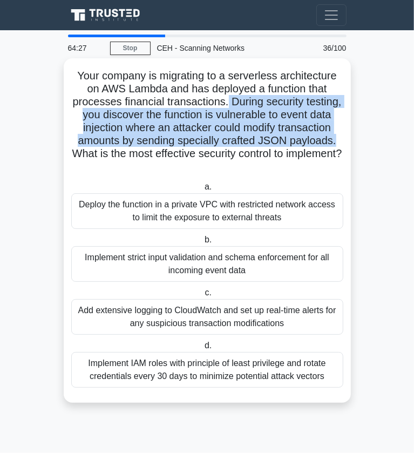
drag, startPoint x: 228, startPoint y: 102, endPoint x: 341, endPoint y: 138, distance: 119.1
click at [341, 138] on h5 "Your company is migrating to a serverless architecture on AWS Lambda and has de…" at bounding box center [207, 121] width 274 height 105
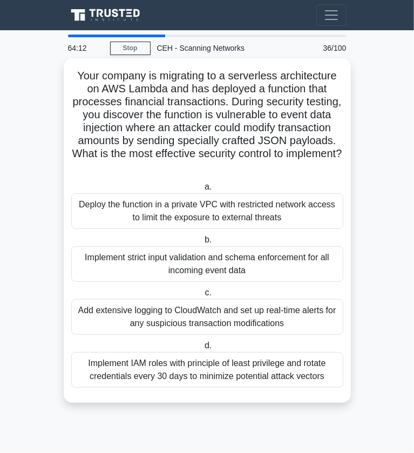
click at [196, 368] on div "Implement IAM roles with principle of least privilege and rotate credentials ev…" at bounding box center [207, 370] width 272 height 36
click at [203, 350] on input "d. Implement IAM roles with principle of least privilege and rotate credentials…" at bounding box center [203, 346] width 0 height 7
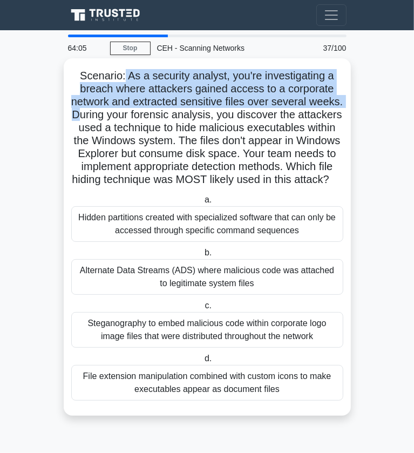
drag, startPoint x: 124, startPoint y: 73, endPoint x: 117, endPoint y: 118, distance: 45.9
click at [117, 118] on h5 "Scenario: As a security analyst, you're investigating a breach where attackers …" at bounding box center [207, 128] width 274 height 118
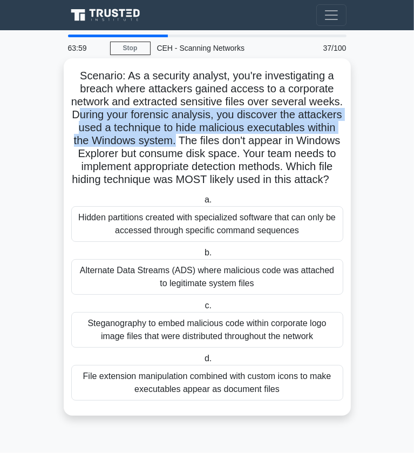
drag, startPoint x: 117, startPoint y: 118, endPoint x: 269, endPoint y: 140, distance: 153.9
click at [269, 140] on h5 "Scenario: As a security analyst, you're investigating a breach where attackers …" at bounding box center [207, 128] width 274 height 118
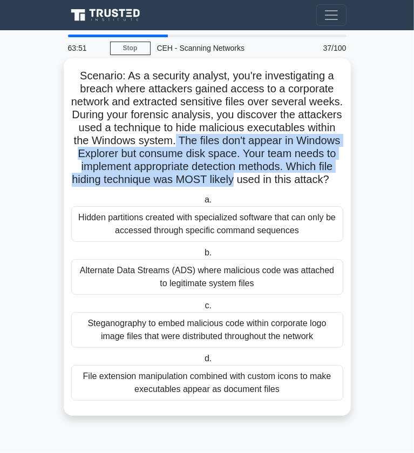
drag, startPoint x: 269, startPoint y: 140, endPoint x: 344, endPoint y: 181, distance: 85.6
click at [344, 181] on div "Scenario: As a security analyst, you're investigating a breach where attackers …" at bounding box center [207, 237] width 279 height 349
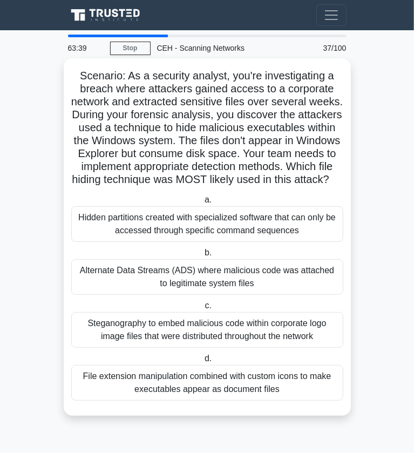
click at [298, 180] on h5 "Scenario: As a security analyst, you're investigating a breach where attackers …" at bounding box center [207, 128] width 274 height 118
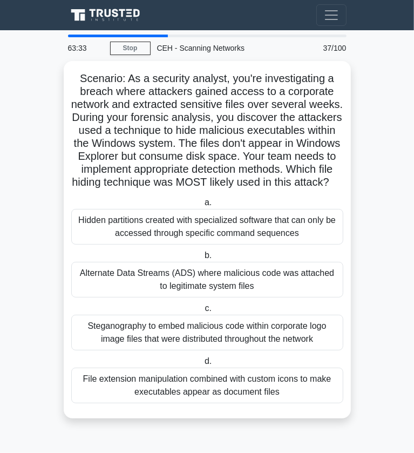
click at [367, 257] on main "63:33 Stop CEH - Scanning Networks Intermediate 37/100 Scenario: As a security …" at bounding box center [207, 241] width 414 height 423
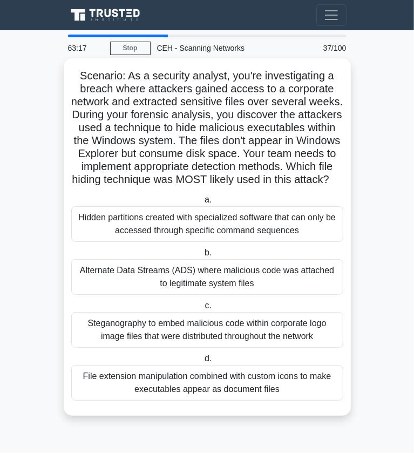
click at [298, 282] on div "Alternate Data Streams (ADS) where malicious code was attached to legitimate sy…" at bounding box center [207, 277] width 272 height 36
click at [203, 257] on input "b. Alternate Data Streams (ADS) where malicious code was attached to legitimate…" at bounding box center [203, 253] width 0 height 7
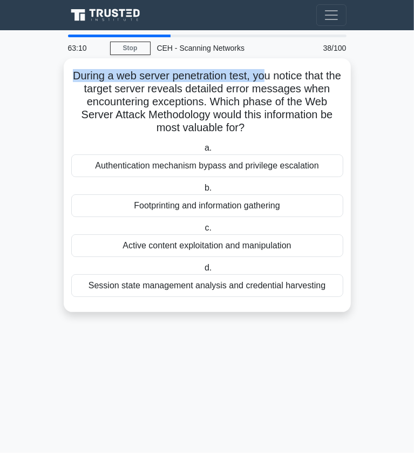
drag, startPoint x: 74, startPoint y: 74, endPoint x: 277, endPoint y: 82, distance: 202.8
click at [277, 82] on h5 "During a web server penetration test, you notice that the target server reveals…" at bounding box center [207, 102] width 274 height 66
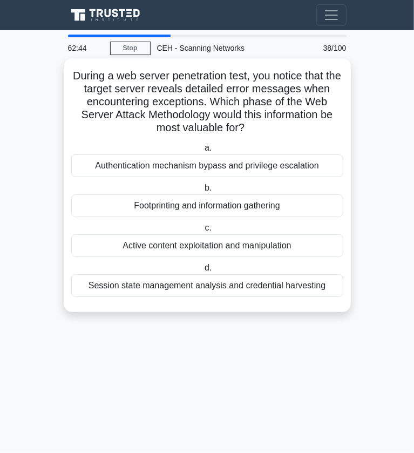
click at [275, 119] on h5 "During a web server penetration test, you notice that the target server reveals…" at bounding box center [207, 102] width 274 height 66
drag, startPoint x: 77, startPoint y: 82, endPoint x: 264, endPoint y: 77, distance: 187.0
click at [264, 77] on h5 "During a web server penetration test, you notice that the target server reveals…" at bounding box center [207, 102] width 274 height 66
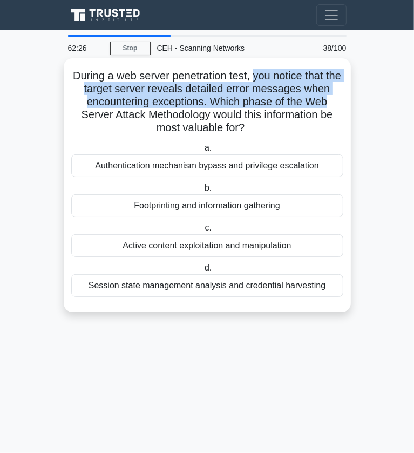
drag, startPoint x: 264, startPoint y: 77, endPoint x: 345, endPoint y: 98, distance: 83.9
click at [345, 98] on div "During a web server penetration test, you notice that the target server reveals…" at bounding box center [207, 185] width 279 height 245
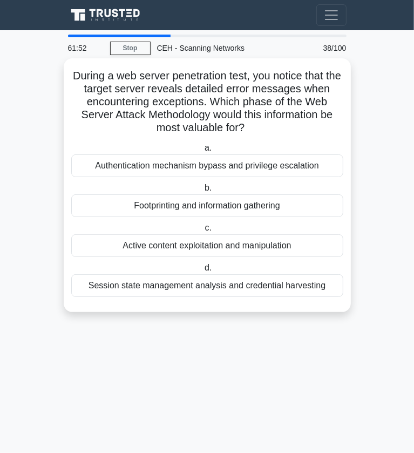
click at [191, 245] on div "Active content exploitation and manipulation" at bounding box center [207, 245] width 272 height 23
click at [203, 232] on input "c. Active content exploitation and manipulation" at bounding box center [203, 228] width 0 height 7
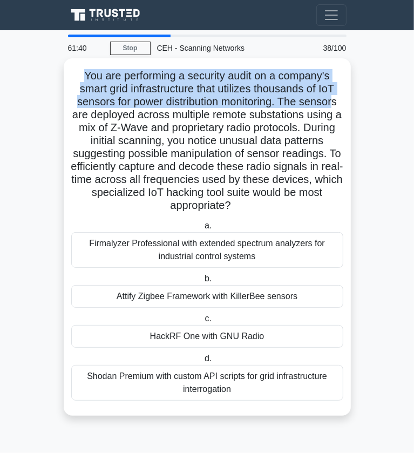
drag, startPoint x: 82, startPoint y: 76, endPoint x: 336, endPoint y: 101, distance: 255.7
click at [336, 101] on h5 "You are performing a security audit on a company's smart grid infrastructure th…" at bounding box center [207, 141] width 274 height 144
click at [281, 102] on h5 "You are performing a security audit on a company's smart grid infrastructure th…" at bounding box center [207, 141] width 274 height 144
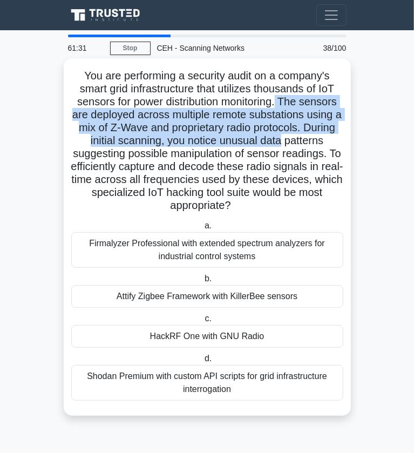
drag, startPoint x: 281, startPoint y: 102, endPoint x: 334, endPoint y: 142, distance: 66.8
click at [334, 142] on h5 "You are performing a security audit on a company's smart grid infrastructure th…" at bounding box center [207, 141] width 274 height 144
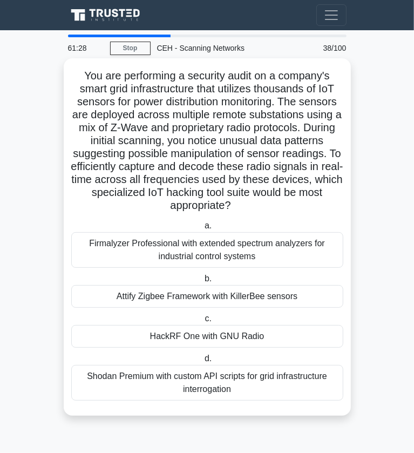
click at [308, 168] on h5 "You are performing a security audit on a company's smart grid infrastructure th…" at bounding box center [207, 141] width 274 height 144
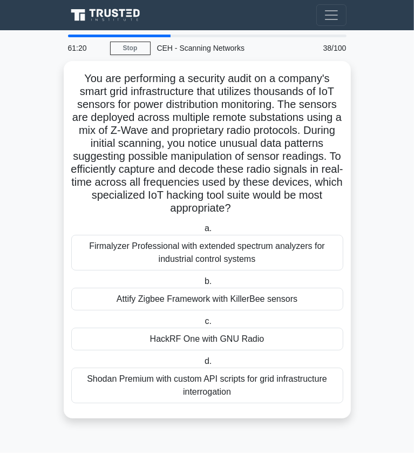
click at [379, 216] on main "61:20 Stop CEH - Scanning Networks Beginner 38/100 You are performing a securit…" at bounding box center [207, 241] width 414 height 423
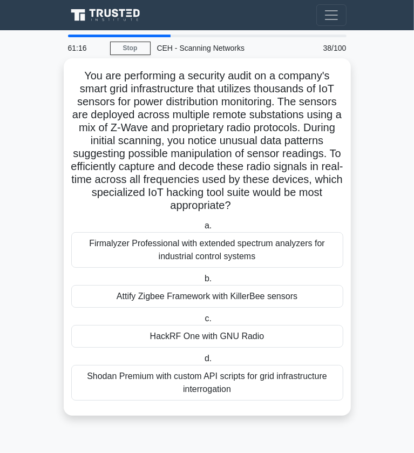
click at [292, 330] on div "HackRF One with GNU Radio" at bounding box center [207, 336] width 272 height 23
click at [203, 323] on input "c. HackRF One with GNU Radio" at bounding box center [203, 319] width 0 height 7
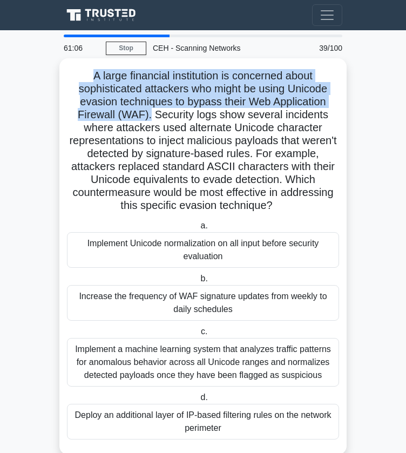
drag, startPoint x: 91, startPoint y: 73, endPoint x: 151, endPoint y: 119, distance: 76.3
click at [151, 119] on h5 "A large financial institution is concerned about sophisticated attackers who mi…" at bounding box center [203, 141] width 274 height 144
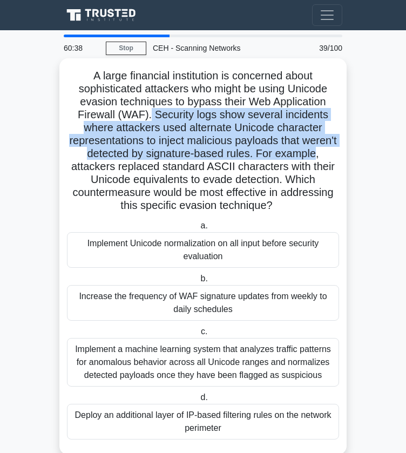
drag, startPoint x: 151, startPoint y: 119, endPoint x: 338, endPoint y: 150, distance: 188.8
click at [338, 150] on h5 "A large financial institution is concerned about sophisticated attackers who mi…" at bounding box center [203, 141] width 274 height 144
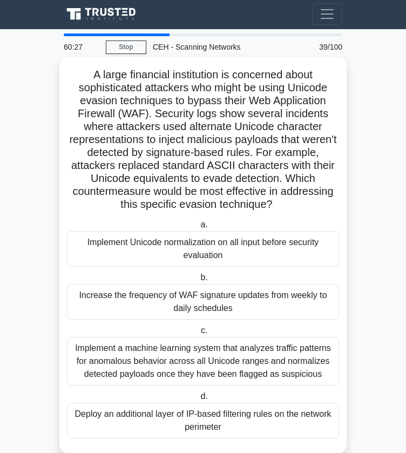
scroll to position [23, 0]
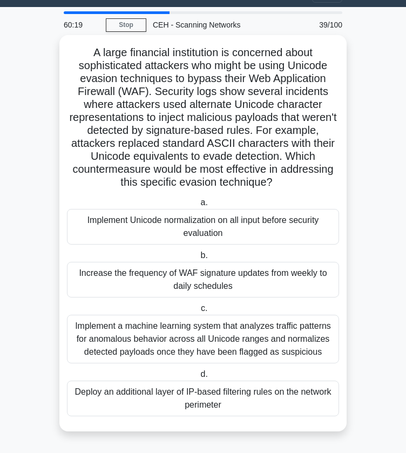
click at [264, 136] on h5 "A large financial institution is concerned about sophisticated attackers who mi…" at bounding box center [203, 118] width 274 height 144
click at [294, 114] on h5 "A large financial institution is concerned about sophisticated attackers who mi…" at bounding box center [203, 118] width 274 height 144
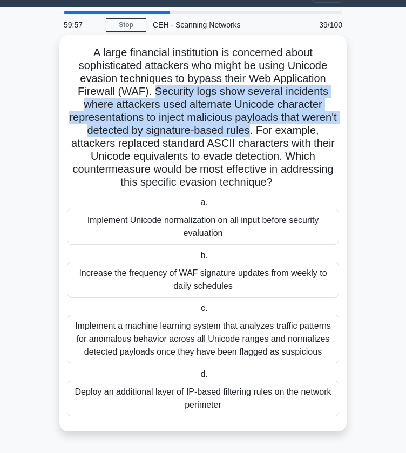
drag, startPoint x: 156, startPoint y: 88, endPoint x: 270, endPoint y: 129, distance: 121.5
click at [270, 129] on h5 "A large financial institution is concerned about sophisticated attackers who mi…" at bounding box center [203, 118] width 274 height 144
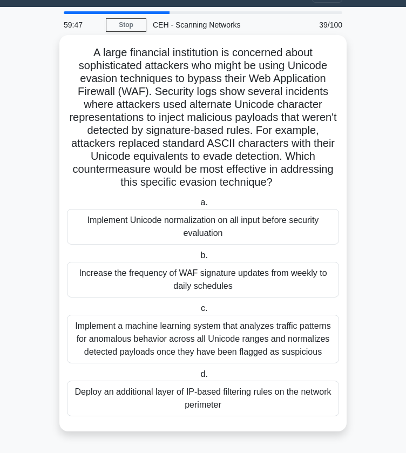
click at [232, 222] on div "Implement Unicode normalization on all input before security evaluation" at bounding box center [203, 227] width 272 height 36
click at [198, 206] on input "a. Implement Unicode normalization on all input before security evaluation" at bounding box center [198, 202] width 0 height 7
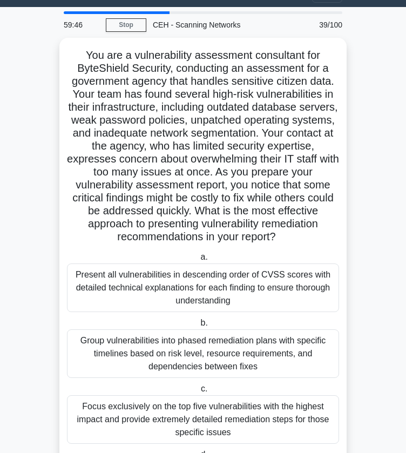
scroll to position [0, 0]
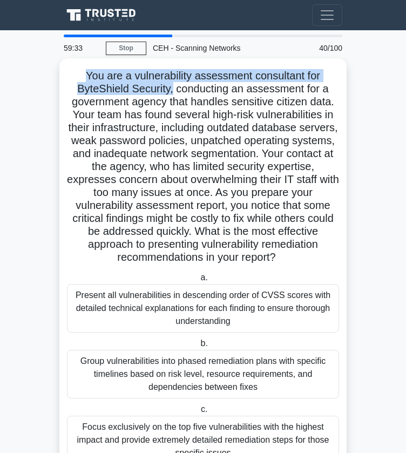
drag, startPoint x: 85, startPoint y: 74, endPoint x: 173, endPoint y: 93, distance: 90.1
click at [173, 93] on h5 "You are a vulnerability assessment consultant for ByteShield Security, conducti…" at bounding box center [203, 167] width 274 height 196
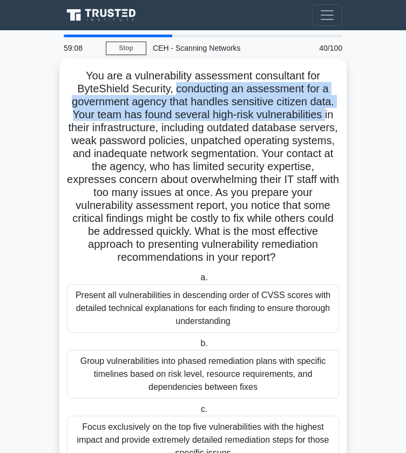
drag, startPoint x: 175, startPoint y: 89, endPoint x: 329, endPoint y: 118, distance: 156.7
click at [329, 118] on h5 "You are a vulnerability assessment consultant for ByteShield Security, conducti…" at bounding box center [203, 167] width 274 height 196
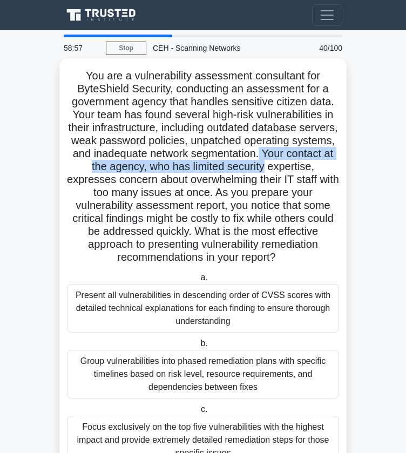
drag, startPoint x: 310, startPoint y: 157, endPoint x: 327, endPoint y: 163, distance: 19.0
click at [327, 163] on h5 "You are a vulnerability assessment consultant for ByteShield Security, conducti…" at bounding box center [203, 167] width 274 height 196
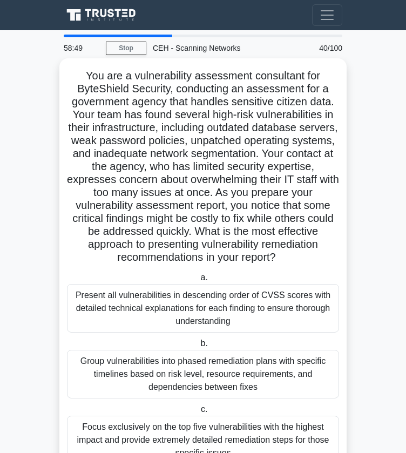
click at [309, 211] on h5 "You are a vulnerability assessment consultant for ByteShield Security, conducti…" at bounding box center [203, 167] width 274 height 196
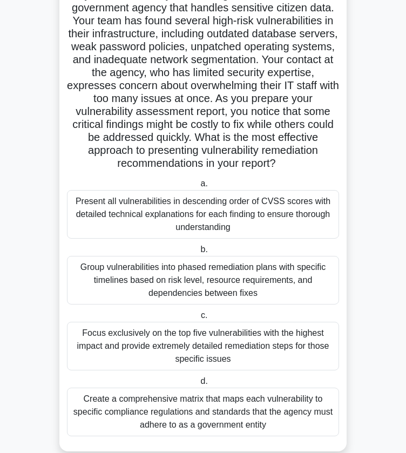
scroll to position [97, 0]
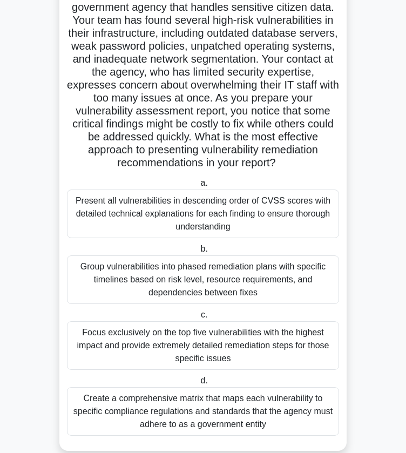
click at [359, 102] on main "58:36 Stop CEH - Scanning Networks Beginner 40/100 .spinner_0XTQ{transform-orig…" at bounding box center [203, 202] width 406 height 538
click at [375, 218] on main "58:31 Stop CEH - Scanning Networks Beginner 40/100 .spinner_0XTQ{transform-orig…" at bounding box center [203, 202] width 406 height 538
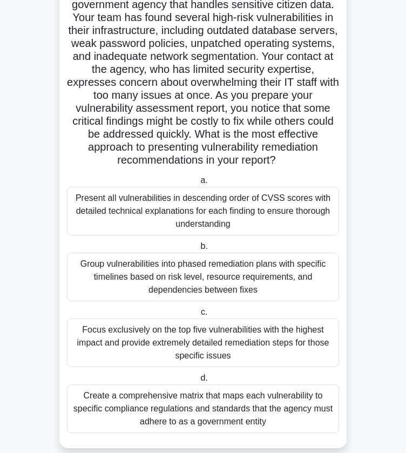
click at [316, 277] on div "Group vulnerabilities into phased remediation plans with specific timelines bas…" at bounding box center [203, 277] width 272 height 49
click at [198, 250] on input "b. Group vulnerabilities into phased remediation plans with specific timelines …" at bounding box center [198, 246] width 0 height 7
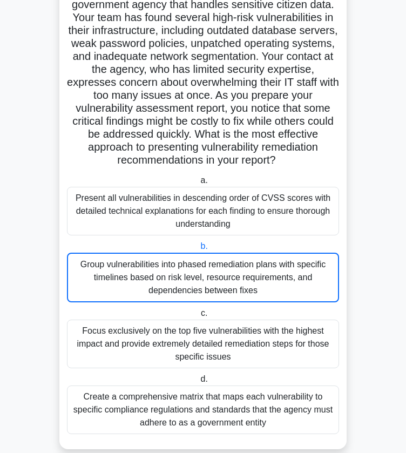
scroll to position [0, 0]
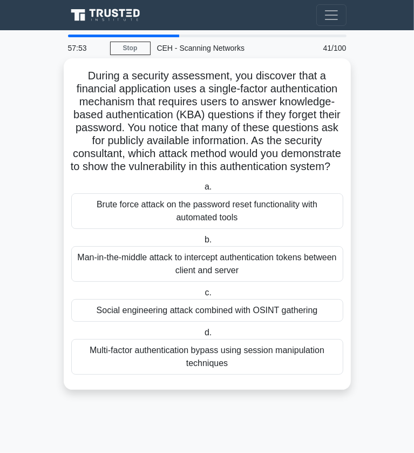
click at [233, 322] on div "Social engineering attack combined with OSINT gathering" at bounding box center [207, 310] width 272 height 23
click at [203, 297] on input "c. Social engineering attack combined with OSINT gathering" at bounding box center [203, 293] width 0 height 7
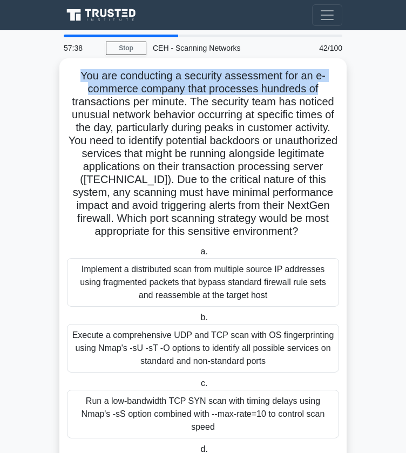
drag, startPoint x: 75, startPoint y: 76, endPoint x: 326, endPoint y: 92, distance: 251.8
click at [326, 92] on h5 "You are conducting a security assessment for an e-commerce company that process…" at bounding box center [203, 154] width 274 height 170
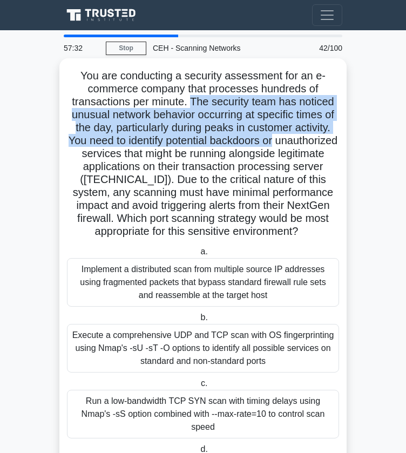
drag, startPoint x: 192, startPoint y: 104, endPoint x: 331, endPoint y: 139, distance: 143.4
click at [331, 139] on h5 "You are conducting a security assessment for an e-commerce company that process…" at bounding box center [203, 154] width 274 height 170
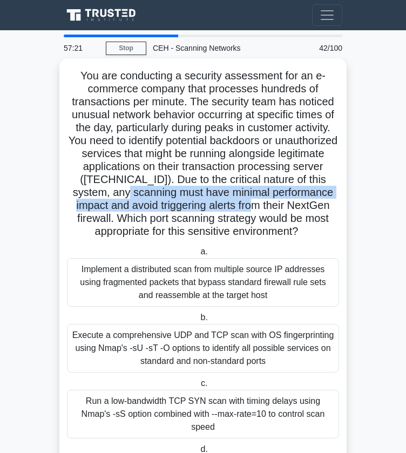
drag, startPoint x: 132, startPoint y: 191, endPoint x: 262, endPoint y: 201, distance: 130.6
click at [262, 201] on h5 "You are conducting a security assessment for an e-commerce company that process…" at bounding box center [203, 154] width 274 height 170
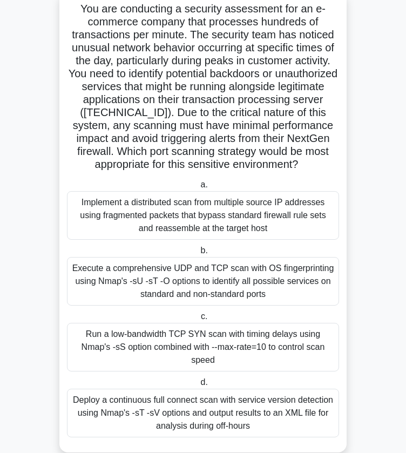
scroll to position [75, 0]
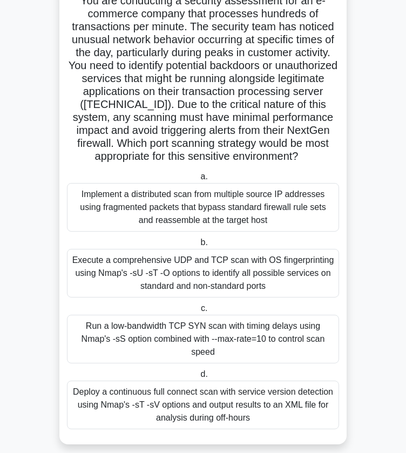
click at [328, 95] on h5 "You are conducting a security assessment for an e-commerce company that process…" at bounding box center [203, 79] width 274 height 170
click at [310, 332] on div "Run a low-bandwidth TCP SYN scan with timing delays using Nmap's -sS option com…" at bounding box center [203, 339] width 272 height 49
click at [199, 312] on input "c. Run a low-bandwidth TCP SYN scan with timing delays using Nmap's -sS option …" at bounding box center [199, 308] width 0 height 7
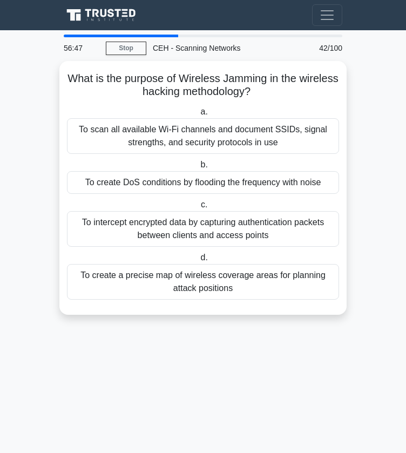
scroll to position [0, 0]
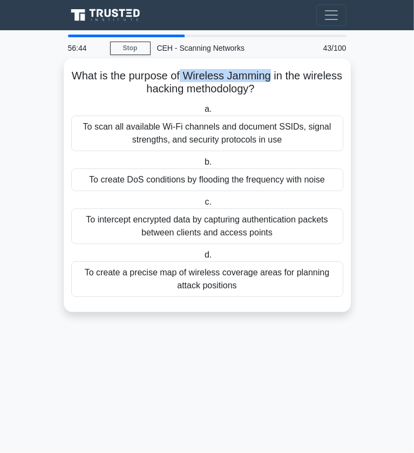
drag, startPoint x: 200, startPoint y: 71, endPoint x: 290, endPoint y: 71, distance: 89.7
click at [290, 71] on h5 "What is the purpose of Wireless Jamming in the wireless hacking methodology? .s…" at bounding box center [207, 82] width 274 height 27
click at [268, 84] on icon ".spinner_0XTQ{transform-origin:center;animation:spinner_y6GP .75s linear infini…" at bounding box center [261, 89] width 13 height 13
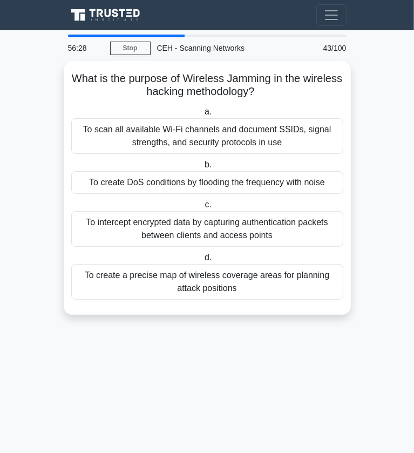
click at [369, 204] on main "56:28 Stop CEH - Scanning Networks Beginner 43/100 What is the purpose of Wirel…" at bounding box center [207, 241] width 414 height 423
click at [384, 309] on main "56:20 Stop CEH - Scanning Networks Beginner 43/100 What is the purpose of Wirel…" at bounding box center [207, 241] width 414 height 423
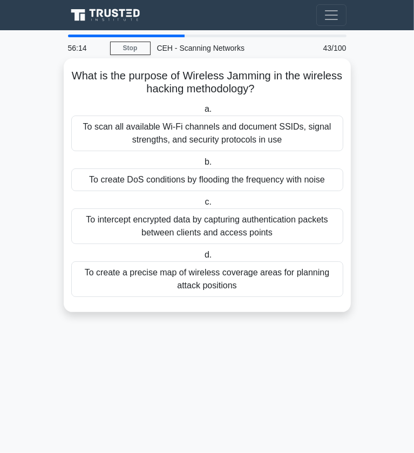
click at [282, 178] on div "To create DoS conditions by flooding the frequency with noise" at bounding box center [207, 180] width 272 height 23
click at [203, 166] on input "b. To create DoS conditions by flooding the frequency with noise" at bounding box center [203, 162] width 0 height 7
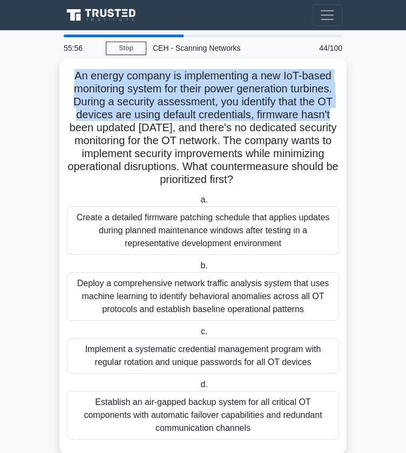
drag, startPoint x: 71, startPoint y: 73, endPoint x: 341, endPoint y: 113, distance: 273.1
click at [341, 113] on div "An energy company is implementing a new IoT-based monitoring system for their p…" at bounding box center [203, 257] width 279 height 388
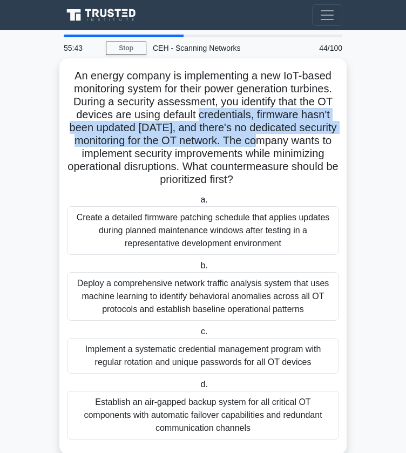
drag, startPoint x: 198, startPoint y: 112, endPoint x: 269, endPoint y: 137, distance: 75.2
click at [269, 137] on h5 "An energy company is implementing a new IoT-based monitoring system for their p…" at bounding box center [203, 128] width 274 height 118
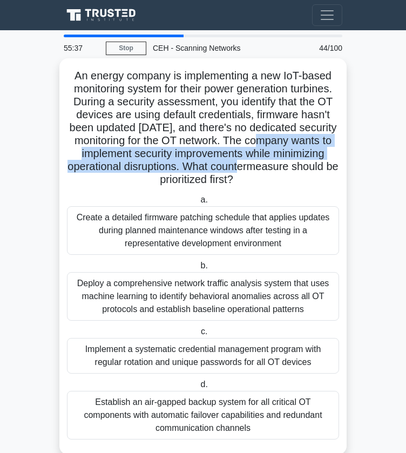
drag, startPoint x: 269, startPoint y: 137, endPoint x: 328, endPoint y: 166, distance: 66.7
click at [328, 166] on h5 "An energy company is implementing a new IoT-based monitoring system for their p…" at bounding box center [203, 128] width 274 height 118
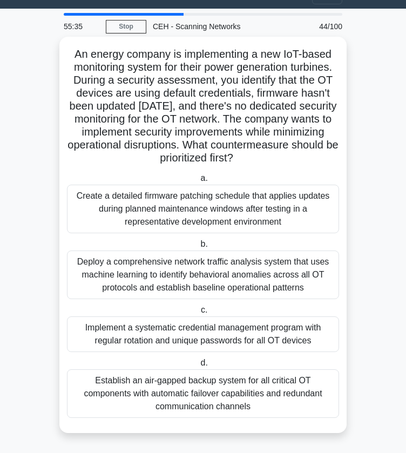
scroll to position [23, 0]
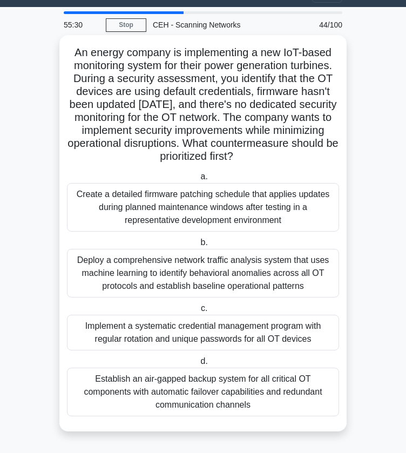
click at [293, 216] on div "Create a detailed firmware patching schedule that applies updates during planne…" at bounding box center [203, 207] width 272 height 49
click at [198, 180] on input "a. Create a detailed firmware patching schedule that applies updates during pla…" at bounding box center [198, 176] width 0 height 7
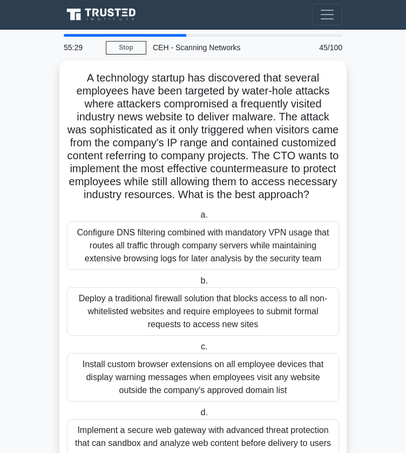
scroll to position [0, 0]
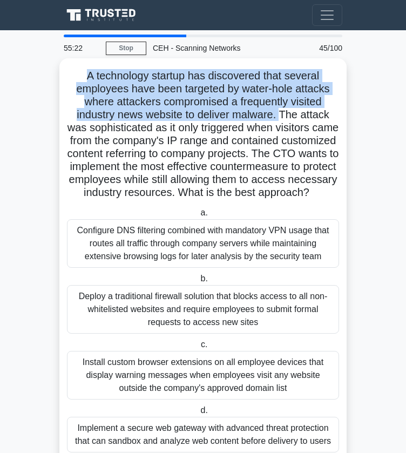
drag, startPoint x: 80, startPoint y: 71, endPoint x: 283, endPoint y: 116, distance: 207.4
click at [283, 116] on h5 "A technology startup has discovered that several employees have been targeted b…" at bounding box center [203, 134] width 274 height 131
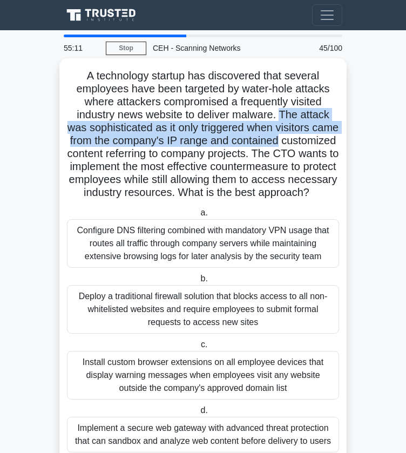
drag, startPoint x: 283, startPoint y: 116, endPoint x: 333, endPoint y: 139, distance: 55.6
click at [333, 139] on h5 "A technology startup has discovered that several employees have been targeted b…" at bounding box center [203, 134] width 274 height 131
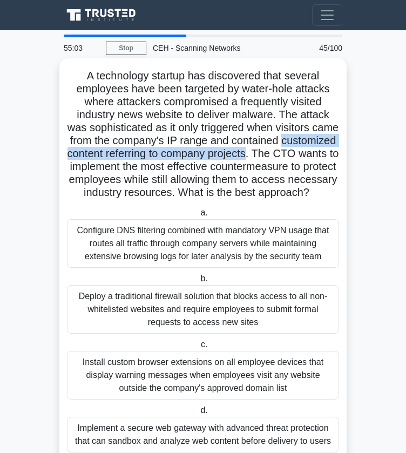
drag, startPoint x: 68, startPoint y: 155, endPoint x: 314, endPoint y: 153, distance: 245.8
click at [314, 153] on h5 "A technology startup has discovered that several employees have been targeted b…" at bounding box center [203, 134] width 274 height 131
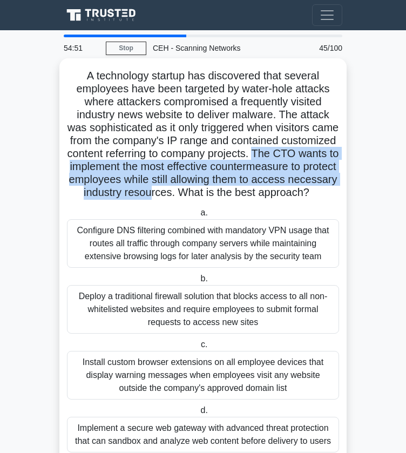
drag, startPoint x: 319, startPoint y: 154, endPoint x: 313, endPoint y: 199, distance: 45.2
click at [313, 199] on h5 "A technology startup has discovered that several employees have been targeted b…" at bounding box center [203, 134] width 274 height 131
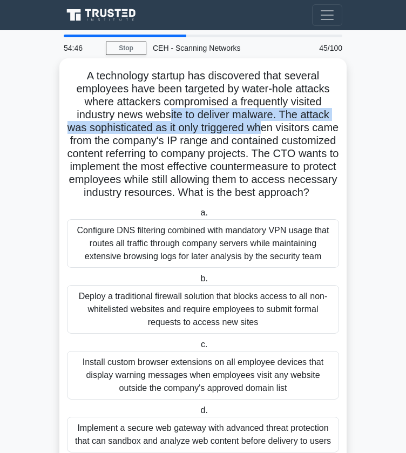
drag, startPoint x: 276, startPoint y: 123, endPoint x: 169, endPoint y: 110, distance: 107.2
click at [169, 110] on h5 "A technology startup has discovered that several employees have been targeted b…" at bounding box center [203, 134] width 274 height 131
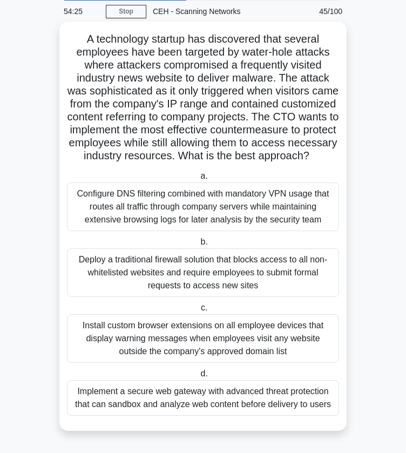
scroll to position [49, 0]
click at [218, 200] on div "Configure DNS filtering combined with mandatory VPN usage that routes all traff…" at bounding box center [203, 207] width 272 height 49
click at [198, 180] on input "a. Configure DNS filtering combined with mandatory VPN usage that routes all tr…" at bounding box center [198, 176] width 0 height 7
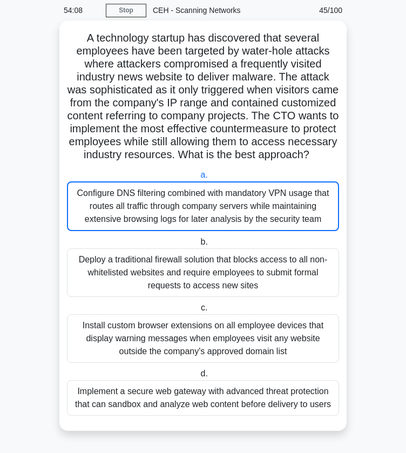
scroll to position [0, 0]
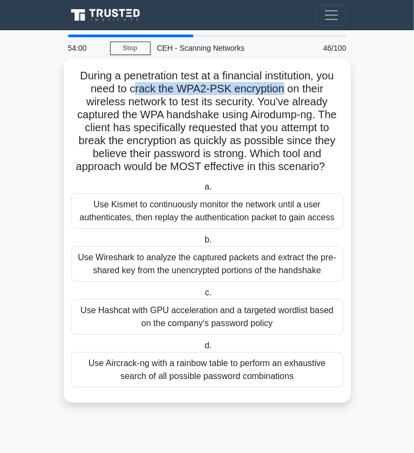
drag, startPoint x: 132, startPoint y: 89, endPoint x: 282, endPoint y: 95, distance: 150.3
click at [282, 95] on h5 "During a penetration test at a financial institution, you need to crack the WPA…" at bounding box center [207, 121] width 274 height 105
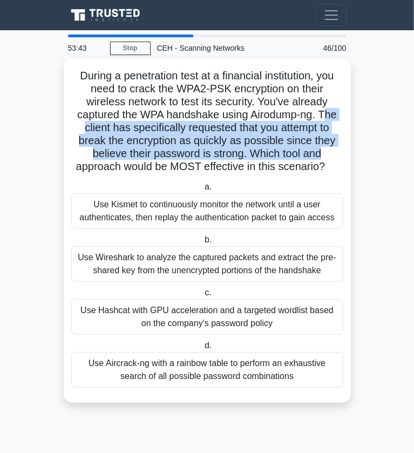
drag, startPoint x: 328, startPoint y: 113, endPoint x: 332, endPoint y: 157, distance: 44.0
click at [332, 157] on h5 "During a penetration test at a financial institution, you need to crack the WPA…" at bounding box center [207, 121] width 274 height 105
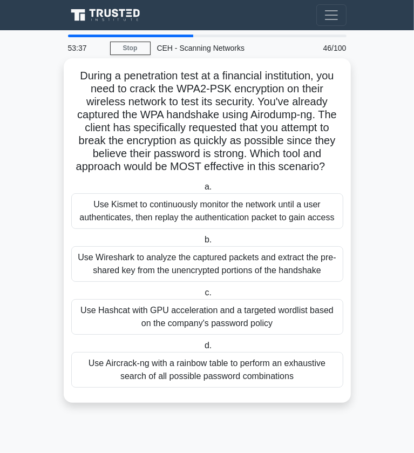
click at [270, 367] on div "Use Aircrack-ng with a rainbow table to perform an exhaustive search of all pos…" at bounding box center [207, 370] width 272 height 36
click at [203, 350] on input "d. Use Aircrack-ng with a rainbow table to perform an exhaustive search of all …" at bounding box center [203, 346] width 0 height 7
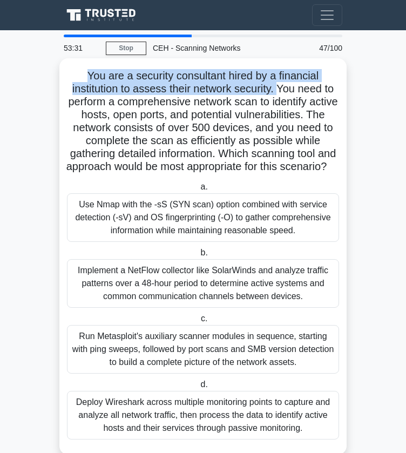
drag, startPoint x: 84, startPoint y: 70, endPoint x: 280, endPoint y: 92, distance: 197.9
click at [280, 92] on h5 "You are a security consultant hired by a financial institution to assess their …" at bounding box center [203, 121] width 274 height 105
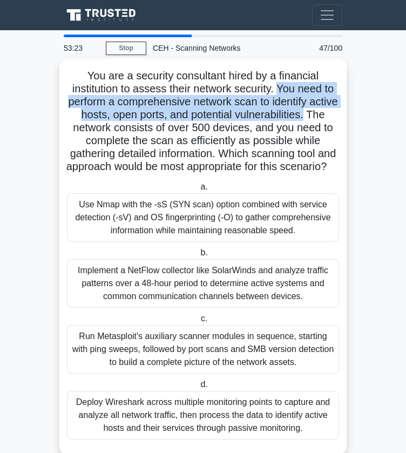
drag, startPoint x: 280, startPoint y: 92, endPoint x: 337, endPoint y: 116, distance: 61.5
click at [337, 116] on h5 "You are a security consultant hired by a financial institution to assess their …" at bounding box center [203, 121] width 274 height 105
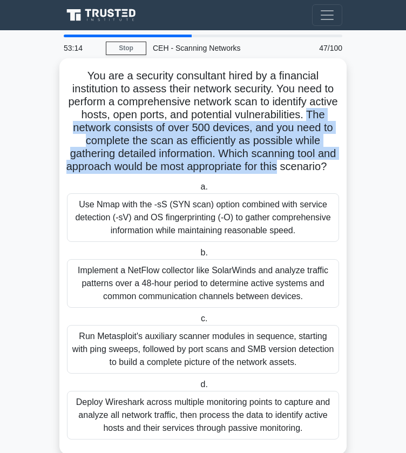
drag, startPoint x: 68, startPoint y: 129, endPoint x: 326, endPoint y: 166, distance: 260.9
click at [326, 166] on h5 "You are a security consultant hired by a financial institution to assess their …" at bounding box center [203, 121] width 274 height 105
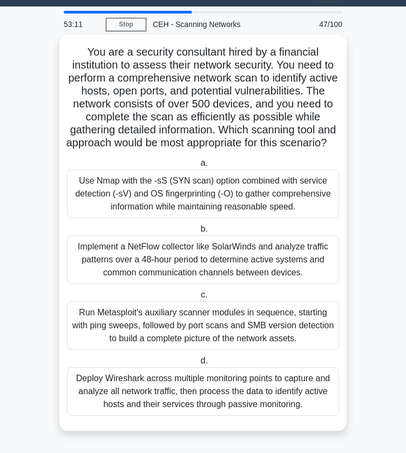
scroll to position [36, 0]
click at [343, 127] on div "You are a security consultant hired by a financial institution to assess their …" at bounding box center [202, 233] width 287 height 397
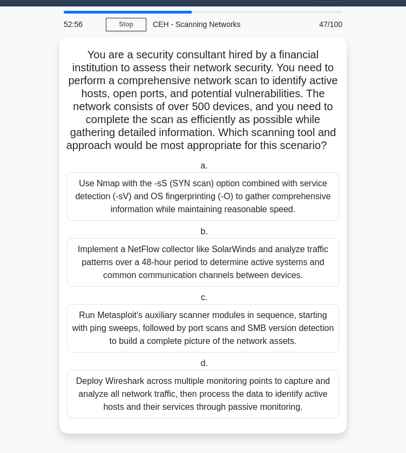
click at [390, 184] on main "52:56 Stop CEH - Scanning Networks Beginner 47/100 You are a security consultan…" at bounding box center [203, 229] width 406 height 447
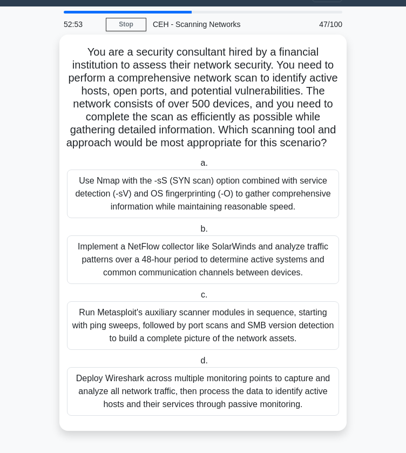
click at [292, 191] on div "Use Nmap with the -sS (SYN scan) option combined with service detection (-sV) a…" at bounding box center [203, 194] width 272 height 49
click at [198, 167] on input "a. Use Nmap with the -sS (SYN scan) option combined with service detection (-sV…" at bounding box center [198, 163] width 0 height 7
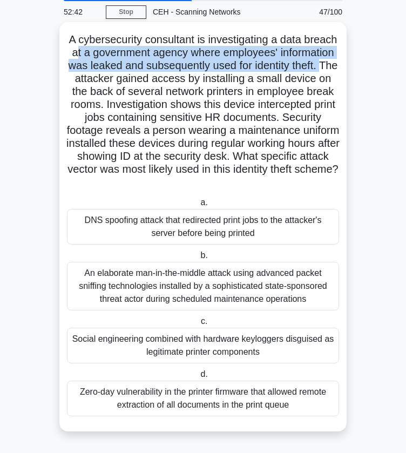
drag, startPoint x: 119, startPoint y: 51, endPoint x: 138, endPoint y: 83, distance: 36.8
click at [138, 83] on h5 "A cybersecurity consultant is investigating a data breach at a government agenc…" at bounding box center [203, 111] width 274 height 157
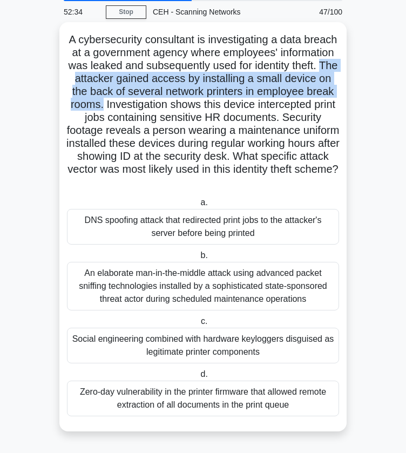
drag, startPoint x: 138, startPoint y: 83, endPoint x: 184, endPoint y: 105, distance: 51.5
click at [184, 105] on h5 "A cybersecurity consultant is investigating a data breach at a government agenc…" at bounding box center [203, 111] width 274 height 157
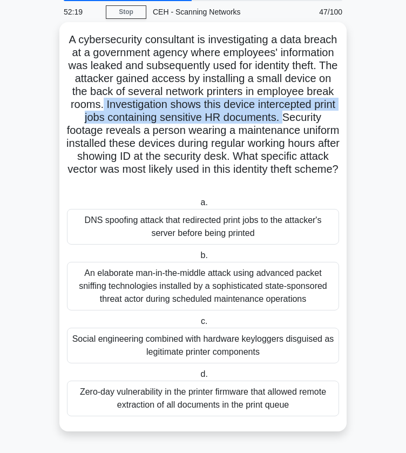
drag, startPoint x: 184, startPoint y: 105, endPoint x: 125, endPoint y: 135, distance: 66.0
click at [125, 135] on h5 "A cybersecurity consultant is investigating a data breach at a government agenc…" at bounding box center [203, 111] width 274 height 157
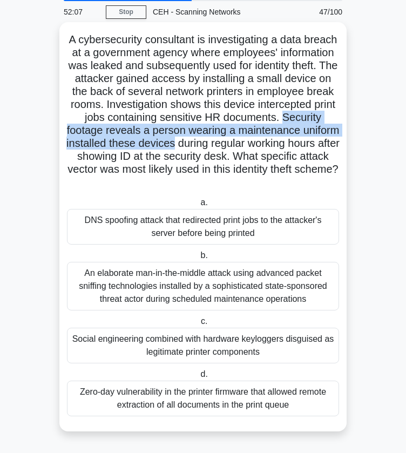
drag, startPoint x: 125, startPoint y: 135, endPoint x: 295, endPoint y: 145, distance: 170.0
click at [295, 145] on h5 "A cybersecurity consultant is investigating a data breach at a government agenc…" at bounding box center [203, 111] width 274 height 157
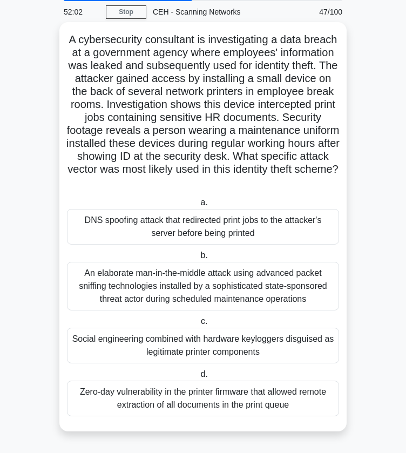
click at [266, 347] on div "Social engineering combined with hardware keyloggers disguised as legitimate pr…" at bounding box center [203, 346] width 272 height 36
click at [199, 325] on input "c. Social engineering combined with hardware keyloggers disguised as legitimate…" at bounding box center [199, 321] width 0 height 7
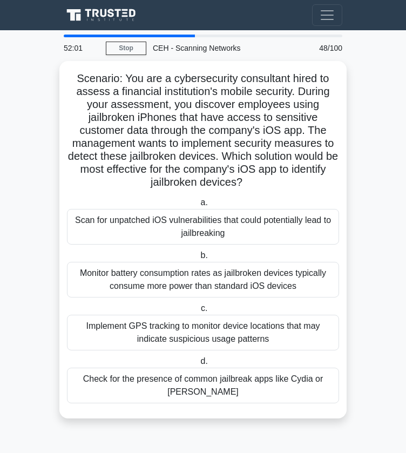
scroll to position [0, 0]
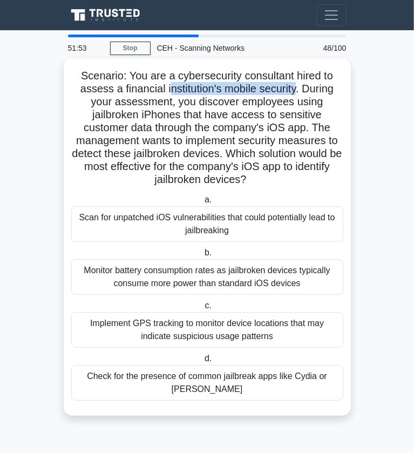
drag, startPoint x: 168, startPoint y: 88, endPoint x: 298, endPoint y: 92, distance: 130.3
click at [298, 92] on h5 "Scenario: You are a cybersecurity consultant hired to assess a financial instit…" at bounding box center [207, 128] width 274 height 118
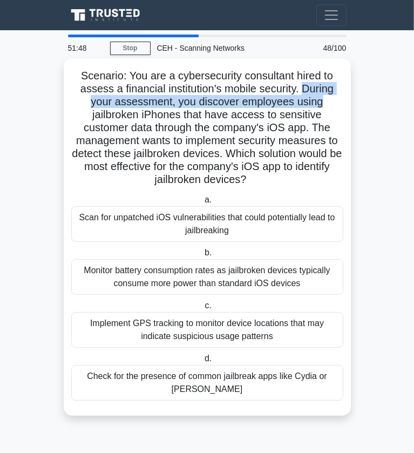
drag, startPoint x: 303, startPoint y: 91, endPoint x: 326, endPoint y: 104, distance: 26.6
click at [326, 104] on h5 "Scenario: You are a cybersecurity consultant hired to assess a financial instit…" at bounding box center [207, 128] width 274 height 118
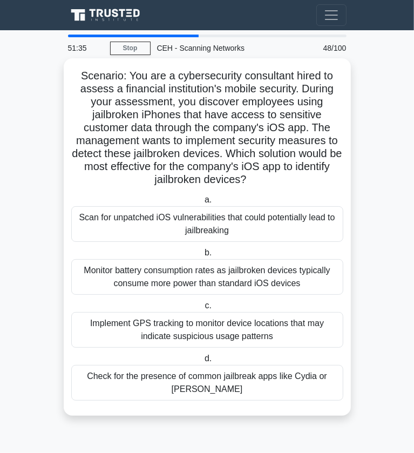
click at [237, 162] on h5 "Scenario: You are a cybersecurity consultant hired to assess a financial instit…" at bounding box center [207, 128] width 274 height 118
click at [227, 220] on div "Scan for unpatched iOS vulnerabilities that could potentially lead to jailbreak…" at bounding box center [207, 224] width 272 height 36
click at [203, 204] on input "a. Scan for unpatched iOS vulnerabilities that could potentially lead to jailbr…" at bounding box center [203, 200] width 0 height 7
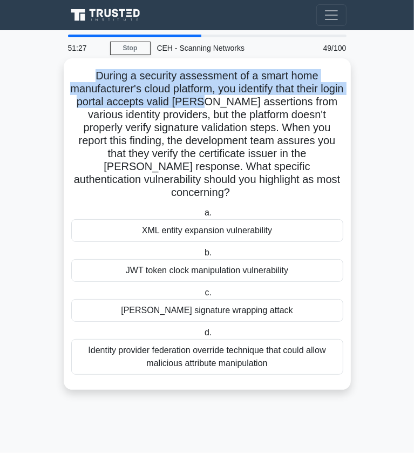
drag, startPoint x: 97, startPoint y: 71, endPoint x: 232, endPoint y: 105, distance: 138.8
click at [232, 105] on h5 "During a security assessment of a smart home manufacturer's cloud platform, you…" at bounding box center [207, 134] width 274 height 131
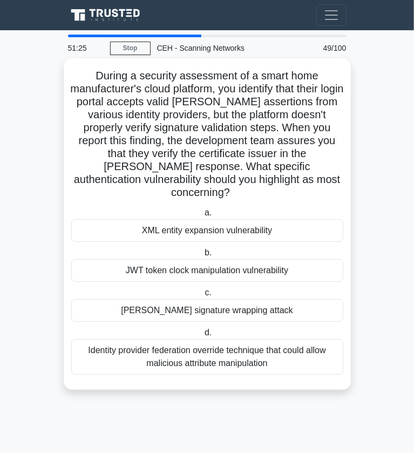
click at [270, 125] on h5 "During a security assessment of a smart home manufacturer's cloud platform, you…" at bounding box center [207, 134] width 274 height 131
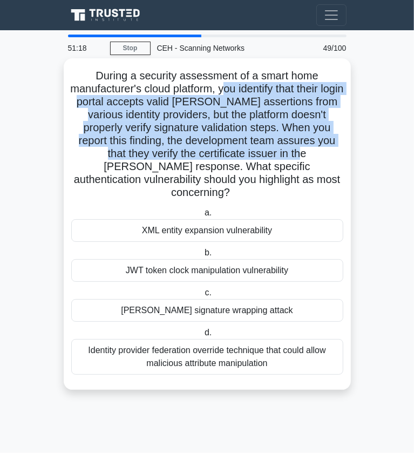
drag, startPoint x: 233, startPoint y: 87, endPoint x: 274, endPoint y: 156, distance: 80.0
click at [274, 156] on h5 "During a security assessment of a smart home manufacturer's cloud platform, you…" at bounding box center [207, 134] width 274 height 131
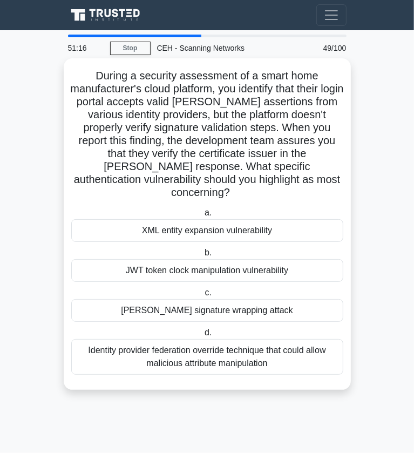
click at [242, 300] on div "SAML signature wrapping attack" at bounding box center [207, 310] width 272 height 23
click at [203, 297] on input "c. SAML signature wrapping attack" at bounding box center [203, 293] width 0 height 7
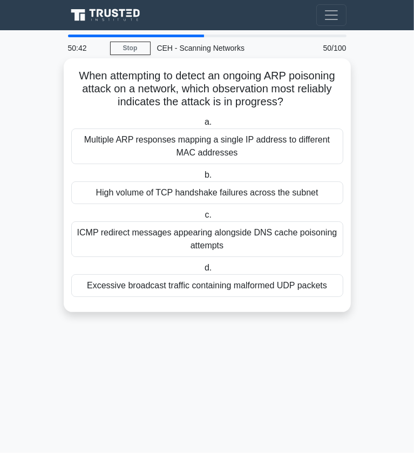
click at [310, 156] on div "Multiple ARP responses mapping a single IP address to different MAC addresses" at bounding box center [207, 147] width 272 height 36
click at [203, 126] on input "a. Multiple ARP responses mapping a single IP address to different MAC addresses" at bounding box center [203, 122] width 0 height 7
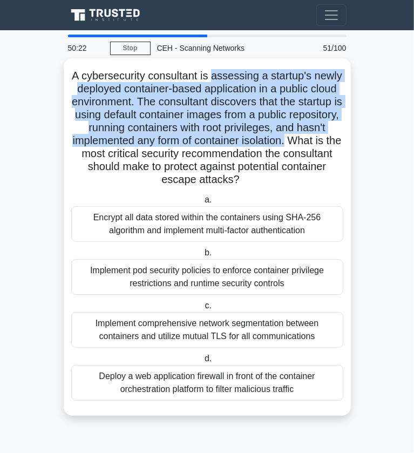
drag, startPoint x: 214, startPoint y: 80, endPoint x: 336, endPoint y: 139, distance: 135.3
click at [336, 139] on h5 "A cybersecurity consultant is assessing a startup's newly deployed container-ba…" at bounding box center [207, 128] width 274 height 118
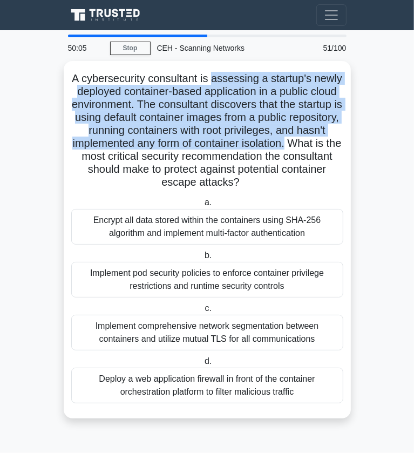
click at [374, 327] on main "50:05 Stop CEH - Scanning Networks Beginner 51/100 A cybersecurity consultant i…" at bounding box center [207, 241] width 414 height 423
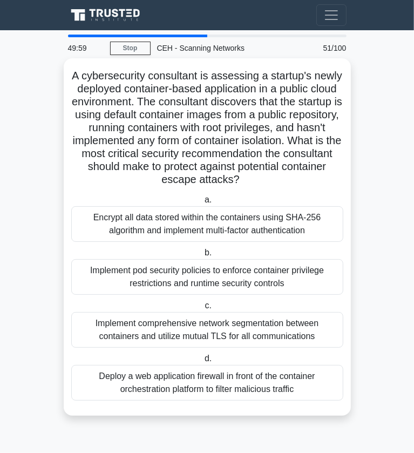
click at [278, 289] on div "Implement pod security policies to enforce container privilege restrictions and…" at bounding box center [207, 277] width 272 height 36
click at [203, 257] on input "b. Implement pod security policies to enforce container privilege restrictions …" at bounding box center [203, 253] width 0 height 7
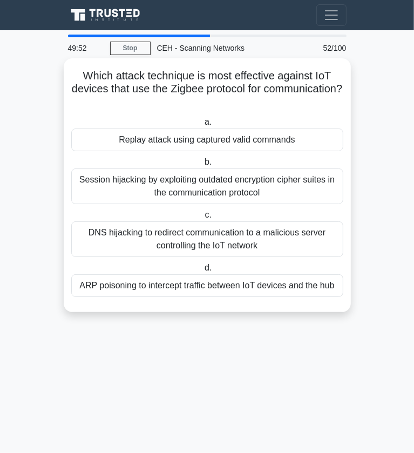
click at [197, 131] on div "Replay attack using captured valid commands" at bounding box center [207, 140] width 272 height 23
click at [203, 126] on input "a. Replay attack using captured valid commands" at bounding box center [203, 122] width 0 height 7
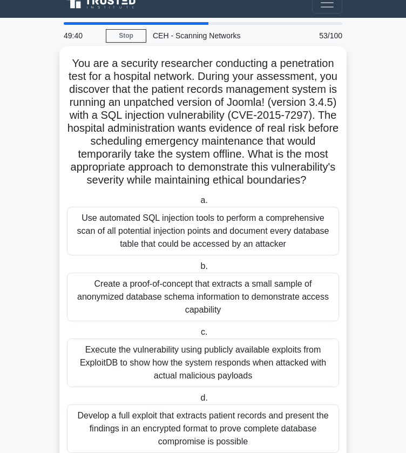
scroll to position [13, 0]
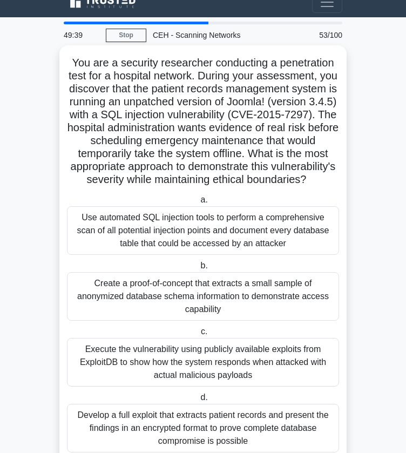
click at [271, 244] on div "Use automated SQL injection tools to perform a comprehensive scan of all potent…" at bounding box center [203, 230] width 272 height 49
click at [198, 204] on input "a. Use automated SQL injection tools to perform a comprehensive scan of all pot…" at bounding box center [198, 200] width 0 height 7
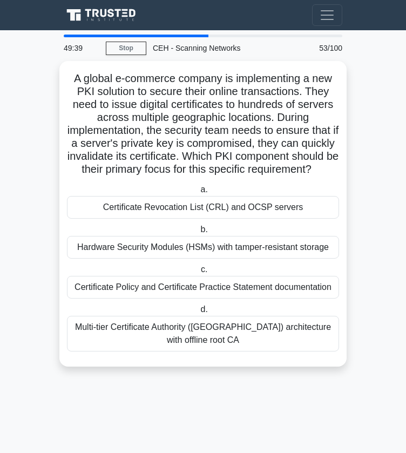
scroll to position [0, 0]
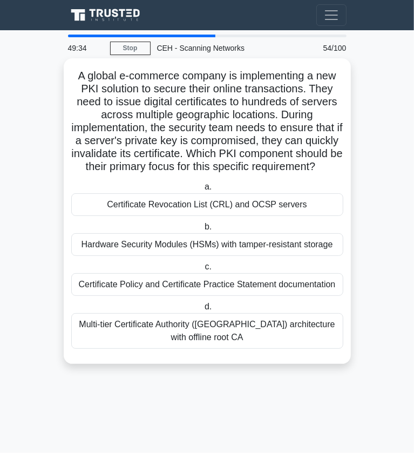
drag, startPoint x: 70, startPoint y: 71, endPoint x: 239, endPoint y: 176, distance: 198.7
click at [239, 174] on h5 "A global e-commerce company is implementing a new PKI solution to secure their …" at bounding box center [207, 121] width 274 height 105
click at [316, 173] on icon at bounding box center [319, 168] width 6 height 12
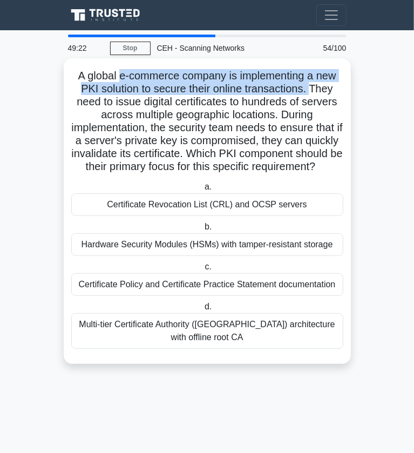
drag, startPoint x: 119, startPoint y: 75, endPoint x: 314, endPoint y: 90, distance: 195.6
click at [314, 90] on h5 "A global e-commerce company is implementing a new PKI solution to secure their …" at bounding box center [207, 121] width 274 height 105
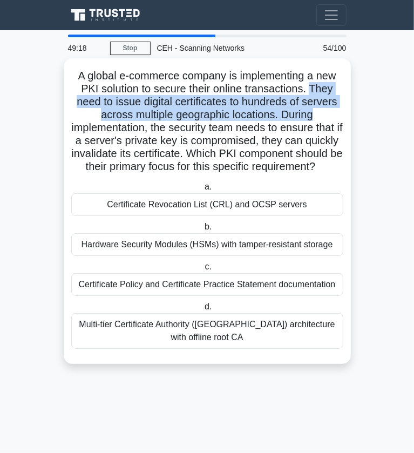
drag, startPoint x: 314, startPoint y: 90, endPoint x: 333, endPoint y: 112, distance: 29.5
click at [333, 112] on h5 "A global e-commerce company is implementing a new PKI solution to secure their …" at bounding box center [207, 121] width 274 height 105
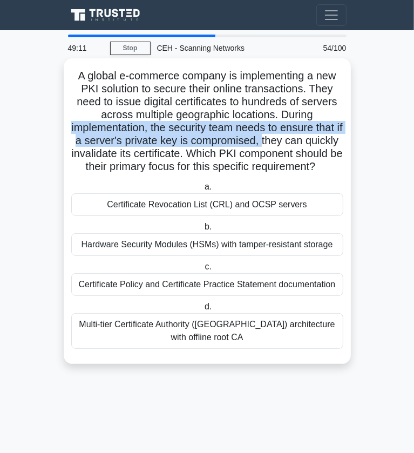
drag, startPoint x: 69, startPoint y: 128, endPoint x: 284, endPoint y: 144, distance: 215.6
click at [284, 144] on div "A global e-commerce company is implementing a new PKI solution to secure their …" at bounding box center [207, 211] width 279 height 297
click at [284, 144] on h5 "A global e-commerce company is implementing a new PKI solution to secure their …" at bounding box center [207, 121] width 274 height 105
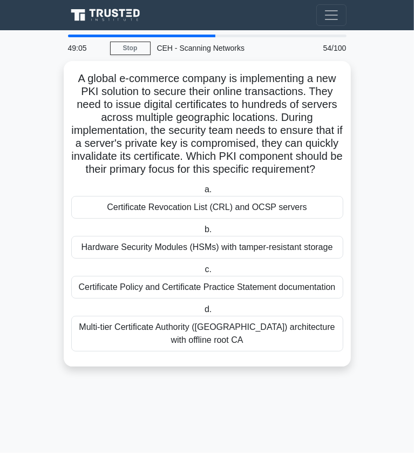
click at [353, 246] on main "49:05 Stop CEH - Scanning Networks Beginner 54/100 A global e-commerce company …" at bounding box center [207, 241] width 414 height 423
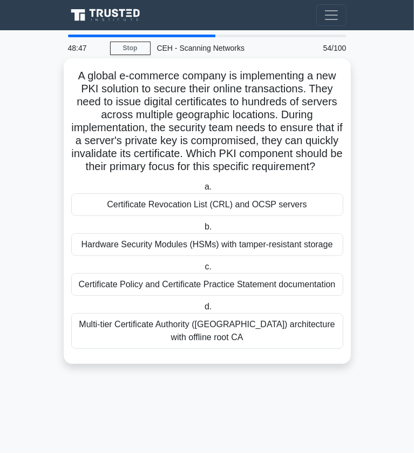
click at [237, 296] on div "Certificate Policy and Certificate Practice Statement documentation" at bounding box center [207, 284] width 272 height 23
click at [203, 271] on input "c. Certificate Policy and Certificate Practice Statement documentation" at bounding box center [203, 267] width 0 height 7
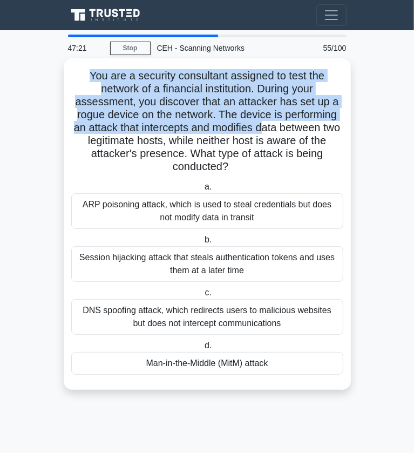
drag, startPoint x: 86, startPoint y: 73, endPoint x: 274, endPoint y: 122, distance: 194.3
click at [274, 122] on h5 "You are a security consultant assigned to test the network of a financial insti…" at bounding box center [207, 121] width 274 height 105
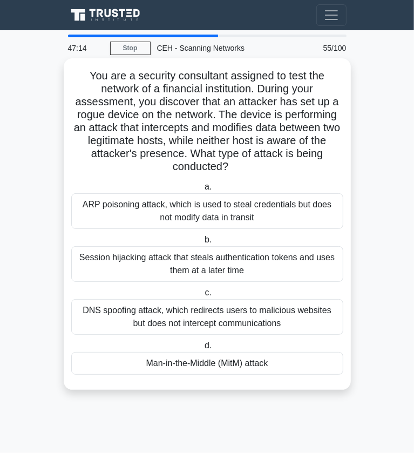
click at [216, 364] on div "Man-in-the-Middle (MitM) attack" at bounding box center [207, 363] width 272 height 23
click at [203, 350] on input "d. Man-in-the-Middle (MitM) attack" at bounding box center [203, 346] width 0 height 7
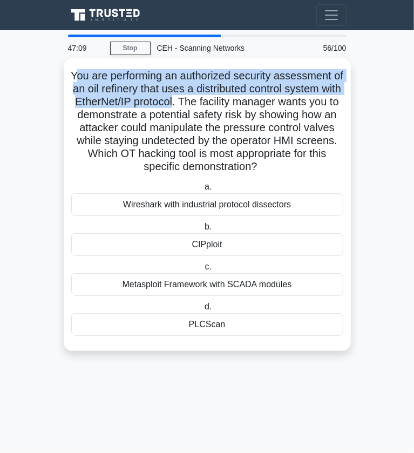
drag, startPoint x: 82, startPoint y: 76, endPoint x: 202, endPoint y: 98, distance: 121.4
click at [202, 98] on h5 "You are performing an authorized security assessment of an oil refinery that us…" at bounding box center [207, 121] width 274 height 105
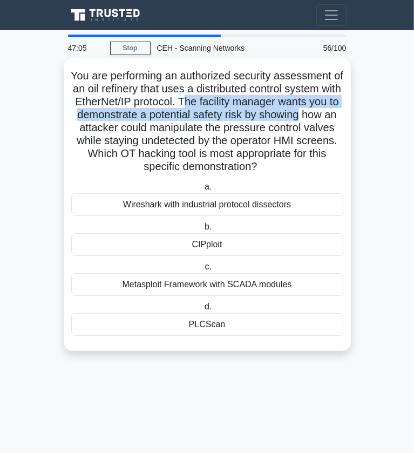
drag, startPoint x: 212, startPoint y: 100, endPoint x: 337, endPoint y: 110, distance: 125.7
click at [337, 110] on h5 "You are performing an authorized security assessment of an oil refinery that us…" at bounding box center [207, 121] width 274 height 105
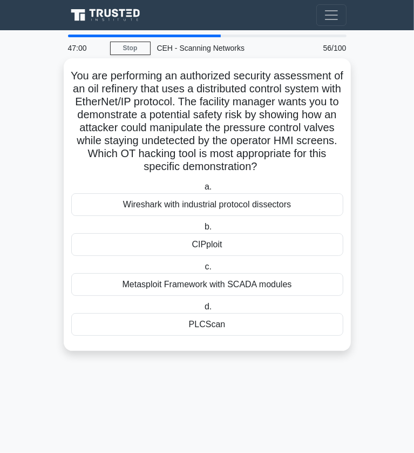
click at [223, 136] on h5 "You are performing an authorized security assessment of an oil refinery that us…" at bounding box center [207, 121] width 274 height 105
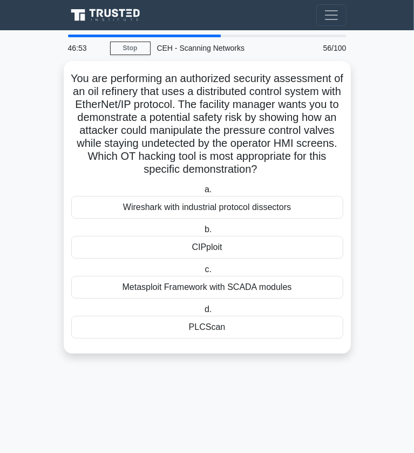
click at [330, 430] on main "46:53 Stop CEH - Scanning Networks Beginner 56/100 You are performing an author…" at bounding box center [207, 241] width 414 height 423
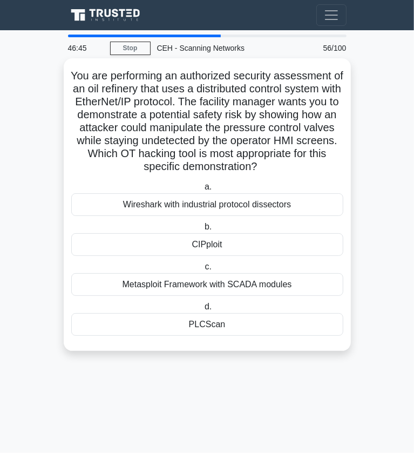
click at [236, 244] on div "CIPploit" at bounding box center [207, 244] width 272 height 23
click at [203, 231] on input "b. CIPploit" at bounding box center [203, 227] width 0 height 7
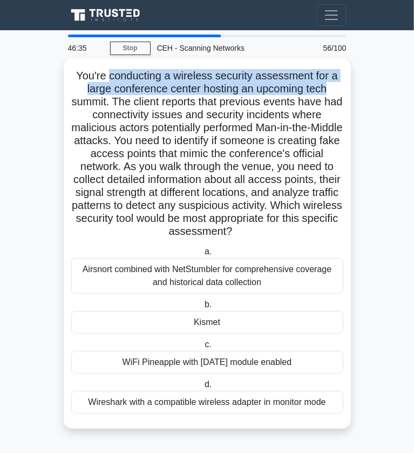
drag, startPoint x: 110, startPoint y: 76, endPoint x: 334, endPoint y: 91, distance: 224.2
click at [334, 91] on h5 "You're conducting a wireless security assessment for a large conference center …" at bounding box center [207, 154] width 274 height 170
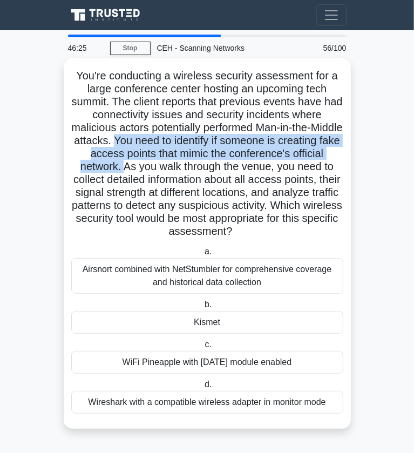
drag, startPoint x: 164, startPoint y: 136, endPoint x: 160, endPoint y: 168, distance: 32.2
click at [160, 168] on h5 "You're conducting a wireless security assessment for a large conference center …" at bounding box center [207, 154] width 274 height 170
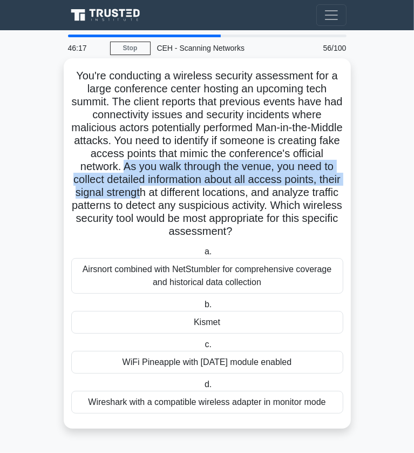
drag, startPoint x: 160, startPoint y: 168, endPoint x: 207, endPoint y: 192, distance: 53.2
click at [207, 192] on h5 "You're conducting a wireless security assessment for a large conference center …" at bounding box center [207, 154] width 274 height 170
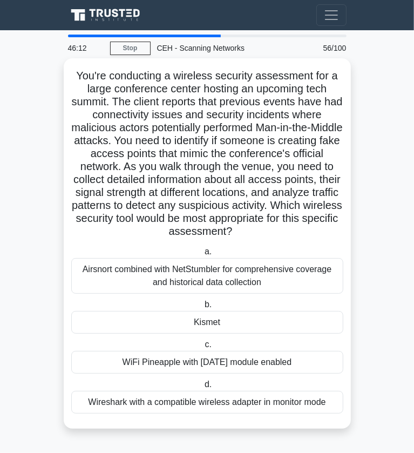
click at [199, 325] on div "Kismet" at bounding box center [207, 322] width 272 height 23
click at [203, 309] on input "b. Kismet" at bounding box center [203, 304] width 0 height 7
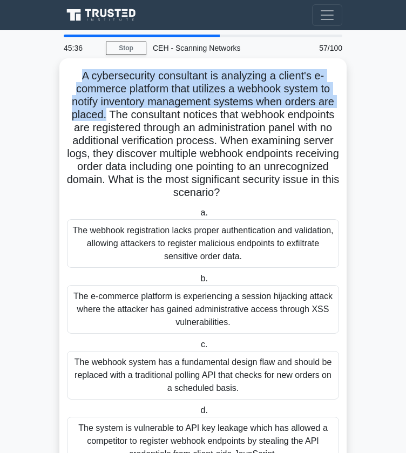
drag, startPoint x: 77, startPoint y: 74, endPoint x: 103, endPoint y: 119, distance: 51.5
click at [103, 119] on h5 "A cybersecurity consultant is analyzing a client's e-commerce platform that uti…" at bounding box center [203, 134] width 274 height 131
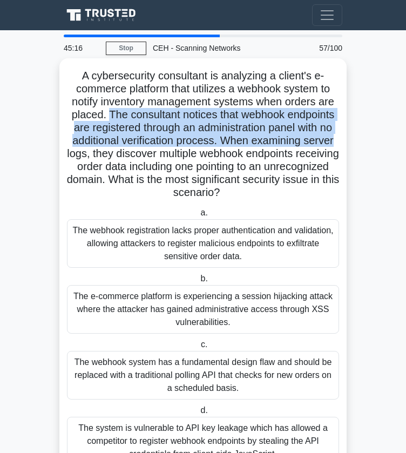
drag, startPoint x: 104, startPoint y: 112, endPoint x: 336, endPoint y: 140, distance: 233.4
click at [336, 140] on h5 "A cybersecurity consultant is analyzing a client's e-commerce platform that uti…" at bounding box center [203, 134] width 274 height 131
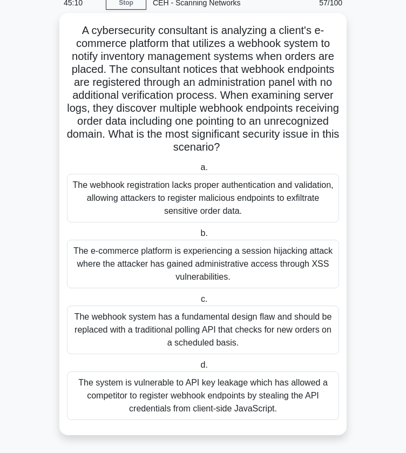
scroll to position [49, 0]
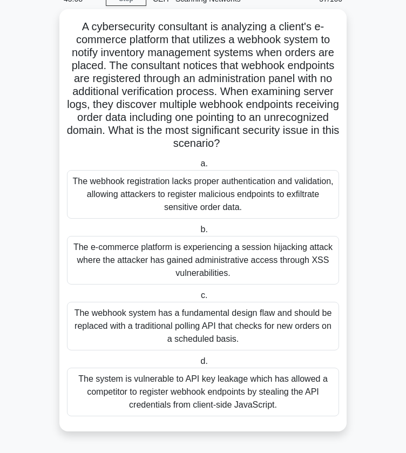
click at [279, 382] on div "The system is vulnerable to API key leakage which has allowed a competitor to r…" at bounding box center [203, 392] width 272 height 49
click at [198, 365] on input "d. The system is vulnerable to API key leakage which has allowed a competitor t…" at bounding box center [198, 361] width 0 height 7
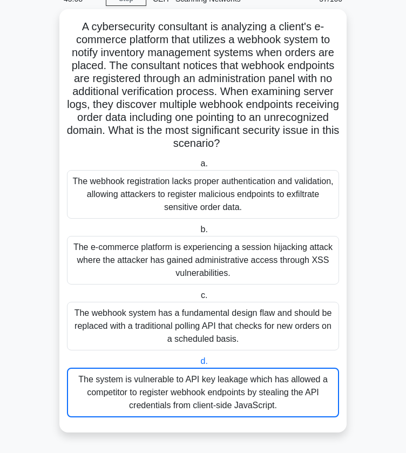
scroll to position [0, 0]
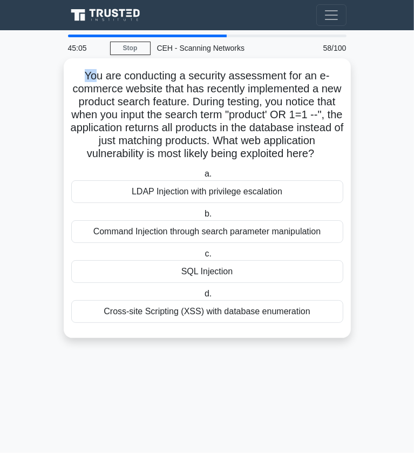
drag, startPoint x: 82, startPoint y: 73, endPoint x: 96, endPoint y: 73, distance: 14.6
click at [96, 73] on h5 "You are conducting a security assessment for an e-commerce website that has rec…" at bounding box center [207, 115] width 274 height 92
click at [197, 283] on div "SQL Injection" at bounding box center [207, 271] width 272 height 23
click at [203, 258] on input "c. SQL Injection" at bounding box center [203, 254] width 0 height 7
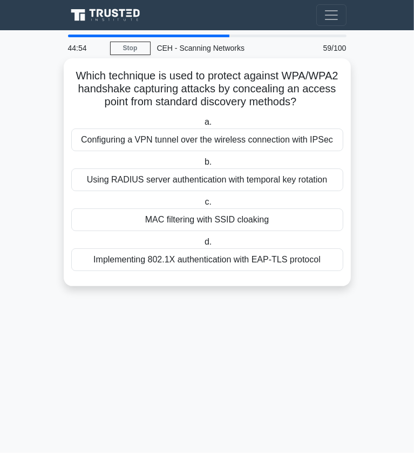
drag, startPoint x: 72, startPoint y: 77, endPoint x: 305, endPoint y: 97, distance: 234.2
click at [305, 97] on h5 "Which technique is used to protect against WPA/WPA2 handshake capturing attacks…" at bounding box center [207, 89] width 274 height 40
click at [305, 97] on icon ".spinner_0XTQ{transform-origin:center;animation:spinner_y6GP .75s linear infini…" at bounding box center [303, 102] width 13 height 13
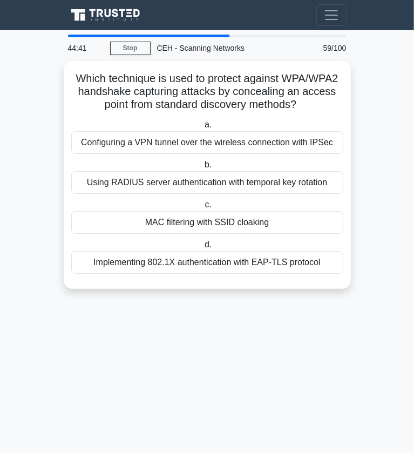
click at [383, 109] on main "44:41 Stop CEH - Scanning Networks Beginner 59/100 Which technique is used to p…" at bounding box center [207, 241] width 414 height 423
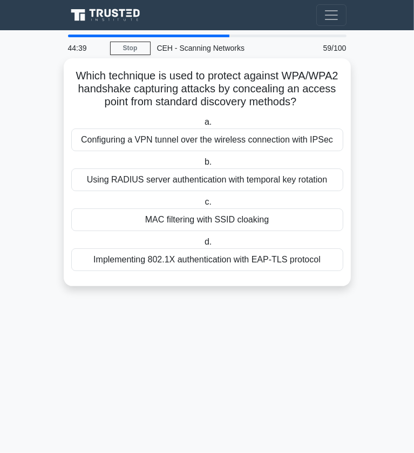
click at [260, 219] on div "MAC filtering with SSID cloaking" at bounding box center [207, 220] width 272 height 23
click at [203, 206] on input "c. MAC filtering with SSID cloaking" at bounding box center [203, 202] width 0 height 7
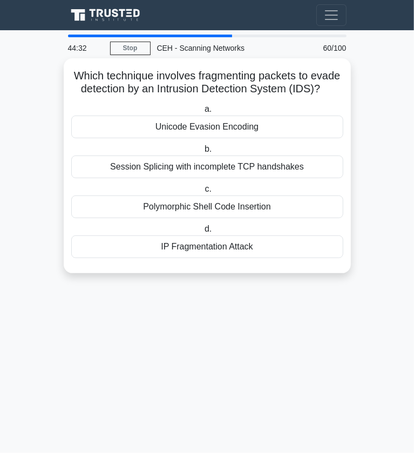
click at [175, 247] on div "IP Fragmentation Attack" at bounding box center [207, 247] width 272 height 23
click at [203, 233] on input "d. IP Fragmentation Attack" at bounding box center [203, 229] width 0 height 7
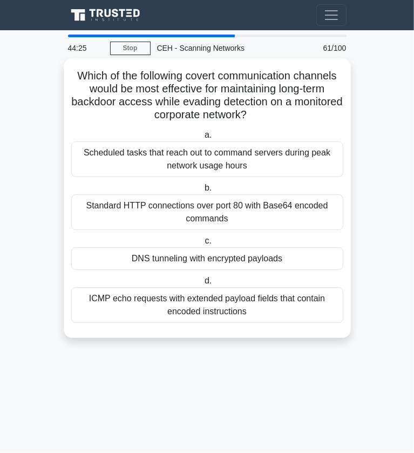
drag, startPoint x: 73, startPoint y: 77, endPoint x: 283, endPoint y: 114, distance: 212.4
click at [283, 114] on h5 "Which of the following covert communication channels would be most effective fo…" at bounding box center [207, 95] width 274 height 53
click at [260, 114] on icon ".spinner_0XTQ{transform-origin:center;animation:spinner_y6GP .75s linear infini…" at bounding box center [253, 115] width 13 height 13
click at [260, 119] on icon ".spinner_0XTQ{transform-origin:center;animation:spinner_y6GP .75s linear infini…" at bounding box center [253, 115] width 13 height 13
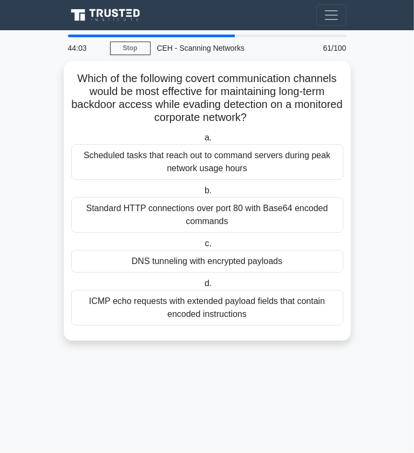
click at [373, 313] on main "44:03 Stop CEH - Scanning Networks Beginner 61/100 Which of the following cover…" at bounding box center [207, 241] width 414 height 423
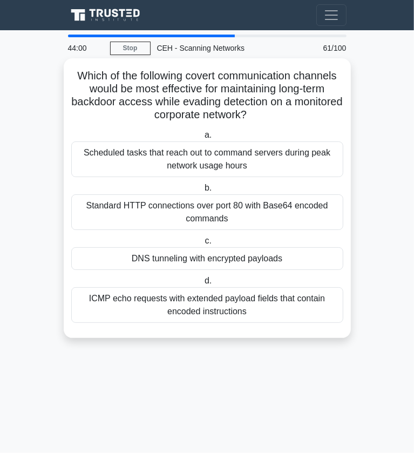
click at [284, 270] on div "DNS tunneling with encrypted payloads" at bounding box center [207, 258] width 272 height 23
click at [203, 245] on input "c. DNS tunneling with encrypted payloads" at bounding box center [203, 241] width 0 height 7
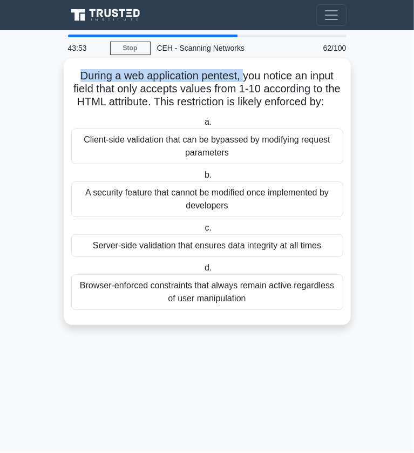
drag, startPoint x: 75, startPoint y: 73, endPoint x: 246, endPoint y: 71, distance: 170.7
click at [246, 71] on h5 "During a web application pentest, you notice an input field that only accepts v…" at bounding box center [207, 89] width 274 height 40
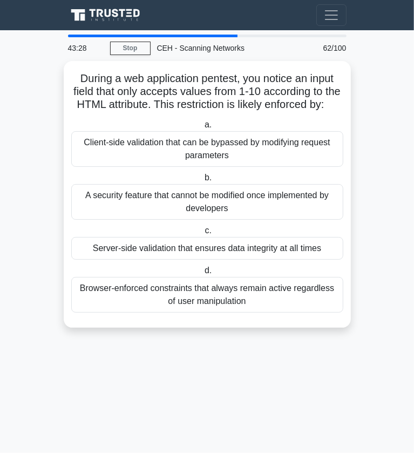
click at [357, 168] on main "43:28 Stop CEH - Scanning Networks Beginner 62/100 During a web application pen…" at bounding box center [207, 241] width 414 height 423
click at [318, 408] on main "43:15 Stop CEH - Scanning Networks Beginner 62/100 During a web application pen…" at bounding box center [207, 241] width 414 height 423
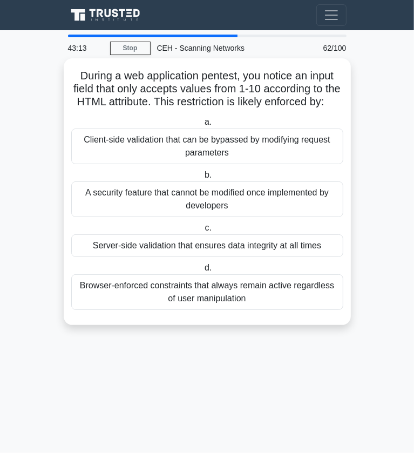
click at [296, 142] on div "Client-side validation that can be bypassed by modifying request parameters" at bounding box center [207, 147] width 272 height 36
click at [203, 126] on input "a. Client-side validation that can be bypassed by modifying request parameters" at bounding box center [203, 122] width 0 height 7
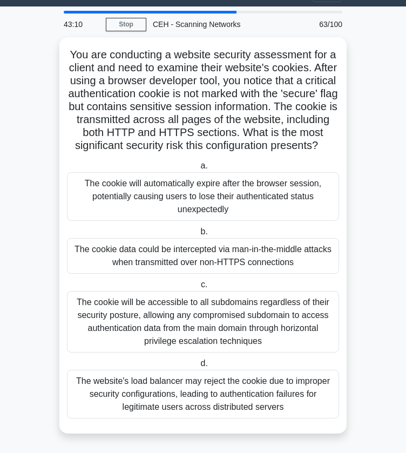
scroll to position [36, 0]
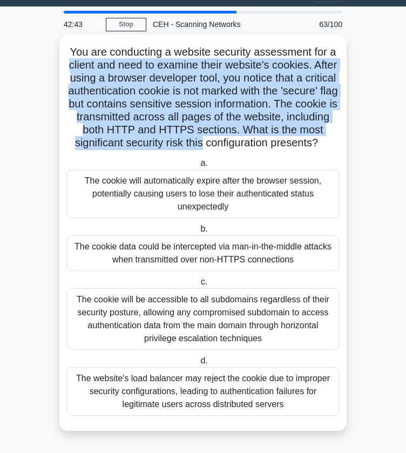
drag, startPoint x: 78, startPoint y: 52, endPoint x: 325, endPoint y: 129, distance: 258.0
click at [325, 129] on h5 "You are conducting a website security assessment for a client and need to exami…" at bounding box center [203, 97] width 274 height 105
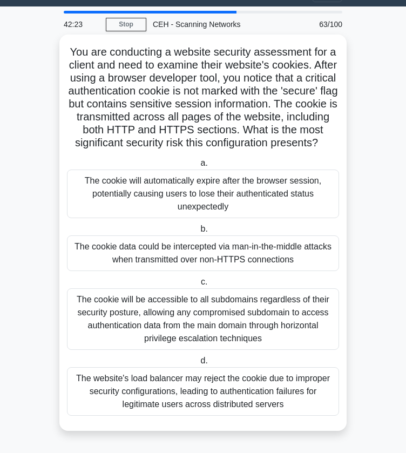
click at [178, 88] on h5 "You are conducting a website security assessment for a client and need to exami…" at bounding box center [203, 97] width 274 height 105
click at [317, 131] on h5 "You are conducting a website security assessment for a client and need to exami…" at bounding box center [203, 97] width 274 height 105
click at [258, 262] on div "The cookie data could be intercepted via man-in-the-middle attacks when transmi…" at bounding box center [203, 254] width 272 height 36
click at [198, 233] on input "b. The cookie data could be intercepted via man-in-the-middle attacks when tran…" at bounding box center [198, 229] width 0 height 7
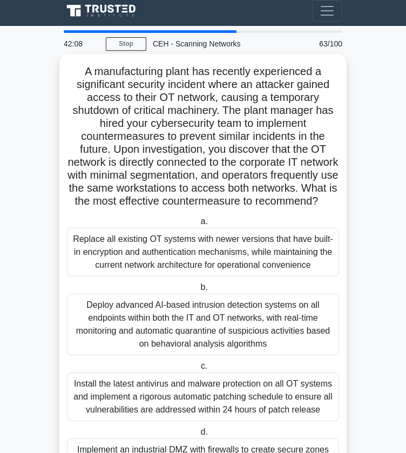
scroll to position [0, 0]
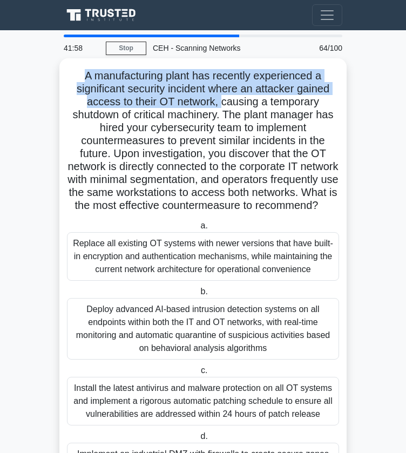
drag, startPoint x: 80, startPoint y: 73, endPoint x: 219, endPoint y: 104, distance: 142.8
click at [219, 104] on h5 "A manufacturing plant has recently experienced a significant security incident …" at bounding box center [203, 141] width 274 height 144
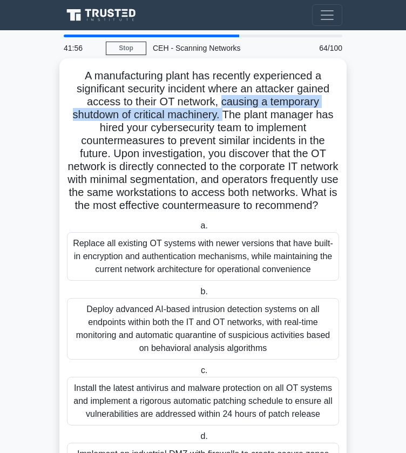
drag, startPoint x: 219, startPoint y: 104, endPoint x: 225, endPoint y: 110, distance: 8.0
click at [225, 110] on h5 "A manufacturing plant has recently experienced a significant security incident …" at bounding box center [203, 141] width 274 height 144
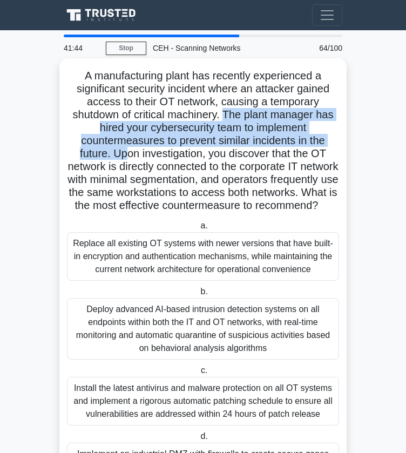
drag, startPoint x: 225, startPoint y: 110, endPoint x: 123, endPoint y: 159, distance: 113.1
click at [123, 159] on h5 "A manufacturing plant has recently experienced a significant security incident …" at bounding box center [203, 141] width 274 height 144
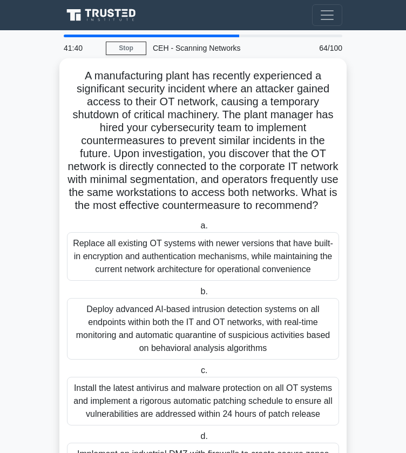
click at [131, 169] on h5 "A manufacturing plant has recently experienced a significant security incident …" at bounding box center [203, 141] width 274 height 144
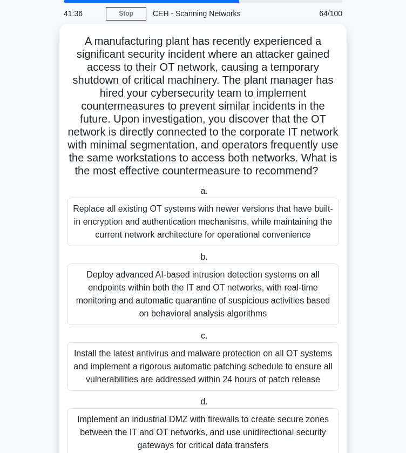
scroll to position [88, 0]
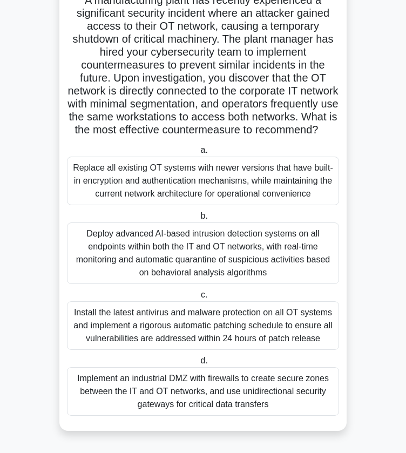
click at [171, 392] on div "Implement an industrial DMZ with firewalls to create secure zones between the I…" at bounding box center [203, 391] width 272 height 49
click at [198, 365] on input "d. Implement an industrial DMZ with firewalls to create secure zones between th…" at bounding box center [198, 361] width 0 height 7
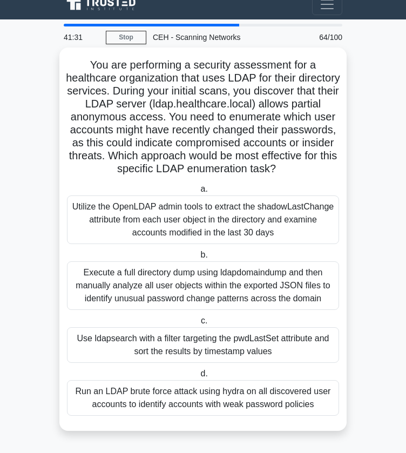
scroll to position [0, 0]
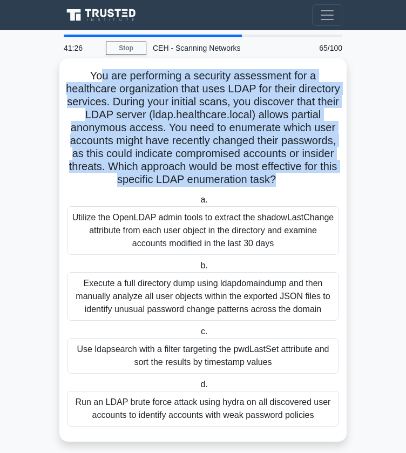
drag, startPoint x: 98, startPoint y: 77, endPoint x: 241, endPoint y: 190, distance: 182.3
click at [241, 187] on h5 "You are performing a security assessment for a healthcare organization that use…" at bounding box center [203, 128] width 274 height 118
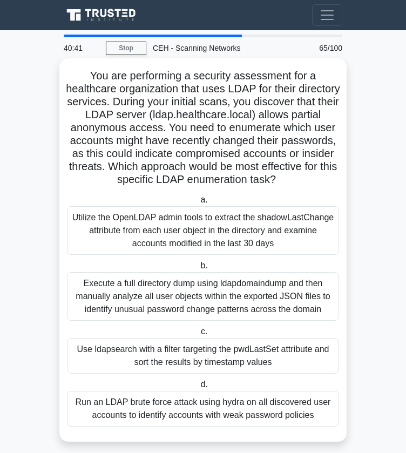
click at [266, 374] on div "Use ldapsearch with a filter targeting the pwdLastSet attribute and sort the re…" at bounding box center [203, 356] width 272 height 36
click at [199, 336] on input "c. Use ldapsearch with a filter targeting the pwdLastSet attribute and sort the…" at bounding box center [199, 331] width 0 height 7
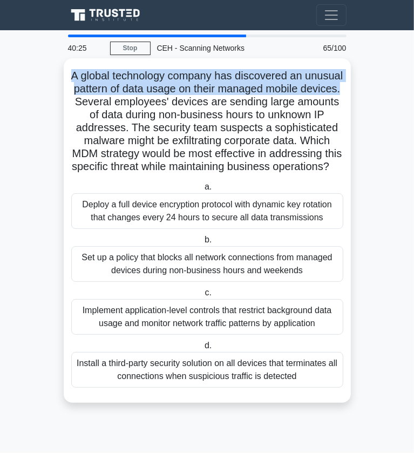
drag, startPoint x: 90, startPoint y: 81, endPoint x: 113, endPoint y: 105, distance: 34.0
click at [113, 105] on h5 "A global technology company has discovered an unusual pattern of data usage on …" at bounding box center [207, 121] width 274 height 105
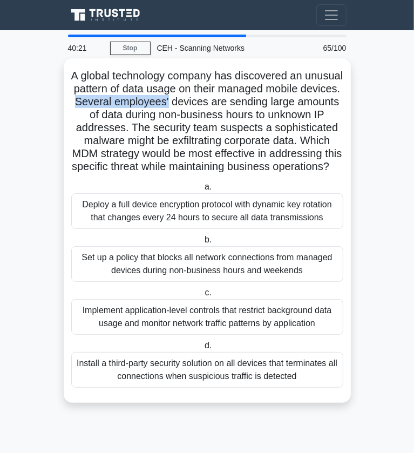
drag, startPoint x: 117, startPoint y: 103, endPoint x: 211, endPoint y: 104, distance: 94.0
click at [211, 104] on h5 "A global technology company has discovered an unusual pattern of data usage on …" at bounding box center [207, 121] width 274 height 105
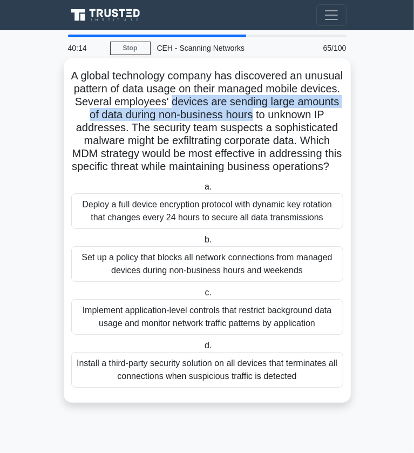
drag, startPoint x: 214, startPoint y: 102, endPoint x: 307, endPoint y: 116, distance: 93.5
click at [307, 116] on h5 "A global technology company has discovered an unusual pattern of data usage on …" at bounding box center [207, 121] width 274 height 105
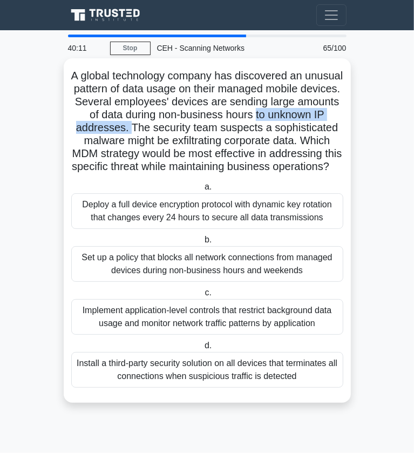
drag, startPoint x: 310, startPoint y: 116, endPoint x: 196, endPoint y: 132, distance: 115.1
click at [196, 132] on h5 "A global technology company has discovered an unusual pattern of data usage on …" at bounding box center [207, 121] width 274 height 105
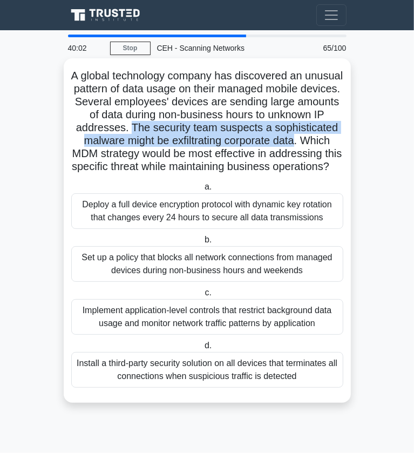
drag, startPoint x: 196, startPoint y: 132, endPoint x: 97, endPoint y: 153, distance: 100.7
click at [97, 153] on h5 "A global technology company has discovered an unusual pattern of data usage on …" at bounding box center [207, 121] width 274 height 105
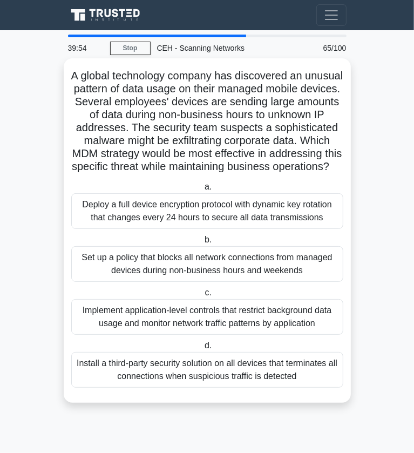
click at [160, 166] on h5 "A global technology company has discovered an unusual pattern of data usage on …" at bounding box center [207, 121] width 274 height 105
click at [290, 140] on h5 "A global technology company has discovered an unusual pattern of data usage on …" at bounding box center [207, 121] width 274 height 105
click at [119, 321] on div "Implement application-level controls that restrict background data usage and mo…" at bounding box center [207, 317] width 272 height 36
click at [203, 297] on input "c. Implement application-level controls that restrict background data usage and…" at bounding box center [203, 293] width 0 height 7
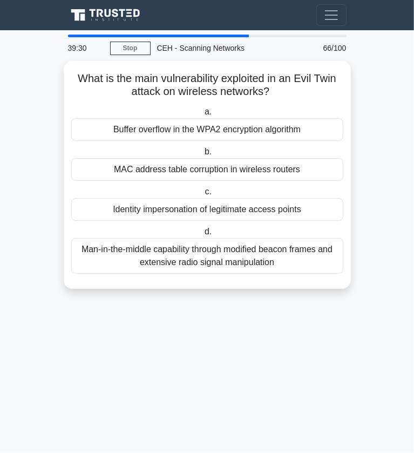
click at [50, 104] on main "39:30 Stop CEH - Scanning Networks Beginner 66/100 What is the main vulnerabili…" at bounding box center [207, 241] width 414 height 423
click at [348, 421] on main "39:20 Stop CEH - Scanning Networks Beginner 66/100 What is the main vulnerabili…" at bounding box center [207, 241] width 414 height 423
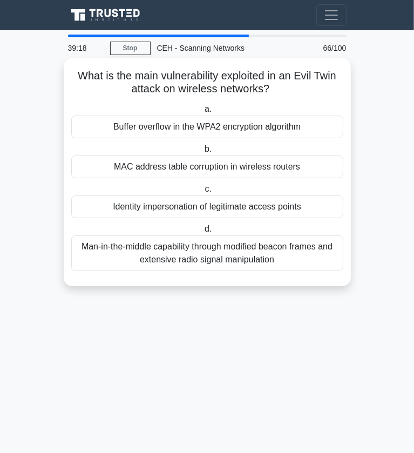
click at [321, 211] on div "Identity impersonation of legitimate access points" at bounding box center [207, 207] width 272 height 23
click at [203, 193] on input "c. Identity impersonation of legitimate access points" at bounding box center [203, 189] width 0 height 7
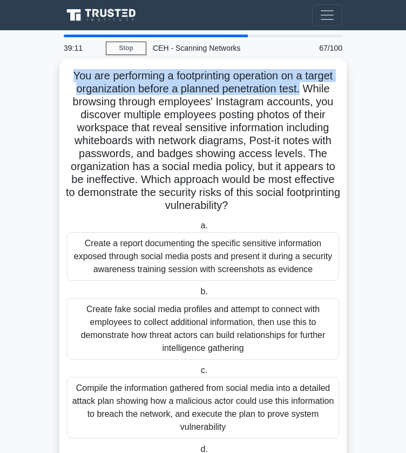
drag, startPoint x: 63, startPoint y: 75, endPoint x: 303, endPoint y: 87, distance: 239.6
click at [303, 87] on div "You are performing a footprinting operation on a target organization before a p…" at bounding box center [203, 289] width 279 height 453
click at [303, 87] on h5 "You are performing a footprinting operation on a target organization before a p…" at bounding box center [203, 141] width 274 height 144
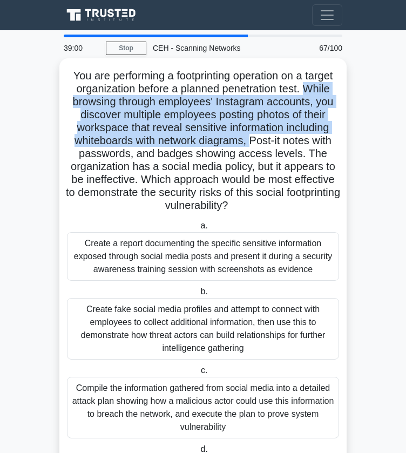
drag, startPoint x: 306, startPoint y: 87, endPoint x: 250, endPoint y: 142, distance: 79.1
click at [250, 142] on h5 "You are performing a footprinting operation on a target organization before a p…" at bounding box center [203, 141] width 274 height 144
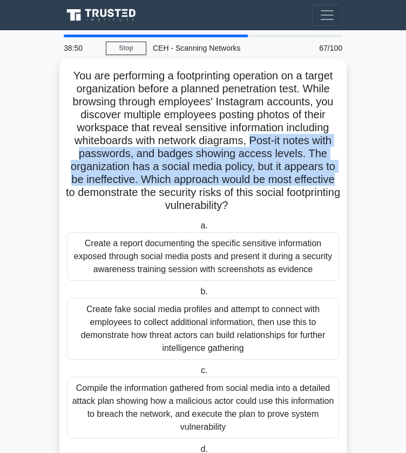
drag, startPoint x: 250, startPoint y: 142, endPoint x: 344, endPoint y: 173, distance: 99.6
click at [344, 173] on div "You are performing a footprinting operation on a target organization before a p…" at bounding box center [202, 288] width 287 height 461
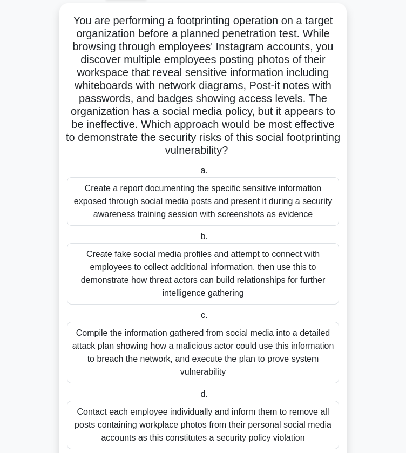
scroll to position [88, 0]
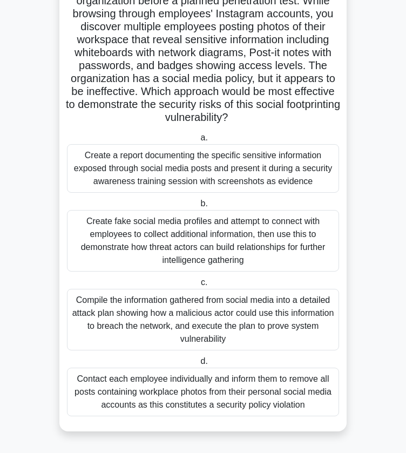
click at [308, 127] on div "You are performing a footprinting operation on a target organization before a p…" at bounding box center [203, 201] width 279 height 453
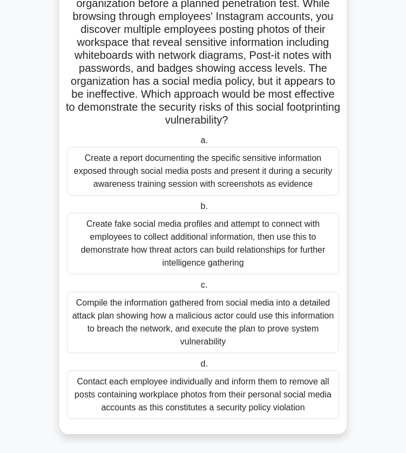
click at [374, 359] on main "38:35 Stop CEH - Scanning Networks Beginner 67/100 You are performing a footpri…" at bounding box center [203, 198] width 406 height 512
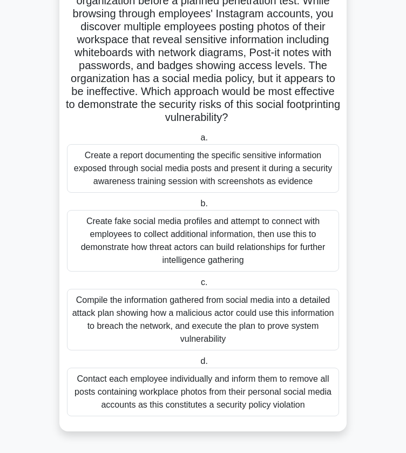
click at [285, 179] on div "Create a report documenting the specific sensitive information exposed through …" at bounding box center [203, 168] width 272 height 49
click at [198, 142] on input "a. Create a report documenting the specific sensitive information exposed throu…" at bounding box center [198, 138] width 0 height 7
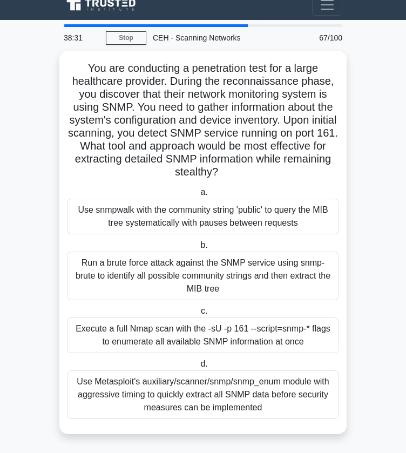
scroll to position [0, 0]
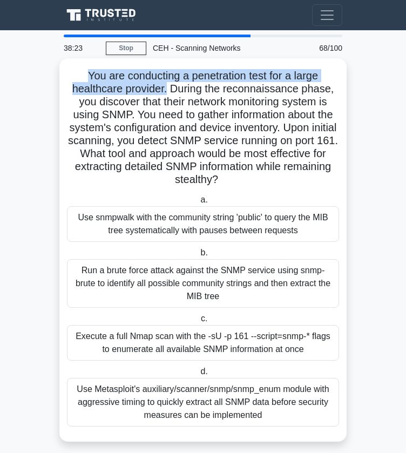
drag, startPoint x: 85, startPoint y: 78, endPoint x: 169, endPoint y: 88, distance: 83.8
click at [169, 88] on h5 "You are conducting a penetration test for a large healthcare provider. During t…" at bounding box center [203, 128] width 274 height 118
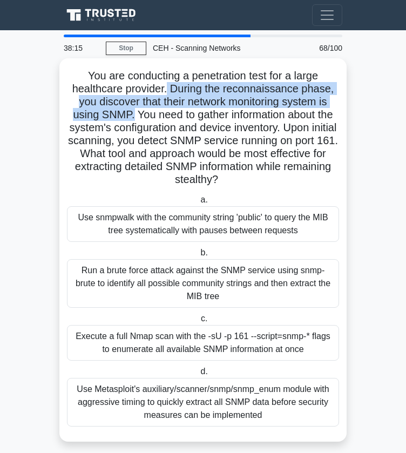
drag, startPoint x: 169, startPoint y: 88, endPoint x: 131, endPoint y: 116, distance: 47.4
click at [131, 116] on h5 "You are conducting a penetration test for a large healthcare provider. During t…" at bounding box center [203, 128] width 274 height 118
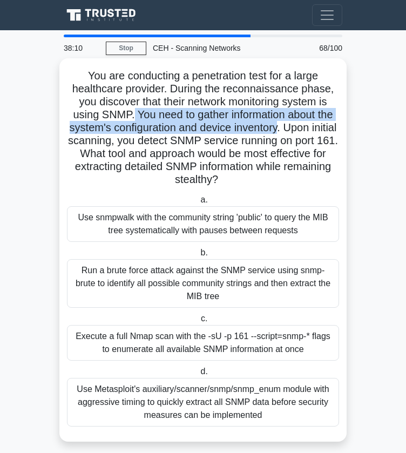
drag, startPoint x: 131, startPoint y: 116, endPoint x: 295, endPoint y: 125, distance: 164.5
click at [295, 125] on h5 "You are conducting a penetration test for a large healthcare provider. During t…" at bounding box center [203, 128] width 274 height 118
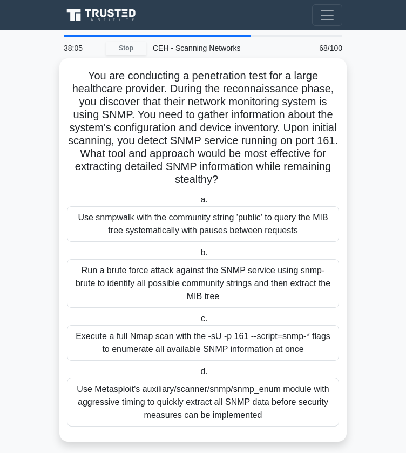
click at [341, 166] on div "You are conducting a penetration test for a large healthcare provider. During t…" at bounding box center [203, 250] width 279 height 375
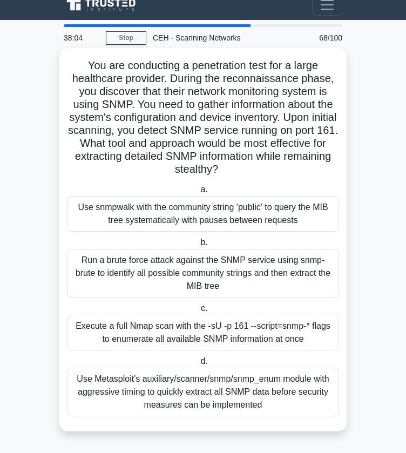
scroll to position [10, 0]
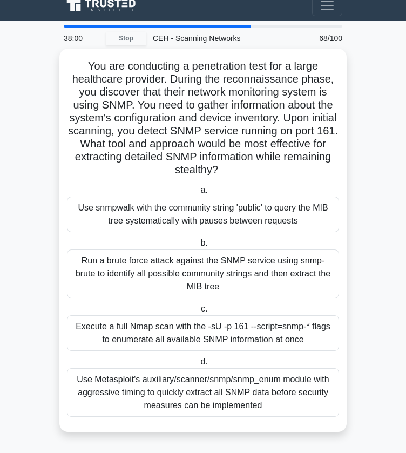
click at [284, 213] on div "Use snmpwalk with the community string 'public' to query the MIB tree systemati…" at bounding box center [203, 215] width 272 height 36
click at [198, 194] on input "a. Use snmpwalk with the community string 'public' to query the MIB tree system…" at bounding box center [198, 190] width 0 height 7
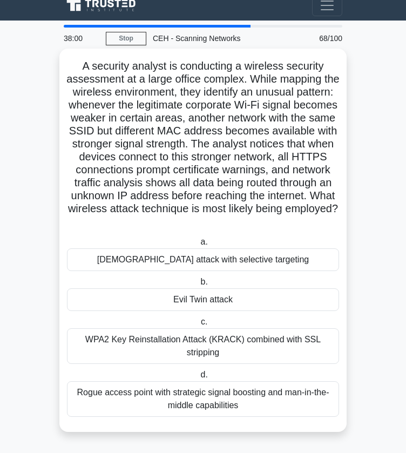
scroll to position [0, 0]
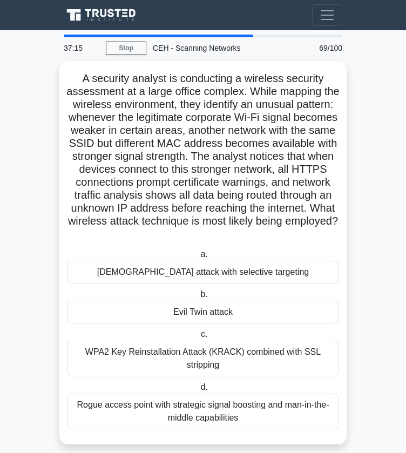
click at [385, 349] on main "37:15 Stop CEH - Scanning Networks Beginner 69/100 A security analyst is conduc…" at bounding box center [203, 247] width 406 height 434
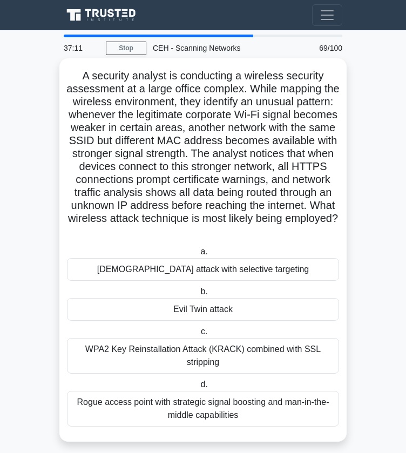
click at [290, 311] on div "Evil Twin attack" at bounding box center [203, 309] width 272 height 23
click at [198, 296] on input "b. Evil Twin attack" at bounding box center [198, 292] width 0 height 7
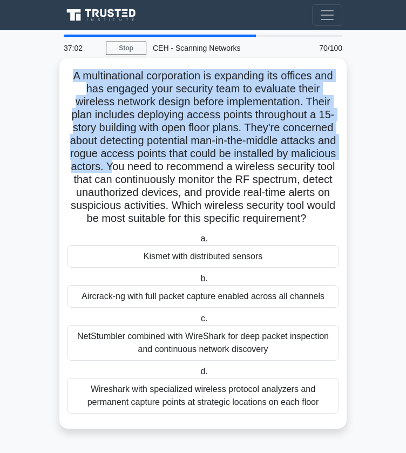
drag, startPoint x: 70, startPoint y: 73, endPoint x: 165, endPoint y: 163, distance: 130.7
click at [165, 163] on h5 "A multinational corporation is expanding its offices and has engaged your secur…" at bounding box center [203, 147] width 274 height 157
click at [326, 268] on div "Kismet with distributed sensors" at bounding box center [203, 256] width 272 height 23
click at [198, 243] on input "a. Kismet with distributed sensors" at bounding box center [198, 239] width 0 height 7
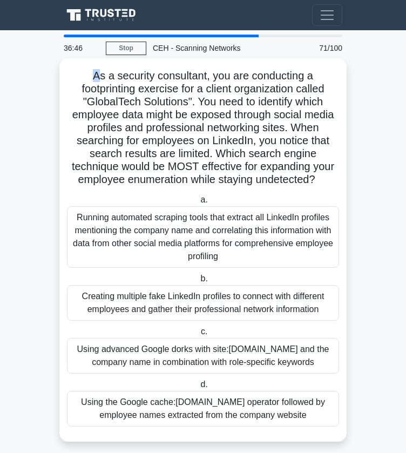
click at [96, 80] on h5 "As a security consultant, you are conducting a footprinting exercise for a clie…" at bounding box center [203, 128] width 274 height 118
drag, startPoint x: 212, startPoint y: 77, endPoint x: 317, endPoint y: 77, distance: 105.4
click at [317, 77] on h5 "As a security consultant, you are conducting a footprinting exercise for a clie…" at bounding box center [203, 128] width 274 height 118
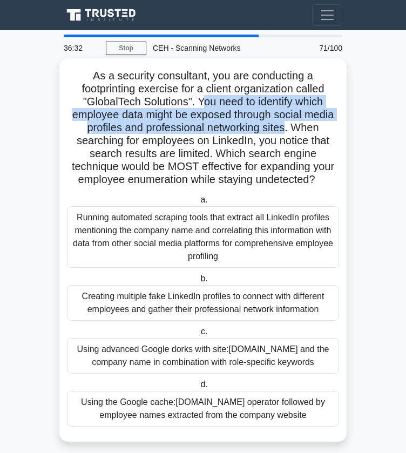
drag, startPoint x: 200, startPoint y: 100, endPoint x: 287, endPoint y: 125, distance: 90.3
click at [287, 125] on h5 "As a security consultant, you are conducting a footprinting exercise for a clie…" at bounding box center [203, 128] width 274 height 118
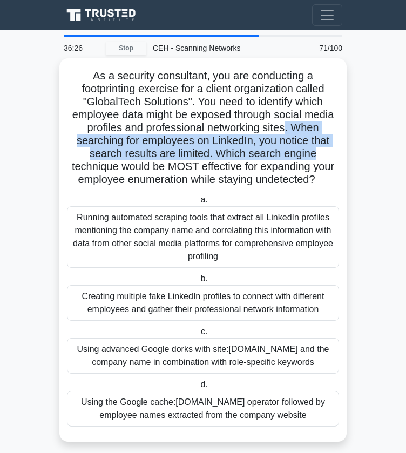
drag, startPoint x: 287, startPoint y: 125, endPoint x: 328, endPoint y: 151, distance: 48.1
click at [328, 151] on h5 "As a security consultant, you are conducting a footprinting exercise for a clie…" at bounding box center [203, 128] width 274 height 118
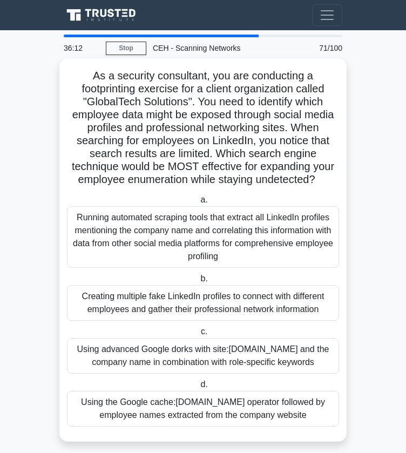
click at [214, 242] on div "Running automated scraping tools that extract all LinkedIn profiles mentioning …" at bounding box center [203, 237] width 272 height 62
click at [198, 204] on input "a. Running automated scraping tools that extract all LinkedIn profiles mentioni…" at bounding box center [198, 200] width 0 height 7
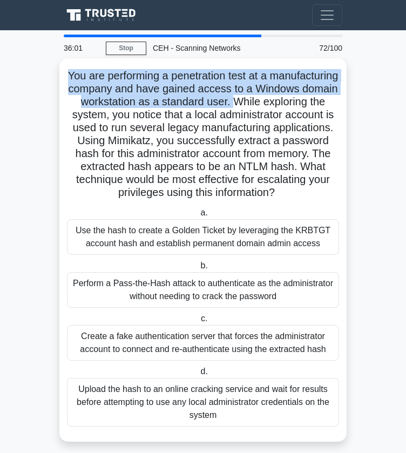
drag, startPoint x: 98, startPoint y: 75, endPoint x: 309, endPoint y: 104, distance: 212.8
click at [309, 104] on h5 "You are performing a penetration test at a manufacturing company and have gaine…" at bounding box center [203, 134] width 274 height 131
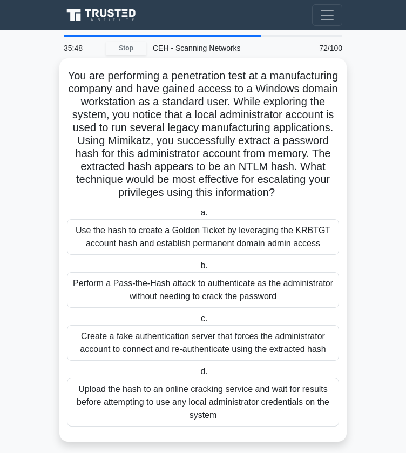
click at [309, 104] on h5 "You are performing a penetration test at a manufacturing company and have gaine…" at bounding box center [203, 134] width 274 height 131
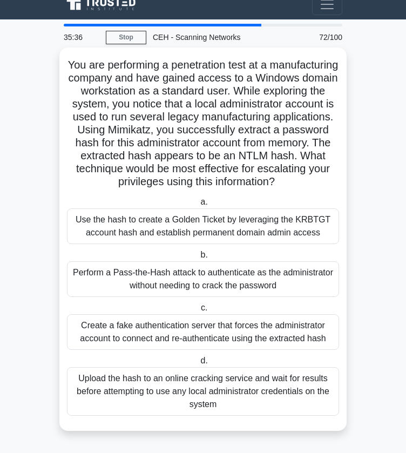
scroll to position [23, 0]
click at [339, 145] on h5 "You are performing a penetration test at a manufacturing company and have gaine…" at bounding box center [203, 123] width 274 height 131
click at [331, 276] on div "Perform a Pass-the-Hash attack to authenticate as the administrator without nee…" at bounding box center [203, 280] width 272 height 36
click at [198, 259] on input "b. Perform a Pass-the-Hash attack to authenticate as the administrator without …" at bounding box center [198, 255] width 0 height 7
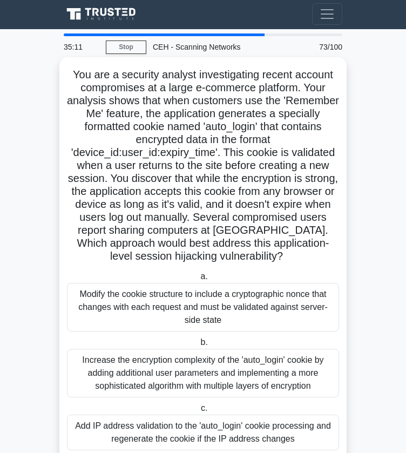
scroll to position [0, 0]
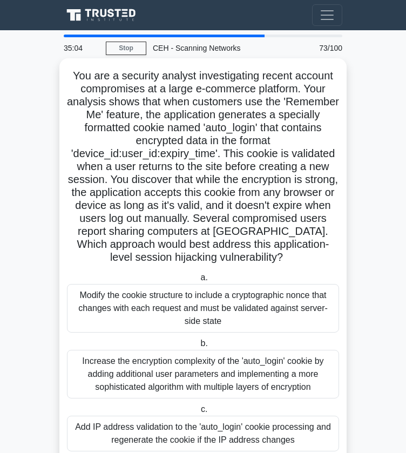
click at [211, 130] on h5 "You are a security analyst investigating recent account compromises at a large …" at bounding box center [203, 167] width 274 height 196
click at [171, 178] on h5 "You are a security analyst investigating recent account compromises at a large …" at bounding box center [203, 167] width 274 height 196
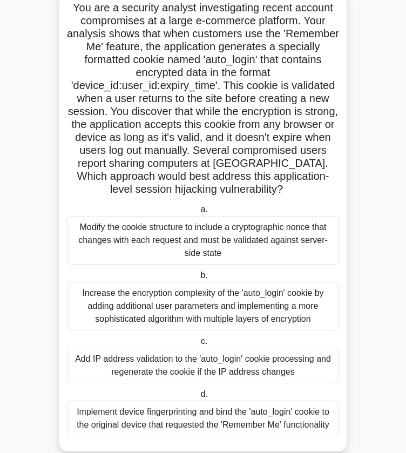
scroll to position [88, 0]
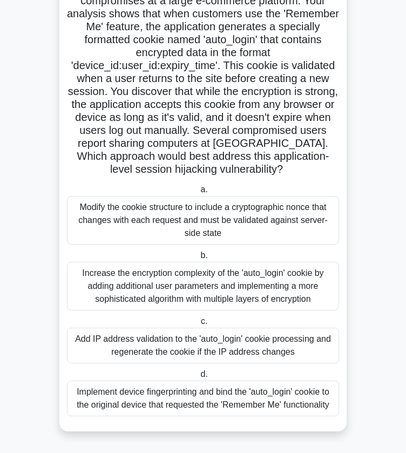
click at [218, 339] on div "Add IP address validation to the 'auto_login' cookie processing and regenerate …" at bounding box center [203, 346] width 272 height 36
click at [199, 325] on input "c. Add IP address validation to the 'auto_login' cookie processing and regenera…" at bounding box center [199, 321] width 0 height 7
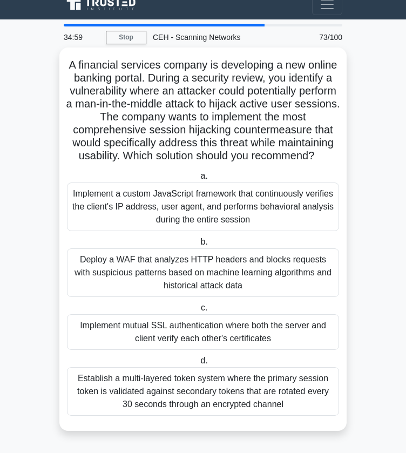
scroll to position [0, 0]
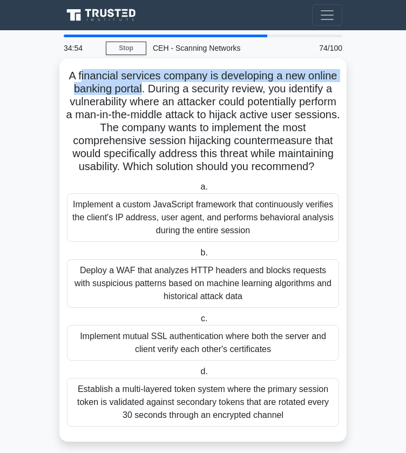
drag, startPoint x: 79, startPoint y: 74, endPoint x: 140, endPoint y: 92, distance: 63.6
click at [140, 92] on h5 "A financial services company is developing a new online banking portal. During …" at bounding box center [203, 121] width 274 height 105
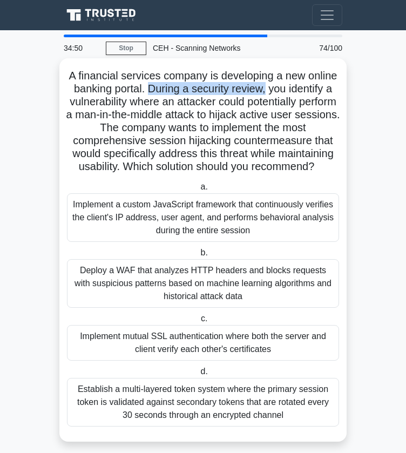
drag, startPoint x: 145, startPoint y: 89, endPoint x: 268, endPoint y: 91, distance: 122.7
click at [268, 91] on h5 "A financial services company is developing a new online banking portal. During …" at bounding box center [203, 121] width 274 height 105
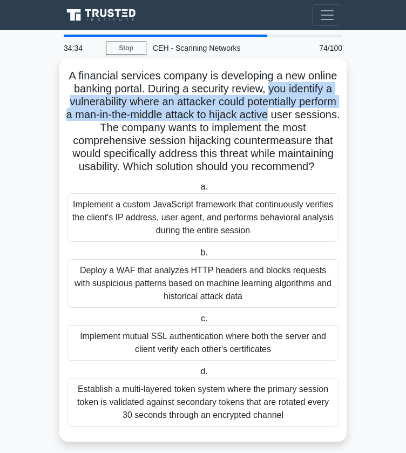
drag, startPoint x: 272, startPoint y: 91, endPoint x: 336, endPoint y: 115, distance: 68.2
click at [336, 115] on h5 "A financial services company is developing a new online banking portal. During …" at bounding box center [203, 121] width 274 height 105
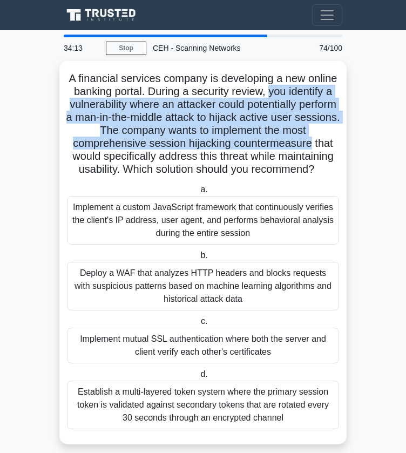
drag, startPoint x: 269, startPoint y: 92, endPoint x: 349, endPoint y: 139, distance: 92.8
click at [349, 139] on main "34:13 Stop CEH - Scanning Networks Beginner 74/100 A financial services company…" at bounding box center [203, 247] width 406 height 434
click at [349, 139] on main "34:11 Stop CEH - Scanning Networks Beginner 74/100 A financial services company…" at bounding box center [203, 247] width 406 height 434
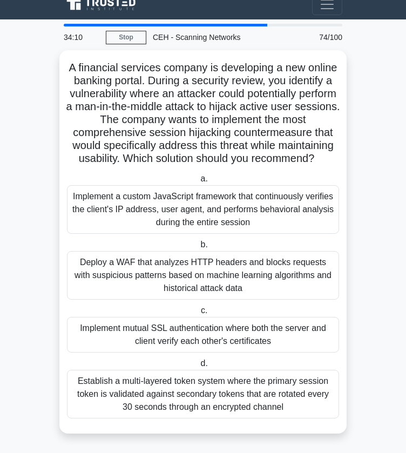
scroll to position [23, 0]
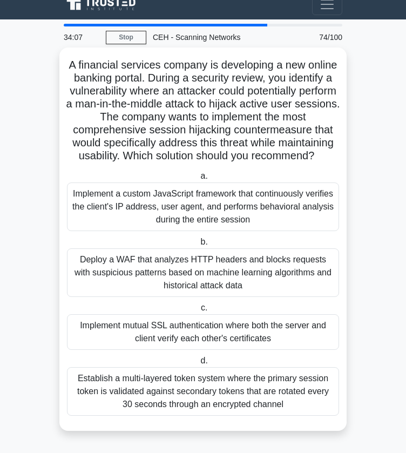
click at [260, 281] on div "Deploy a WAF that analyzes HTTP headers and blocks requests with suspicious pat…" at bounding box center [203, 273] width 272 height 49
click at [198, 246] on input "b. Deploy a WAF that analyzes HTTP headers and blocks requests with suspicious …" at bounding box center [198, 242] width 0 height 7
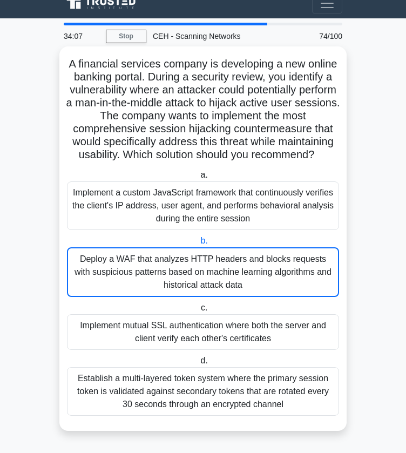
scroll to position [0, 0]
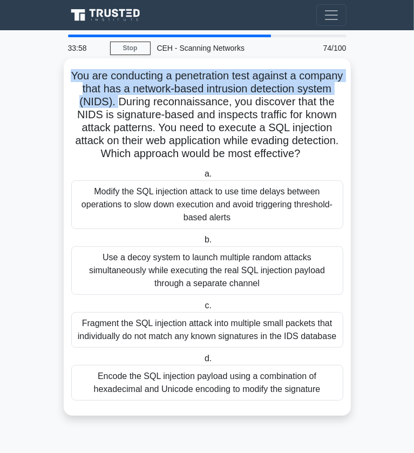
drag, startPoint x: 91, startPoint y: 78, endPoint x: 153, endPoint y: 104, distance: 68.0
click at [153, 104] on h5 "You are conducting a penetration test against a company that has a network-base…" at bounding box center [207, 115] width 274 height 92
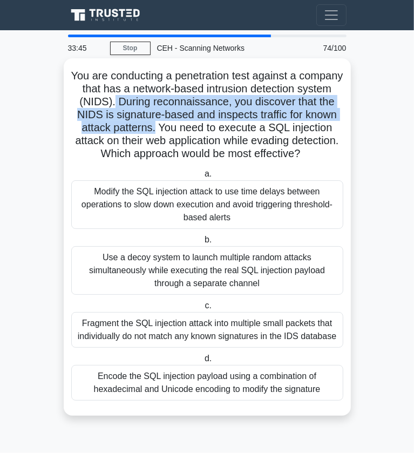
drag, startPoint x: 153, startPoint y: 104, endPoint x: 198, endPoint y: 132, distance: 52.6
click at [198, 132] on h5 "You are conducting a penetration test against a company that has a network-base…" at bounding box center [207, 115] width 274 height 92
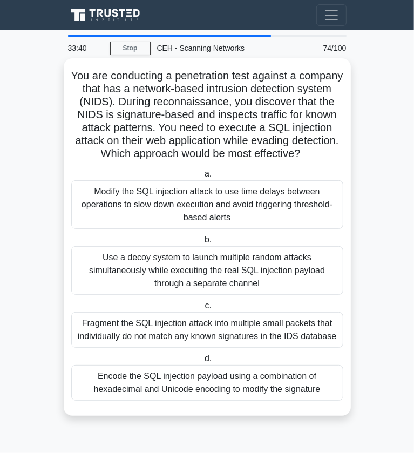
drag, startPoint x: 198, startPoint y: 132, endPoint x: 331, endPoint y: 150, distance: 133.6
click at [331, 150] on h5 "You are conducting a penetration test against a company that has a network-base…" at bounding box center [207, 115] width 274 height 92
click at [301, 198] on div "Modify the SQL injection attack to use time delays between operations to slow d…" at bounding box center [207, 204] width 272 height 49
click at [203, 178] on input "a. Modify the SQL injection attack to use time delays between operations to slo…" at bounding box center [203, 174] width 0 height 7
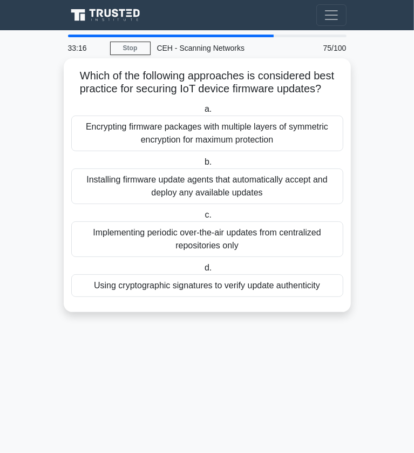
click at [166, 130] on div "Encrypting firmware packages with multiple layers of symmetric encryption for m…" at bounding box center [207, 134] width 272 height 36
click at [203, 113] on input "a. Encrypting firmware packages with multiple layers of symmetric encryption fo…" at bounding box center [203, 109] width 0 height 7
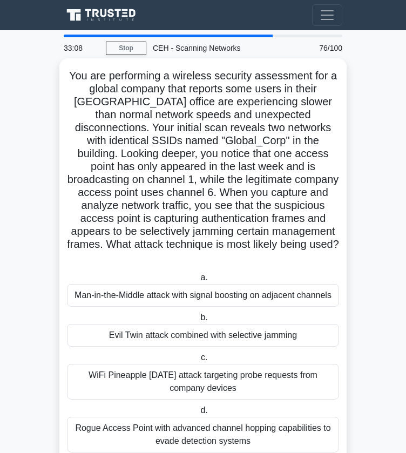
click at [195, 330] on div "Evil Twin attack combined with selective jamming" at bounding box center [203, 335] width 272 height 23
click at [198, 321] on input "b. Evil Twin attack combined with selective jamming" at bounding box center [198, 317] width 0 height 7
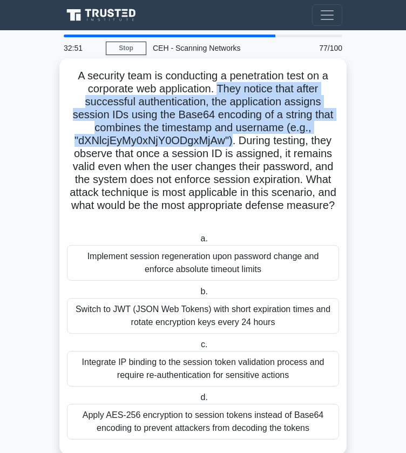
drag, startPoint x: 220, startPoint y: 88, endPoint x: 233, endPoint y: 143, distance: 56.1
click at [233, 143] on h5 "A security team is conducting a penetration test on a corporate web application…" at bounding box center [203, 147] width 274 height 157
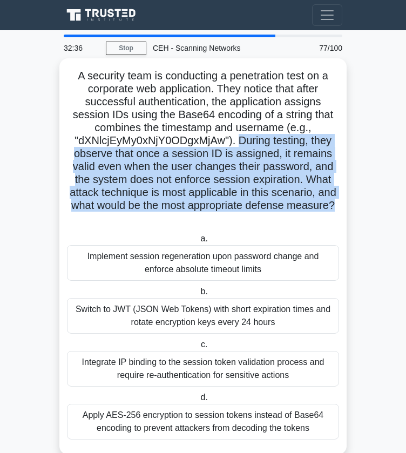
drag, startPoint x: 238, startPoint y: 140, endPoint x: 345, endPoint y: 202, distance: 123.9
click at [345, 202] on div "A security team is conducting a penetration test on a corporate web application…" at bounding box center [202, 256] width 287 height 397
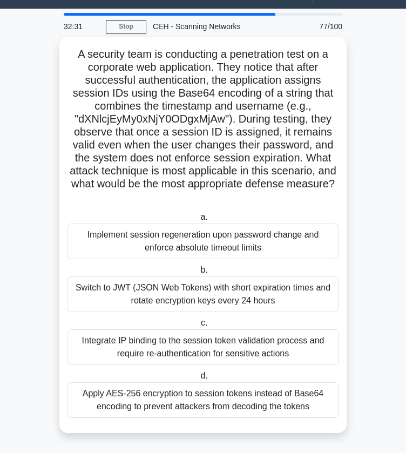
scroll to position [23, 0]
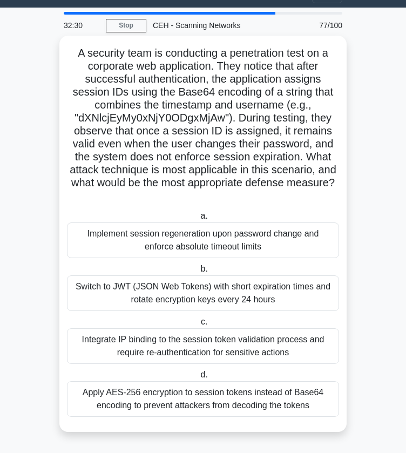
click at [280, 287] on div "Switch to JWT (JSON Web Tokens) with short expiration times and rotate encrypti…" at bounding box center [203, 294] width 272 height 36
click at [198, 273] on input "b. Switch to JWT (JSON Web Tokens) with short expiration times and rotate encry…" at bounding box center [198, 269] width 0 height 7
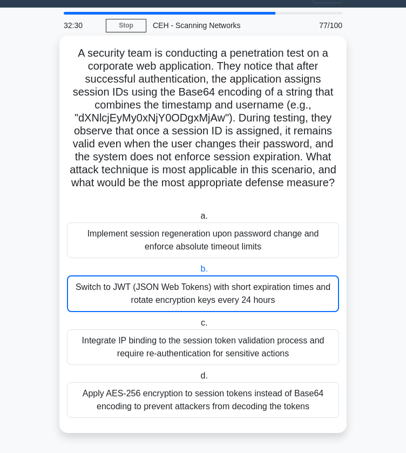
scroll to position [0, 0]
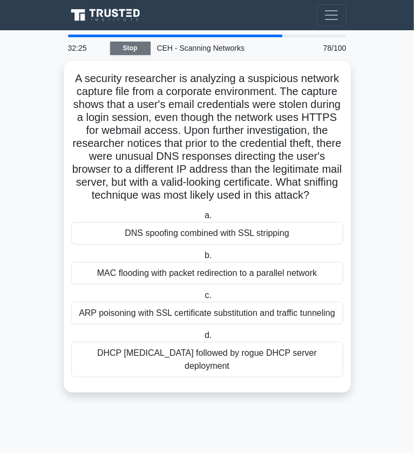
click at [128, 48] on link "Stop" at bounding box center [130, 49] width 41 height 14
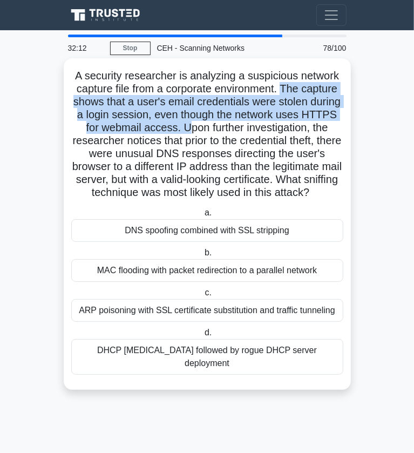
drag, startPoint x: 285, startPoint y: 88, endPoint x: 186, endPoint y: 127, distance: 106.3
click at [186, 127] on h5 "A security researcher is analyzing a suspicious network capture file from a cor…" at bounding box center [207, 134] width 274 height 131
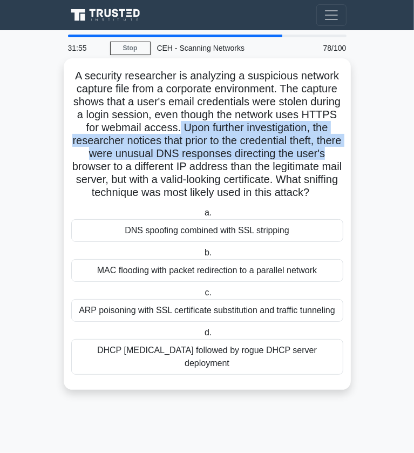
drag, startPoint x: 178, startPoint y: 128, endPoint x: 339, endPoint y: 153, distance: 163.5
click at [339, 153] on h5 "A security researcher is analyzing a suspicious network capture file from a cor…" at bounding box center [207, 134] width 274 height 131
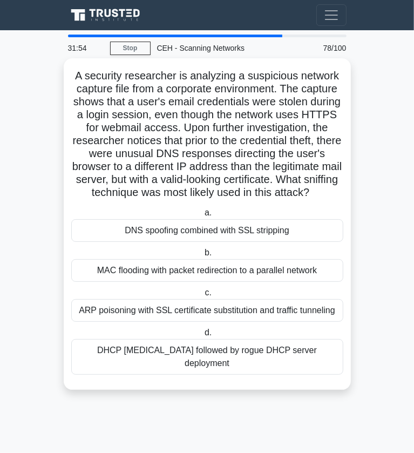
click at [268, 242] on div "DNS spoofing combined with SSL stripping" at bounding box center [207, 230] width 272 height 23
click at [203, 217] on input "a. DNS spoofing combined with SSL stripping" at bounding box center [203, 213] width 0 height 7
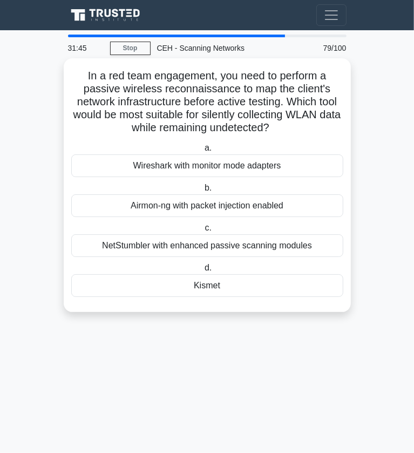
click at [88, 82] on h5 "In a red team engagement, you need to perform a passive wireless reconnaissance…" at bounding box center [207, 102] width 274 height 66
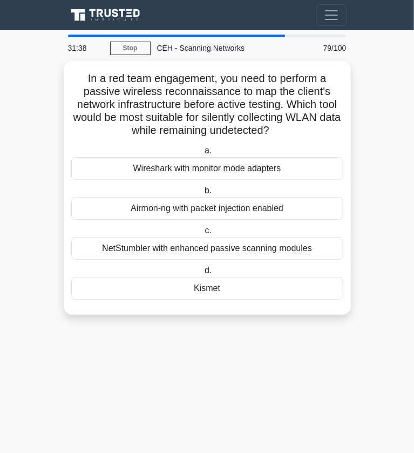
click at [387, 331] on main "31:38 Stop CEH - Scanning Networks Beginner 79/100 In a red team engagement, yo…" at bounding box center [207, 241] width 414 height 423
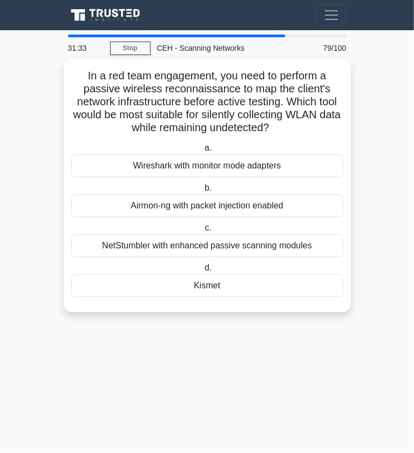
click at [299, 296] on div "Kismet" at bounding box center [207, 285] width 272 height 23
click at [203, 272] on input "d. Kismet" at bounding box center [203, 268] width 0 height 7
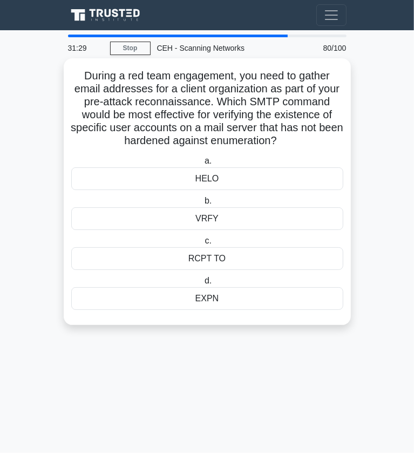
click at [196, 220] on div "VRFY" at bounding box center [207, 218] width 272 height 23
click at [203, 205] on input "b. VRFY" at bounding box center [203, 201] width 0 height 7
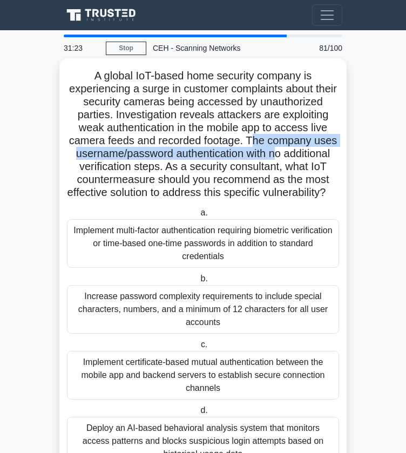
drag, startPoint x: 252, startPoint y: 140, endPoint x: 274, endPoint y: 159, distance: 29.2
click at [274, 159] on h5 "A global IoT-based home security company is experiencing a surge in customer co…" at bounding box center [203, 134] width 274 height 131
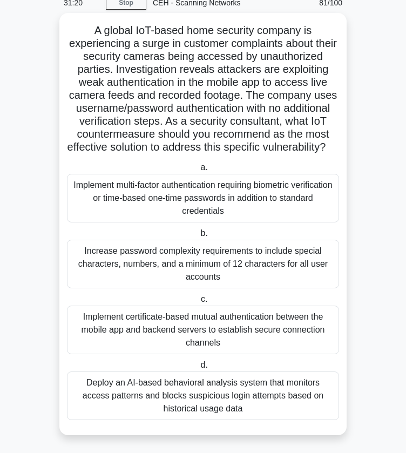
scroll to position [62, 0]
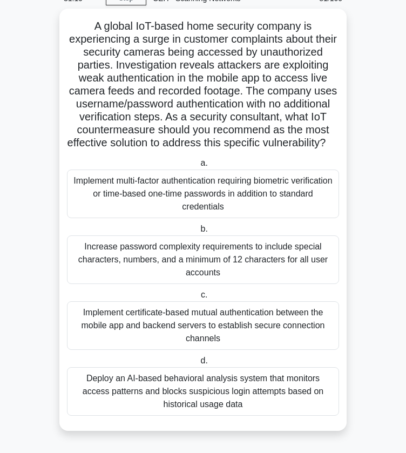
click at [259, 178] on div "Implement multi-factor authentication requiring biometric verification or time-…" at bounding box center [203, 194] width 272 height 49
click at [198, 167] on input "a. Implement multi-factor authentication requiring biometric verification or ti…" at bounding box center [198, 163] width 0 height 7
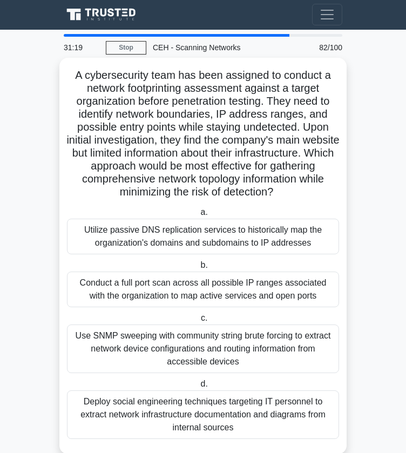
scroll to position [0, 0]
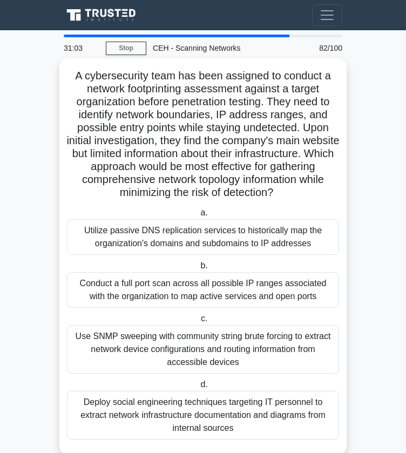
drag, startPoint x: 73, startPoint y: 77, endPoint x: 326, endPoint y: 196, distance: 279.4
click at [326, 196] on h5 "A cybersecurity team has been assigned to conduct a network footprinting assess…" at bounding box center [203, 134] width 274 height 131
click at [286, 196] on icon ".spinner_0XTQ{transform-origin:center;animation:spinner_y6GP .75s linear infini…" at bounding box center [279, 193] width 13 height 13
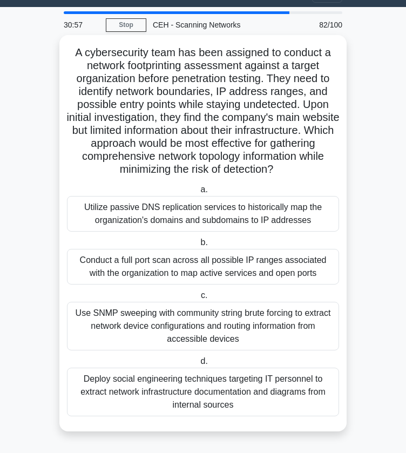
click at [260, 262] on div "Conduct a full port scan across all possible IP ranges associated with the orga…" at bounding box center [203, 267] width 272 height 36
click at [198, 246] on input "b. Conduct a full port scan across all possible IP ranges associated with the o…" at bounding box center [198, 242] width 0 height 7
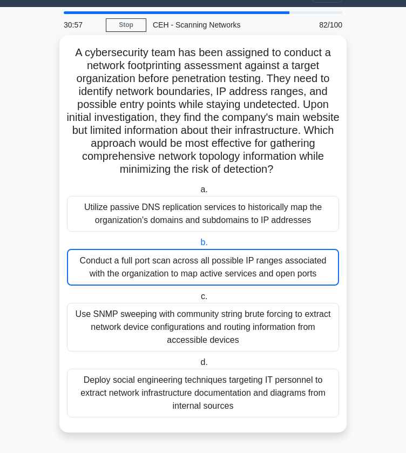
scroll to position [0, 0]
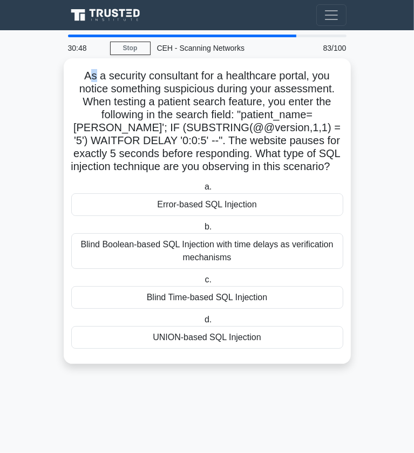
drag, startPoint x: 85, startPoint y: 74, endPoint x: 92, endPoint y: 74, distance: 7.0
click at [92, 74] on h5 "As a security consultant for a healthcare portal, you notice something suspicio…" at bounding box center [207, 121] width 274 height 105
click at [183, 298] on div "Blind Time-based SQL Injection" at bounding box center [207, 297] width 272 height 23
click at [203, 284] on input "c. Blind Time-based SQL Injection" at bounding box center [203, 280] width 0 height 7
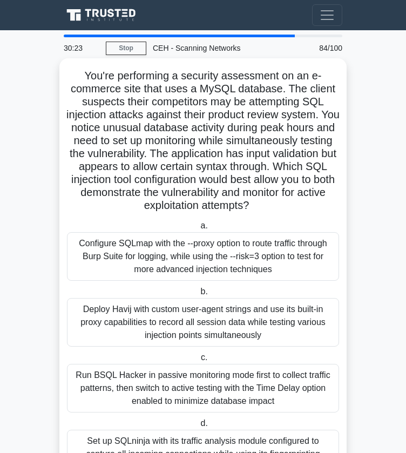
scroll to position [21, 0]
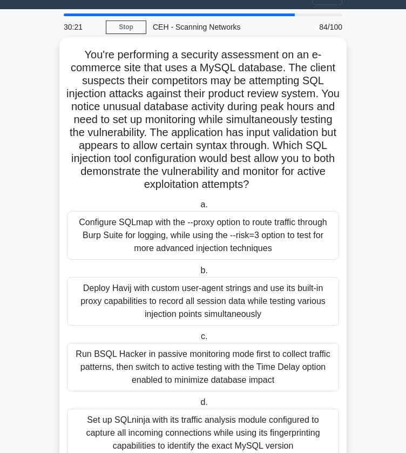
click at [175, 234] on div "Configure SQLmap with the --proxy option to route traffic through Burp Suite fo…" at bounding box center [203, 235] width 272 height 49
click at [198, 209] on input "a. Configure SQLmap with the --proxy option to route traffic through Burp Suite…" at bounding box center [198, 205] width 0 height 7
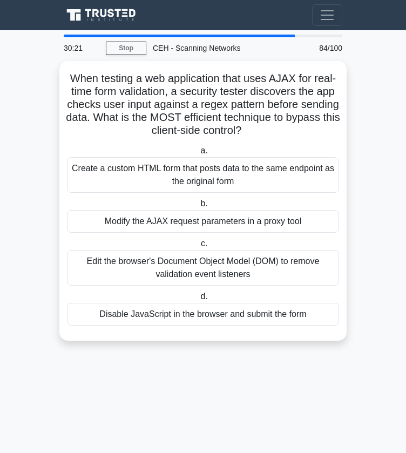
scroll to position [0, 0]
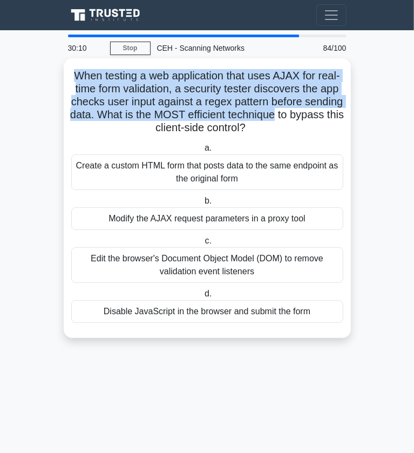
drag, startPoint x: 71, startPoint y: 73, endPoint x: 326, endPoint y: 110, distance: 258.2
click at [326, 110] on h5 "When testing a web application that uses AJAX for real-time form validation, a …" at bounding box center [207, 102] width 274 height 66
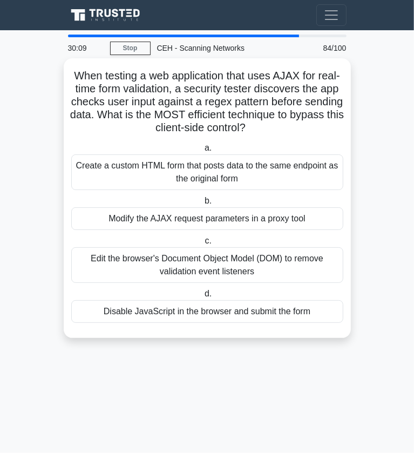
click at [274, 221] on div "Modify the AJAX request parameters in a proxy tool" at bounding box center [207, 218] width 272 height 23
click at [203, 205] on input "b. Modify the AJAX request parameters in a proxy tool" at bounding box center [203, 201] width 0 height 7
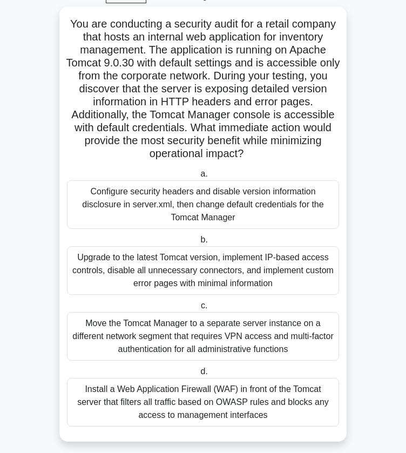
scroll to position [62, 0]
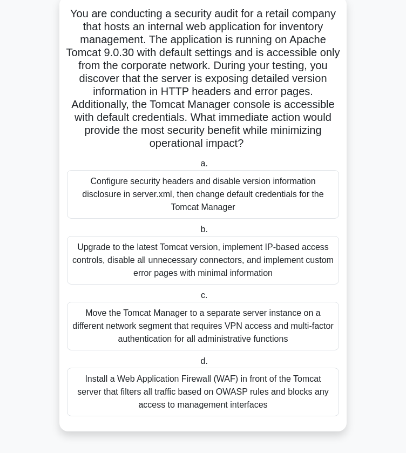
click at [272, 333] on div "Move the Tomcat Manager to a separate server instance on a different network se…" at bounding box center [203, 326] width 272 height 49
click at [199, 299] on input "c. Move the Tomcat Manager to a separate server instance on a different network…" at bounding box center [199, 295] width 0 height 7
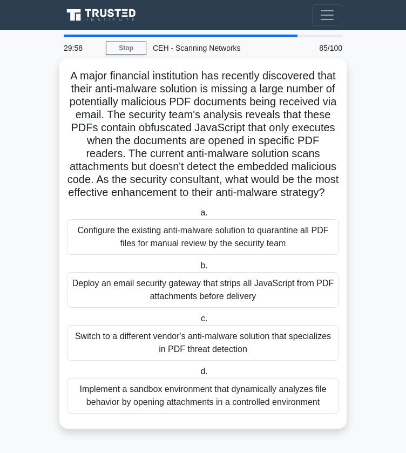
scroll to position [0, 0]
click at [254, 399] on div "Implement a sandbox environment that dynamically analyzes file behavior by open…" at bounding box center [203, 396] width 272 height 36
click at [198, 376] on input "d. Implement a sandbox environment that dynamically analyzes file behavior by o…" at bounding box center [198, 371] width 0 height 7
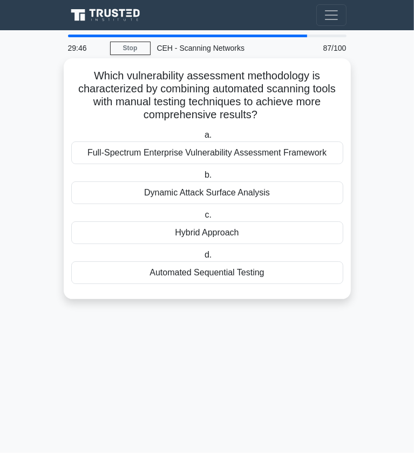
click at [185, 233] on div "Hybrid Approach" at bounding box center [207, 233] width 272 height 23
click at [203, 219] on input "c. Hybrid Approach" at bounding box center [203, 215] width 0 height 7
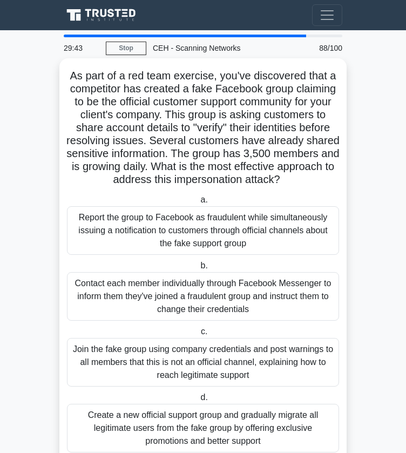
scroll to position [36, 0]
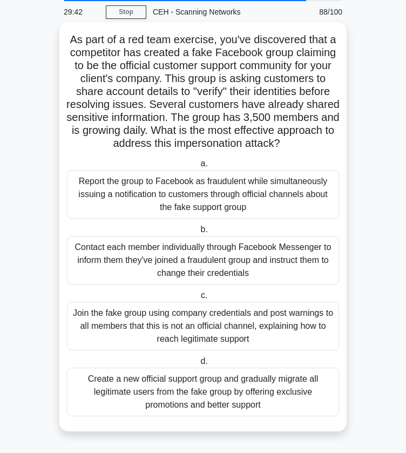
click at [226, 394] on div "Create a new official support group and gradually migrate all legitimate users …" at bounding box center [203, 392] width 272 height 49
click at [198, 365] on input "d. Create a new official support group and gradually migrate all legitimate use…" at bounding box center [198, 361] width 0 height 7
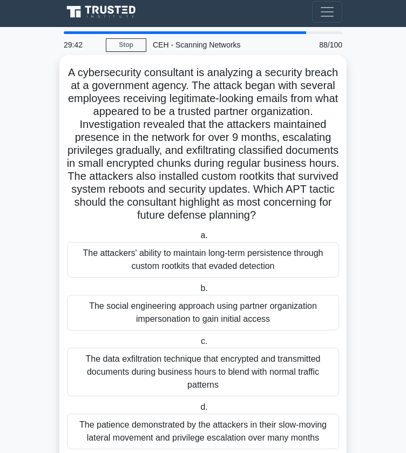
scroll to position [0, 0]
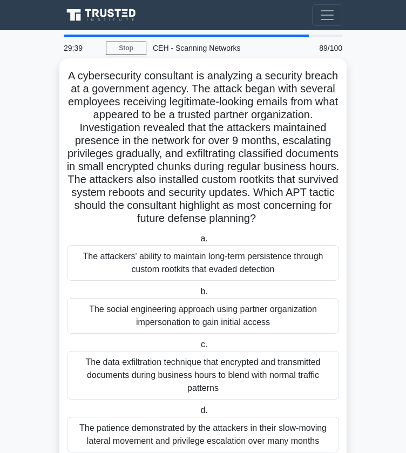
click at [246, 277] on div "The attackers' ability to maintain long-term persistence through custom rootkit…" at bounding box center [203, 263] width 272 height 36
click at [198, 243] on input "a. The attackers' ability to maintain long-term persistence through custom root…" at bounding box center [198, 239] width 0 height 7
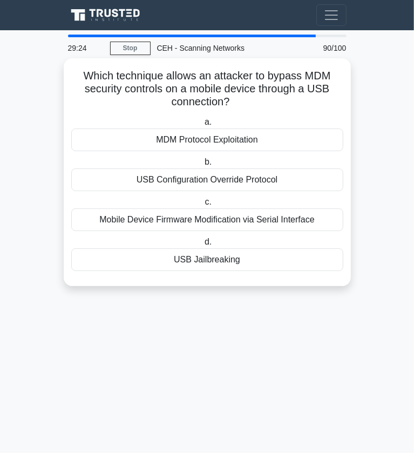
click at [246, 265] on div "USB Jailbreaking" at bounding box center [207, 260] width 272 height 23
click at [203, 246] on input "d. USB Jailbreaking" at bounding box center [203, 242] width 0 height 7
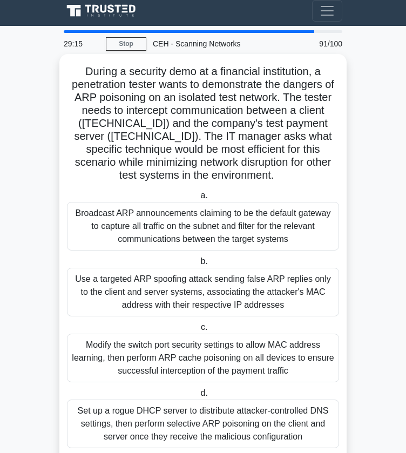
scroll to position [5, 0]
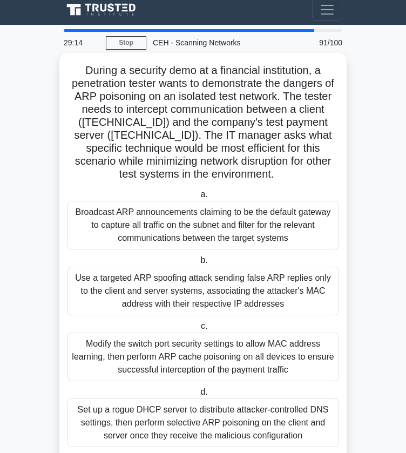
click at [207, 290] on div "Use a targeted ARP spoofing attack sending false ARP replies only to the client…" at bounding box center [203, 291] width 272 height 49
click at [198, 264] on input "b. Use a targeted ARP spoofing attack sending false ARP replies only to the cli…" at bounding box center [198, 260] width 0 height 7
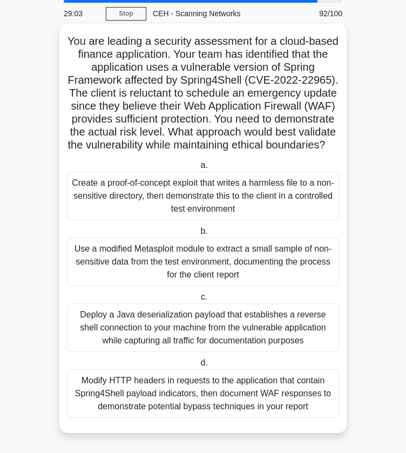
scroll to position [36, 0]
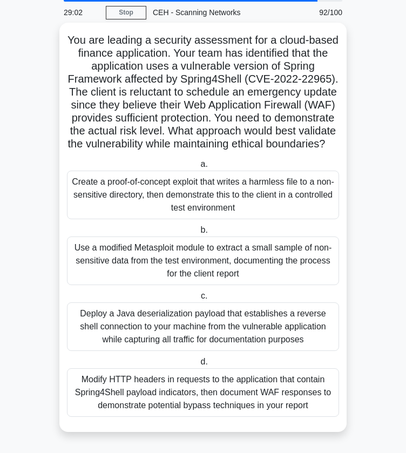
click at [184, 272] on div "Use a modified Metasploit module to extract a small sample of non-sensitive dat…" at bounding box center [203, 261] width 272 height 49
click at [198, 234] on input "b. Use a modified Metasploit module to extract a small sample of non-sensitive …" at bounding box center [198, 230] width 0 height 7
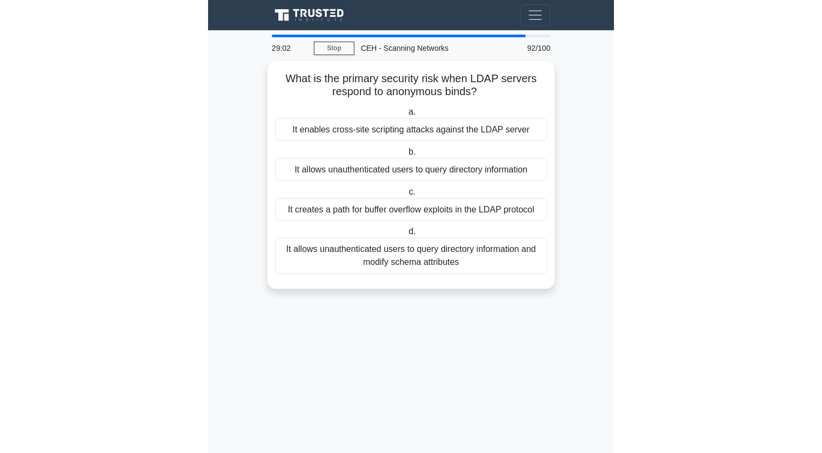
scroll to position [0, 0]
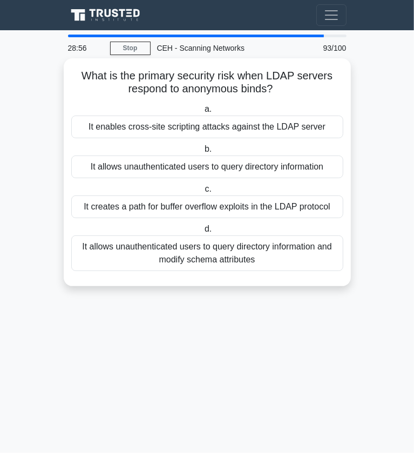
click at [151, 200] on div "It creates a path for buffer overflow exploits in the LDAP protocol" at bounding box center [207, 207] width 272 height 23
click at [203, 193] on input "c. It creates a path for buffer overflow exploits in the LDAP protocol" at bounding box center [203, 189] width 0 height 7
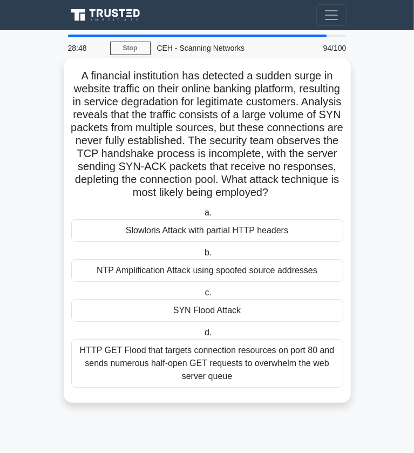
click at [236, 318] on div "SYN Flood Attack" at bounding box center [207, 310] width 272 height 23
click at [203, 297] on input "c. SYN Flood Attack" at bounding box center [203, 293] width 0 height 7
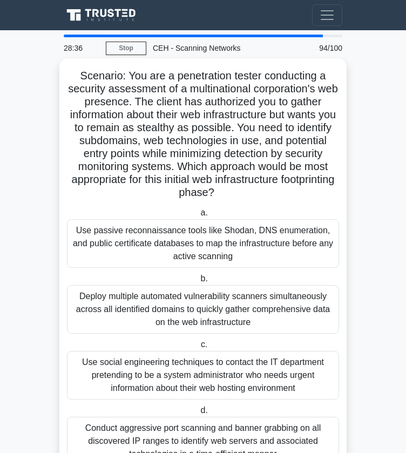
drag, startPoint x: 125, startPoint y: 73, endPoint x: 339, endPoint y: 439, distance: 423.3
click at [339, 439] on div "Scenario: You are a penetration tester conducting a security assessment of a mu…" at bounding box center [203, 270] width 279 height 414
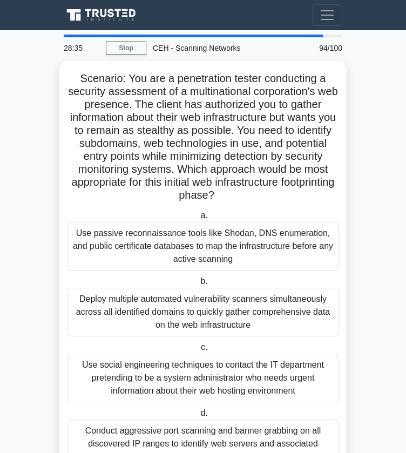
click at [354, 361] on main "28:35 Stop CEH - Scanning Networks Beginner 94/100 Scenario: You are a penetrat…" at bounding box center [203, 266] width 406 height 473
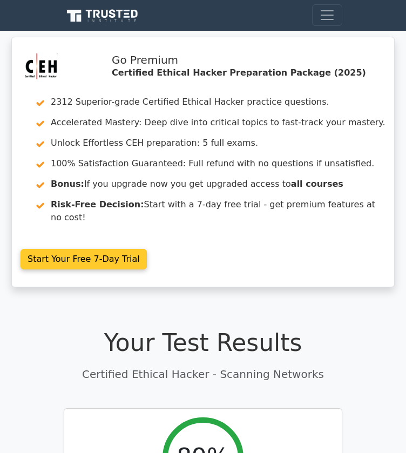
click at [125, 249] on link "Start Your Free 7-Day Trial" at bounding box center [84, 259] width 126 height 21
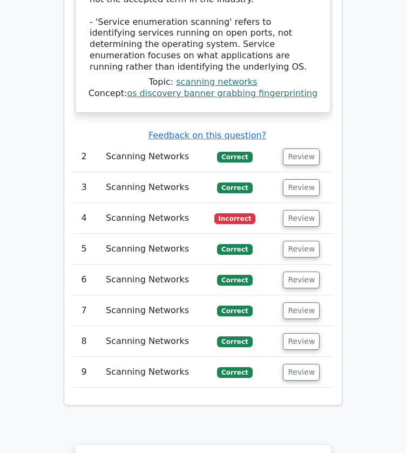
scroll to position [1765, 0]
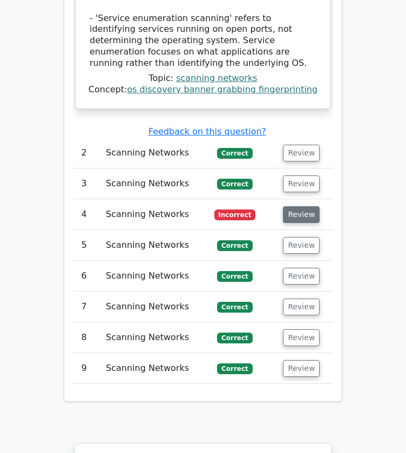
click at [306, 206] on button "Review" at bounding box center [301, 214] width 37 height 17
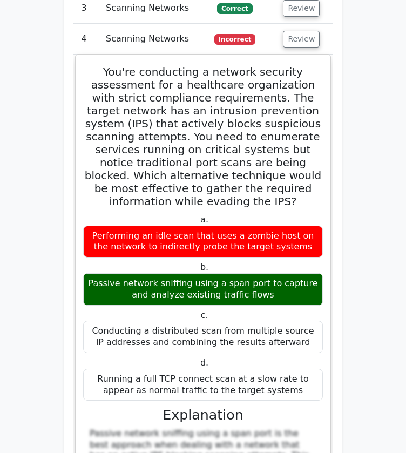
scroll to position [1963, 0]
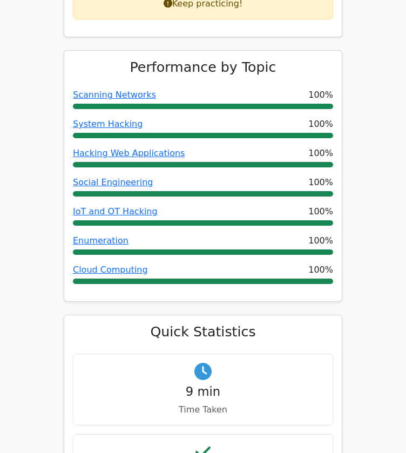
scroll to position [540, 0]
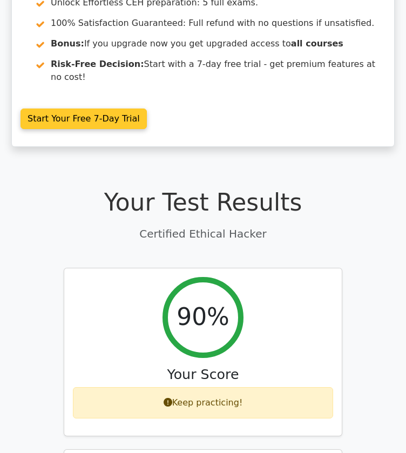
scroll to position [146, 0]
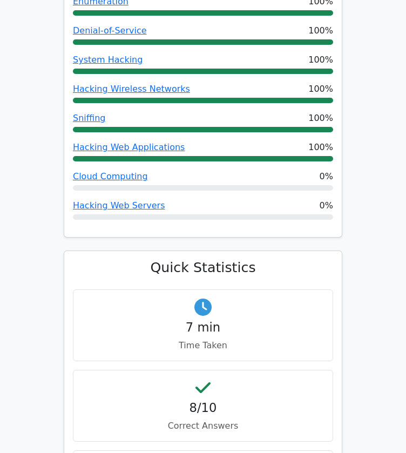
scroll to position [635, 0]
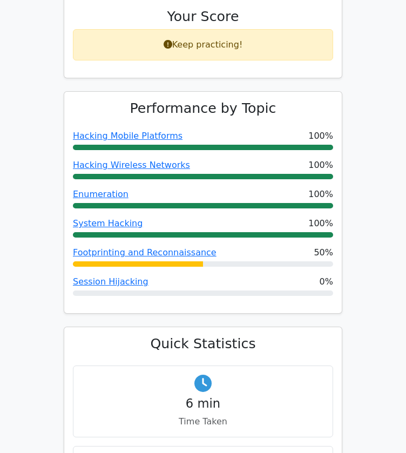
scroll to position [499, 0]
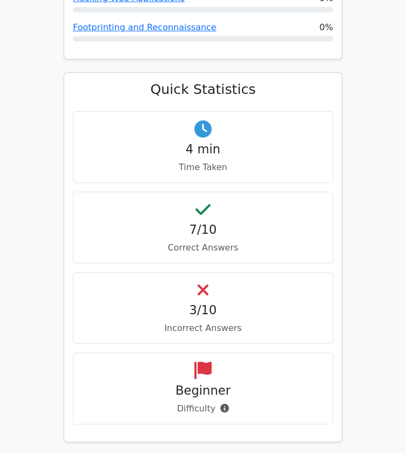
scroll to position [784, 0]
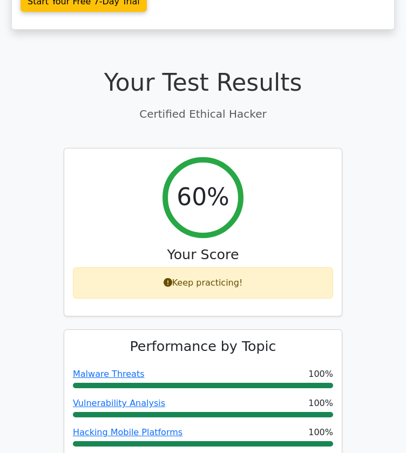
scroll to position [261, 0]
